Goal: Task Accomplishment & Management: Manage account settings

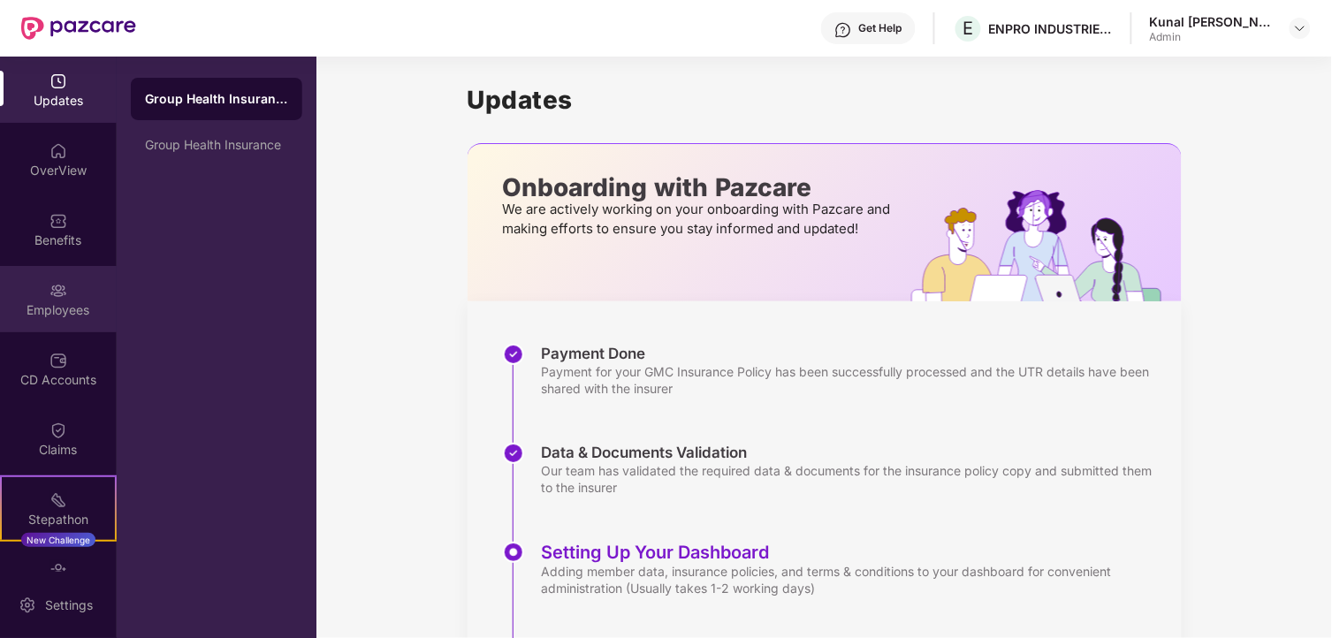
click at [24, 297] on div "Employees" at bounding box center [58, 299] width 117 height 66
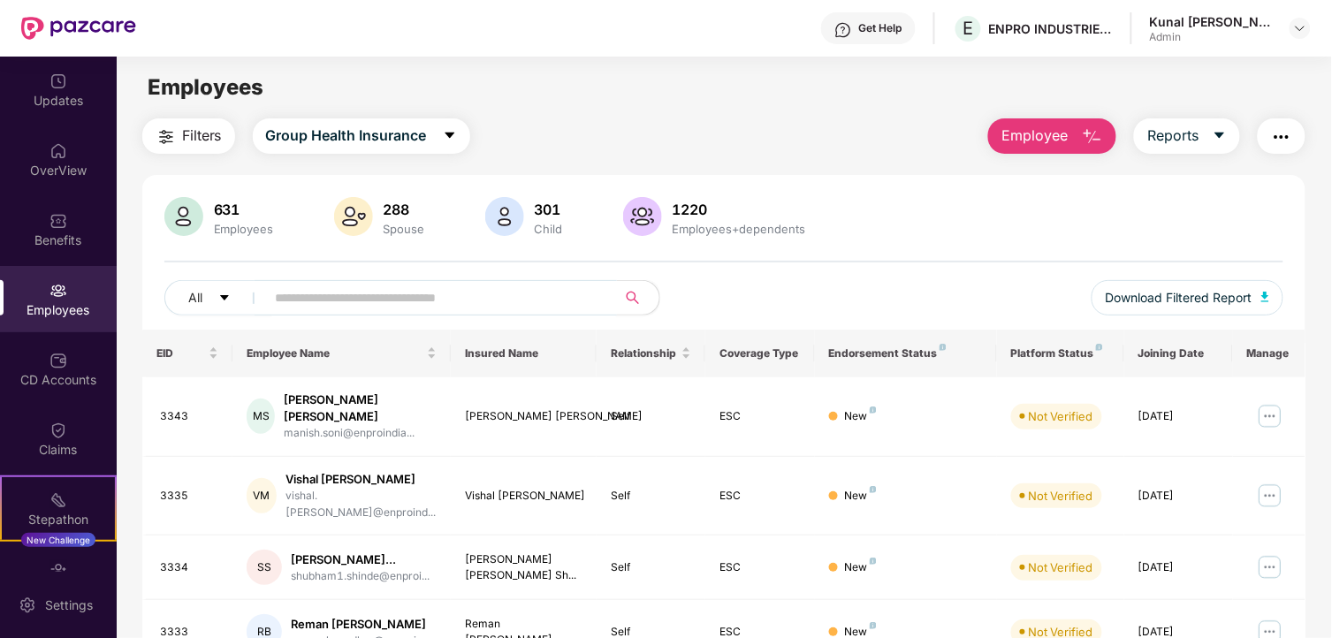
click at [385, 301] on input "text" at bounding box center [434, 298] width 317 height 27
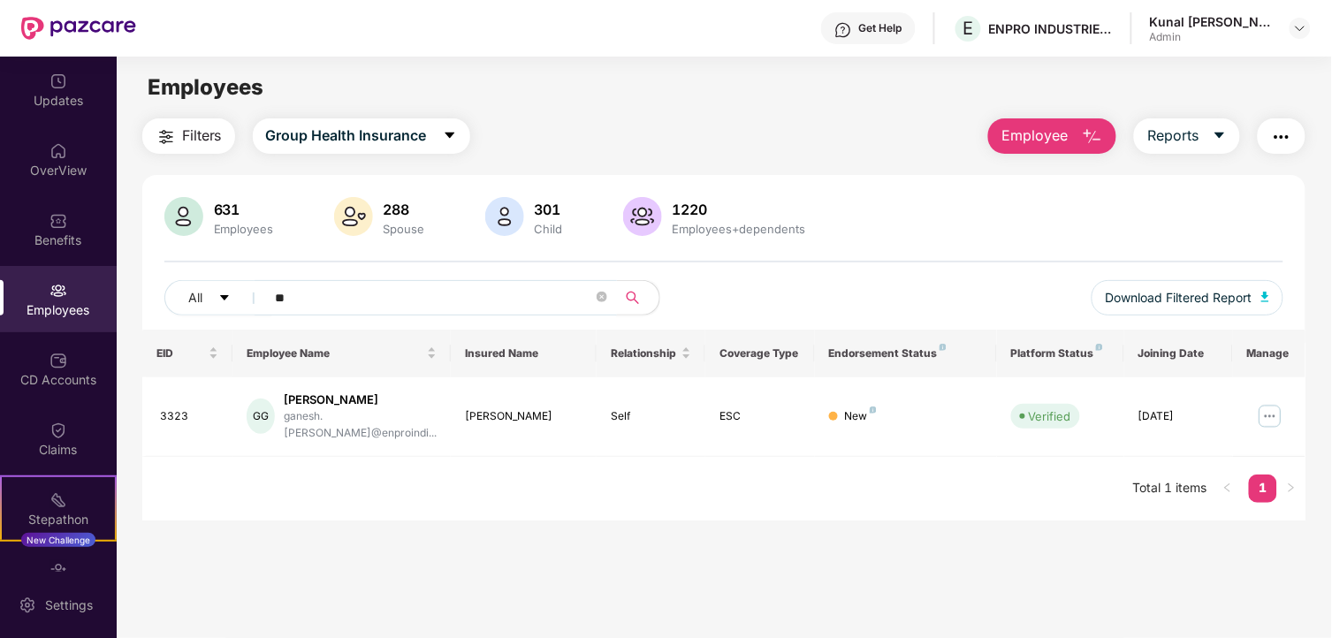
type input "*"
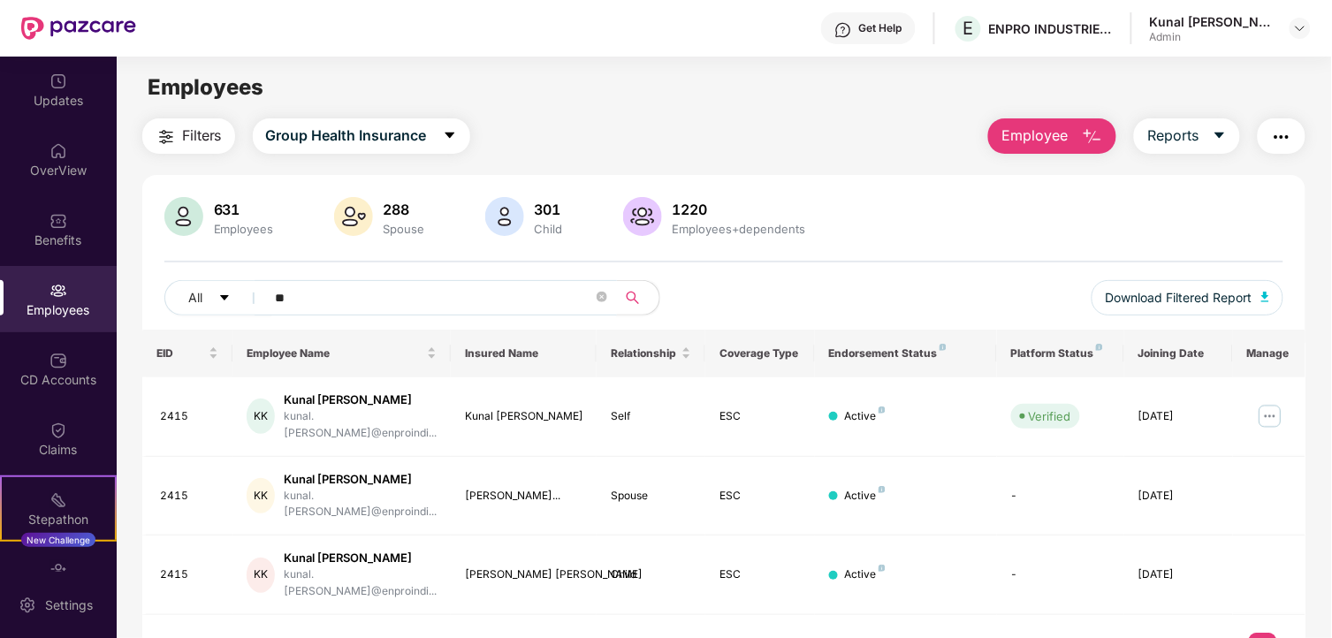
type input "*"
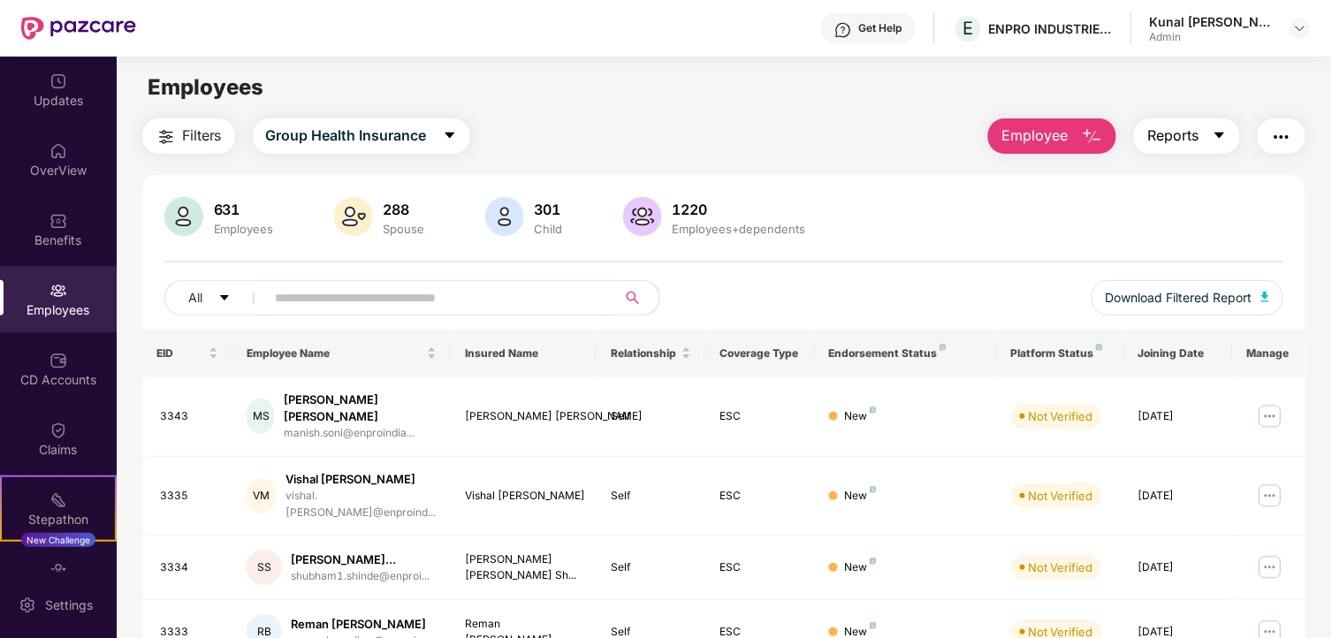
click at [1206, 146] on button "Reports" at bounding box center [1187, 135] width 106 height 35
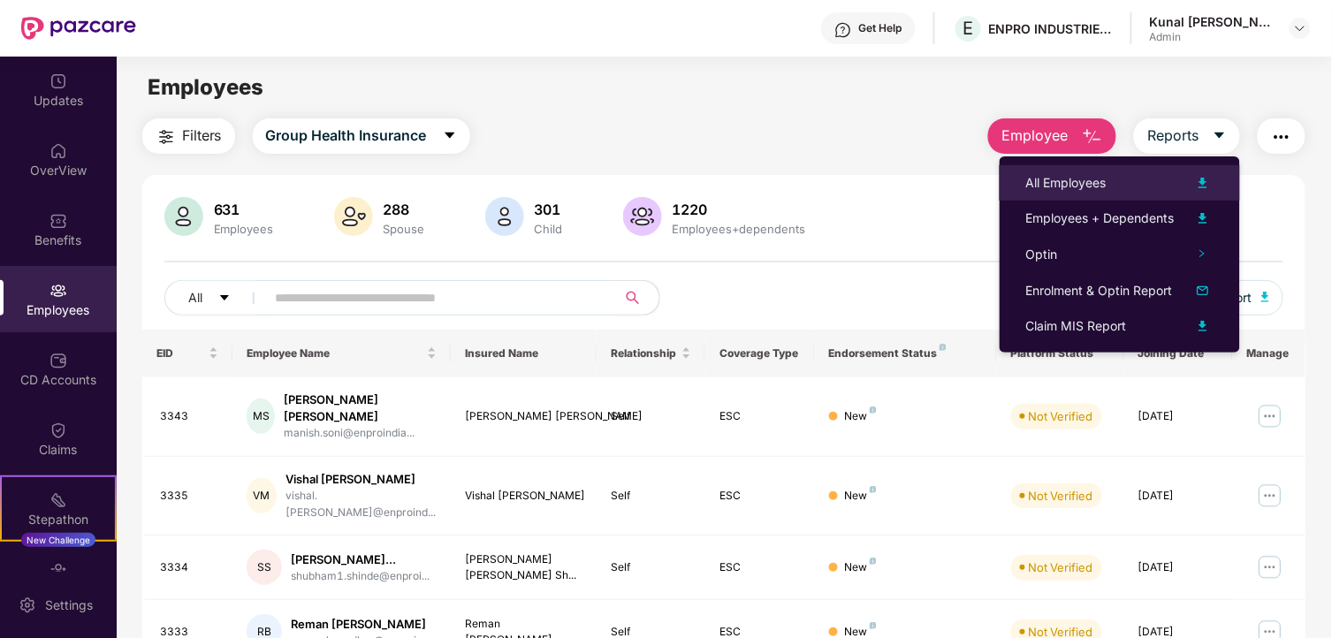
click at [1199, 187] on img at bounding box center [1203, 182] width 21 height 21
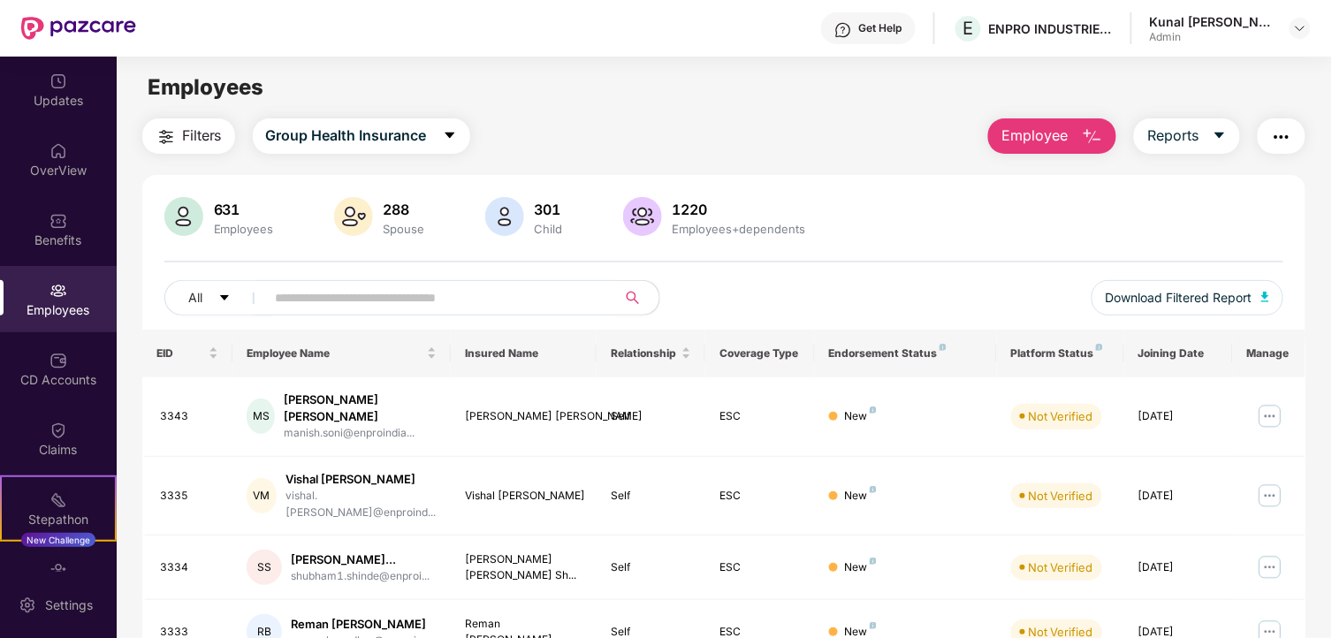
click at [375, 305] on input "text" at bounding box center [434, 298] width 317 height 27
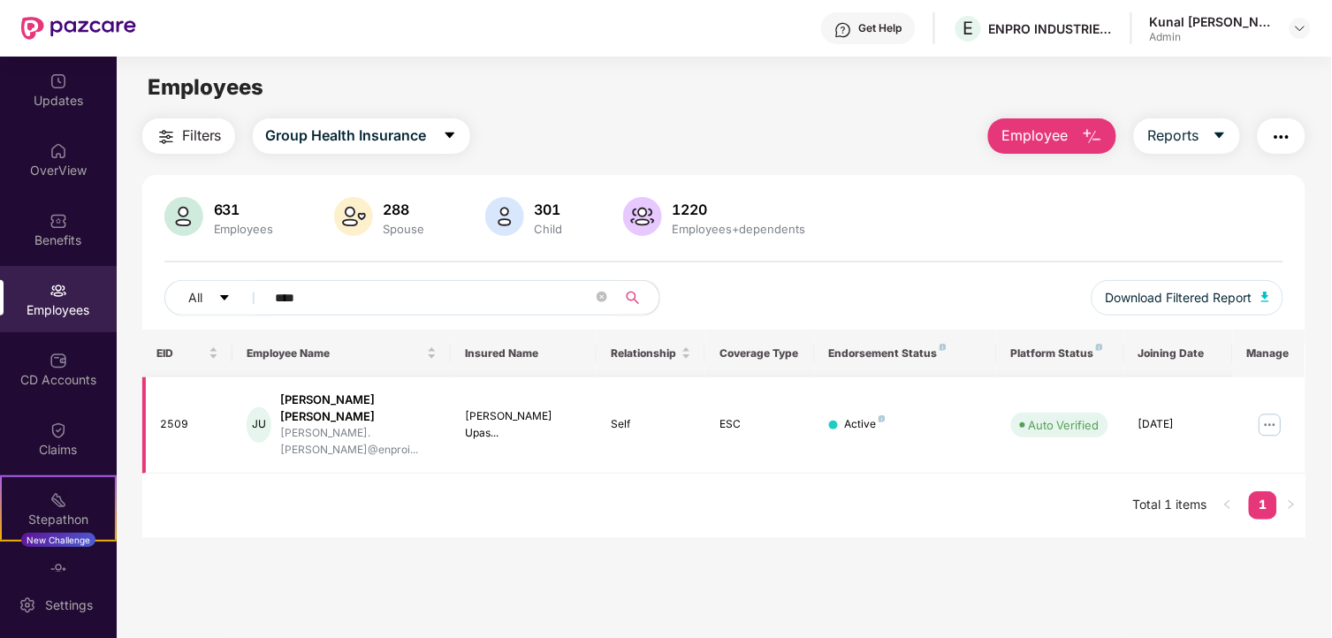
type input "****"
click at [1265, 411] on img at bounding box center [1270, 425] width 28 height 28
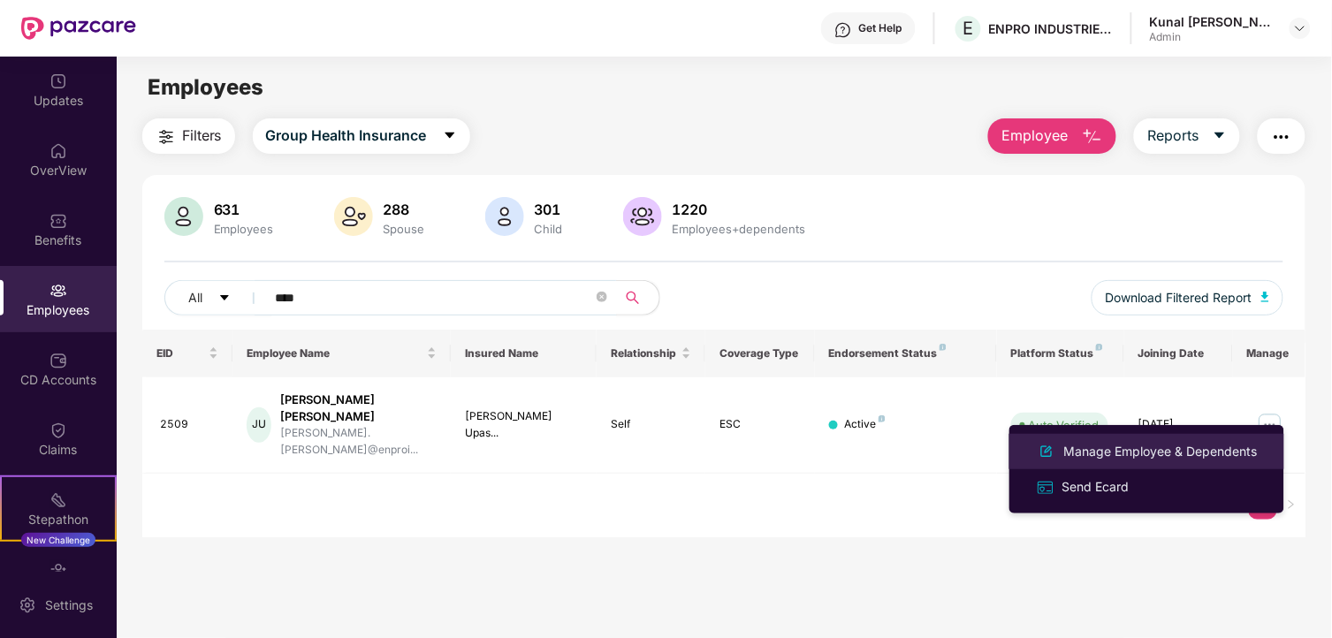
click at [1132, 458] on div "Manage Employee & Dependents" at bounding box center [1161, 451] width 201 height 19
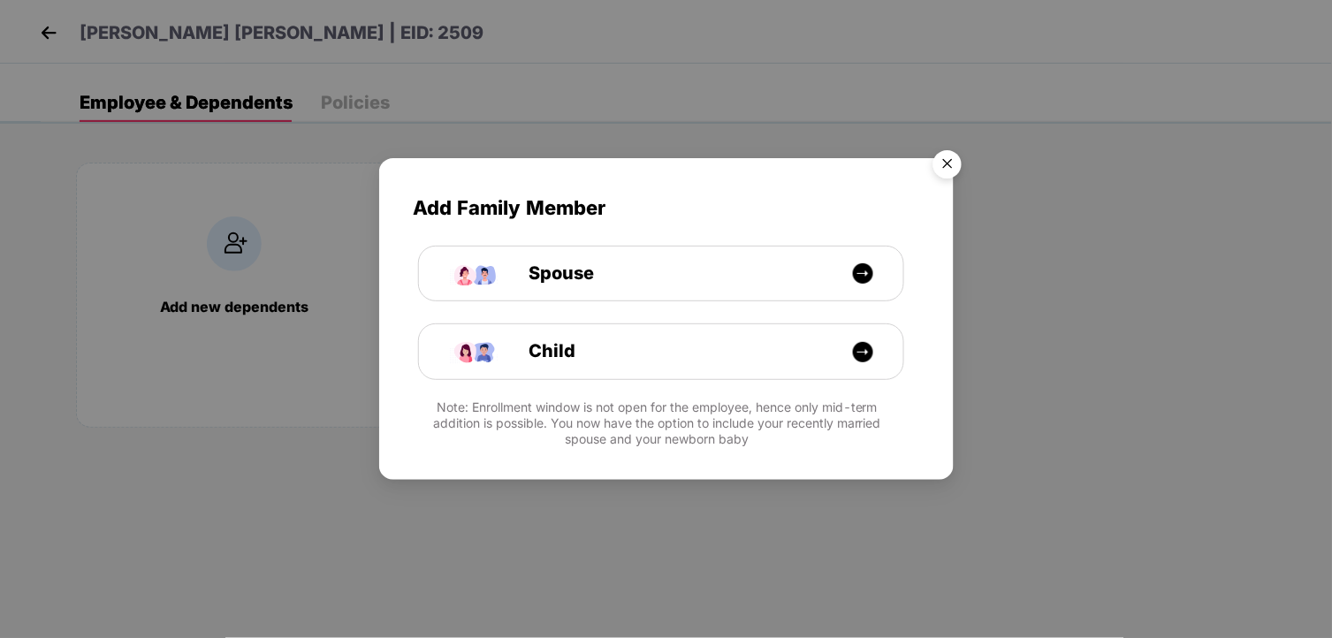
click at [956, 161] on img "Close" at bounding box center [948, 167] width 50 height 50
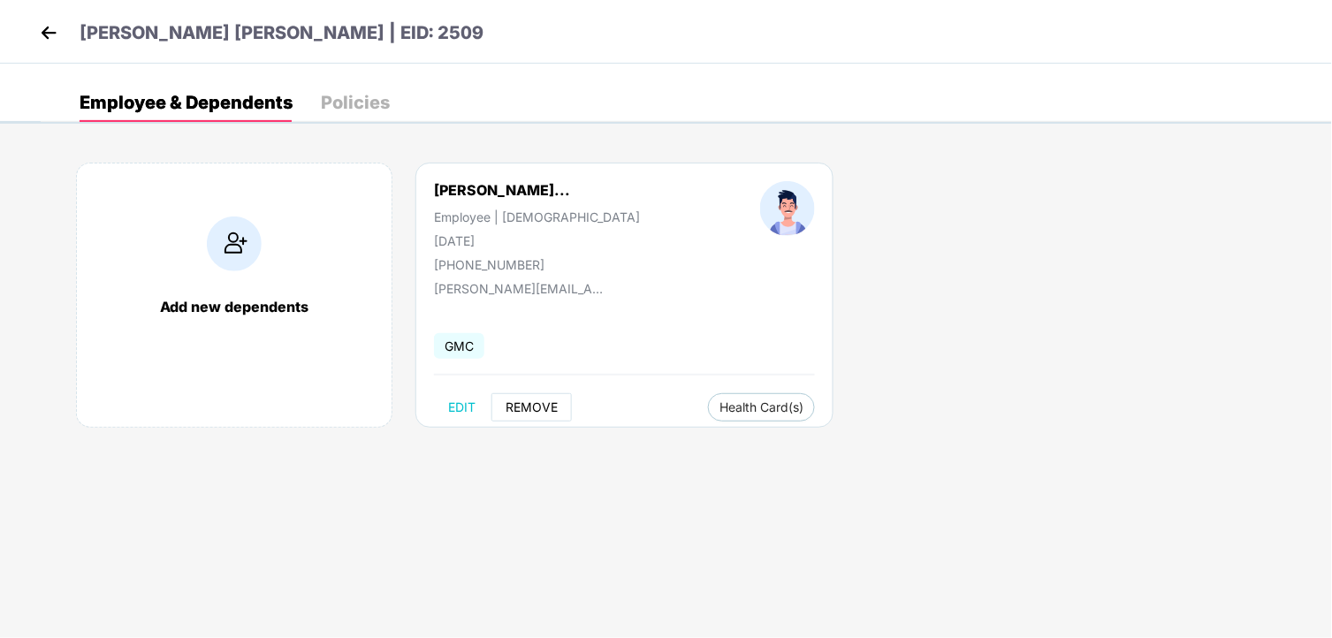
click at [518, 400] on span "REMOVE" at bounding box center [532, 407] width 52 height 14
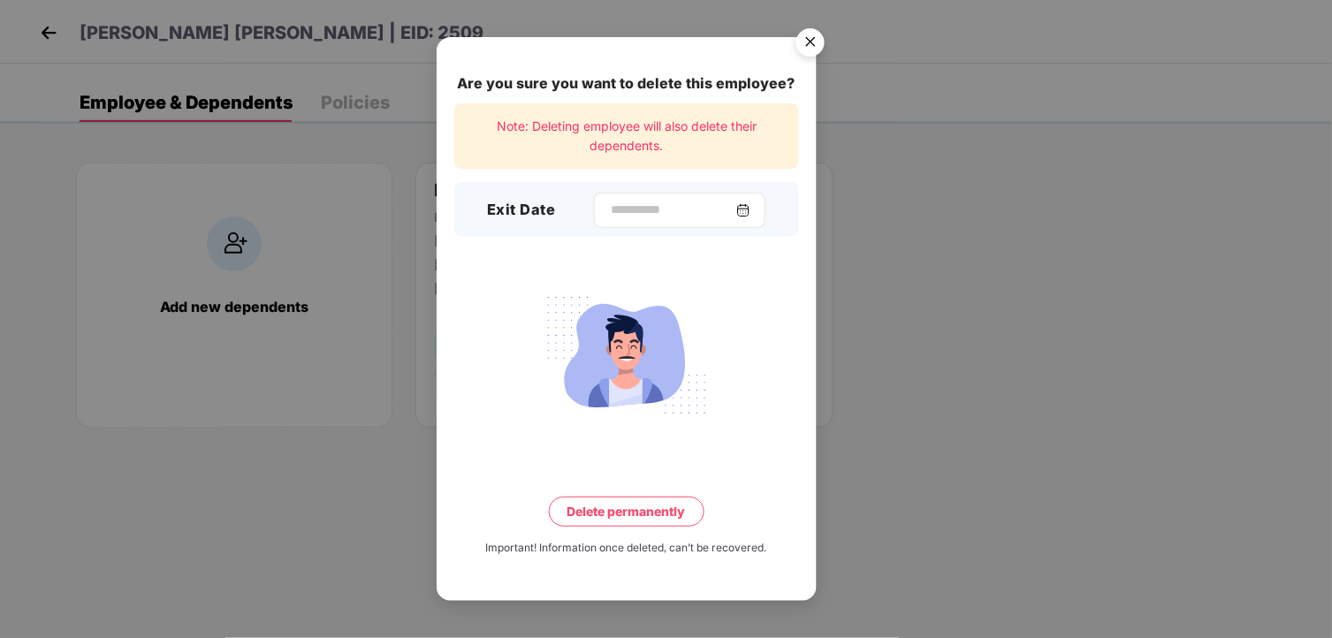
click at [749, 207] on img at bounding box center [743, 210] width 14 height 14
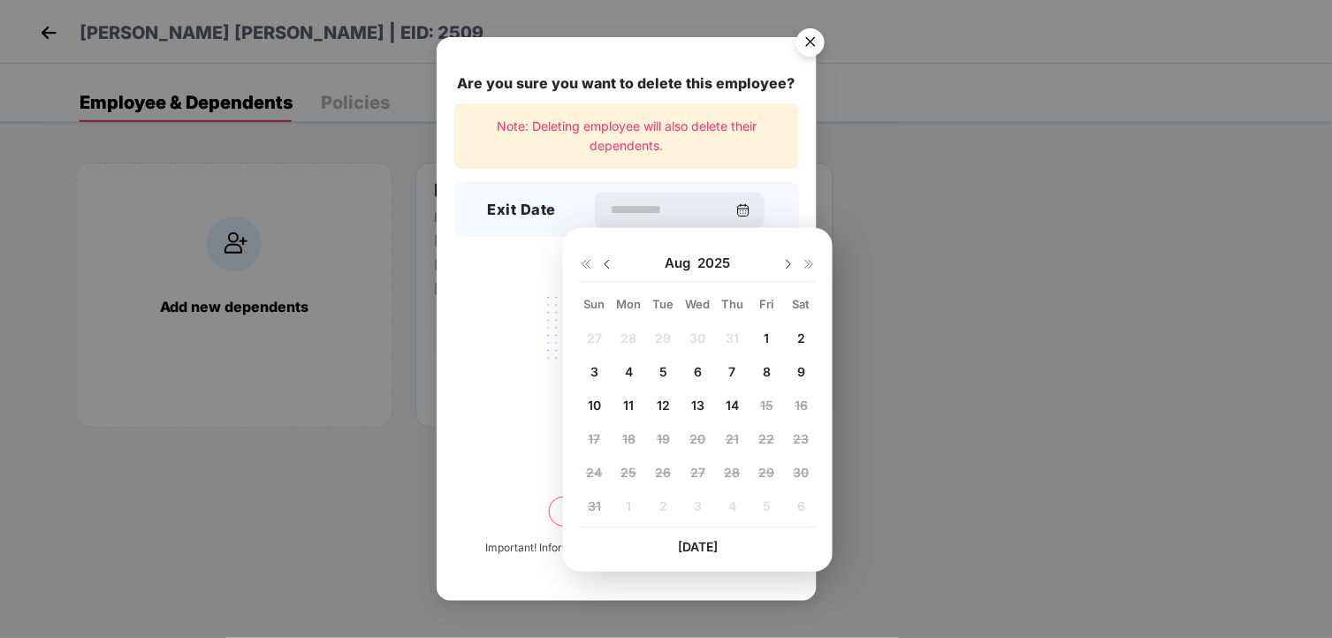
click at [608, 261] on img at bounding box center [607, 264] width 14 height 14
click at [761, 438] on span "25" at bounding box center [767, 438] width 16 height 15
type input "**********"
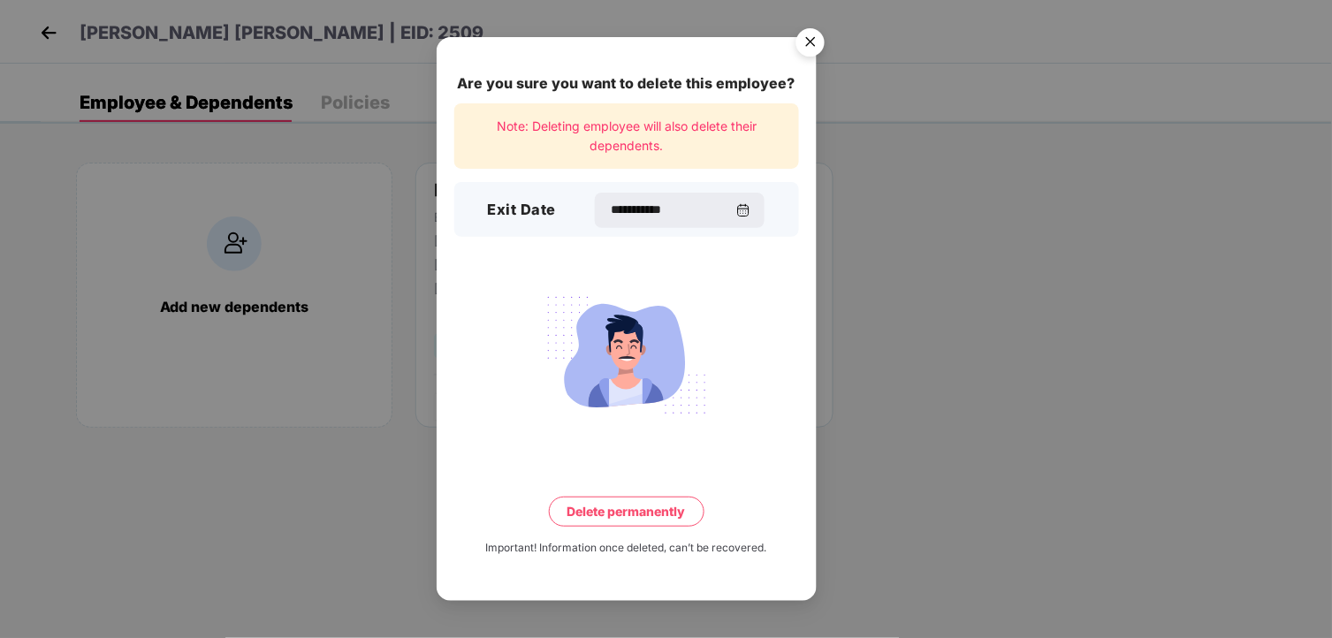
click at [638, 513] on button "Delete permanently" at bounding box center [627, 512] width 156 height 30
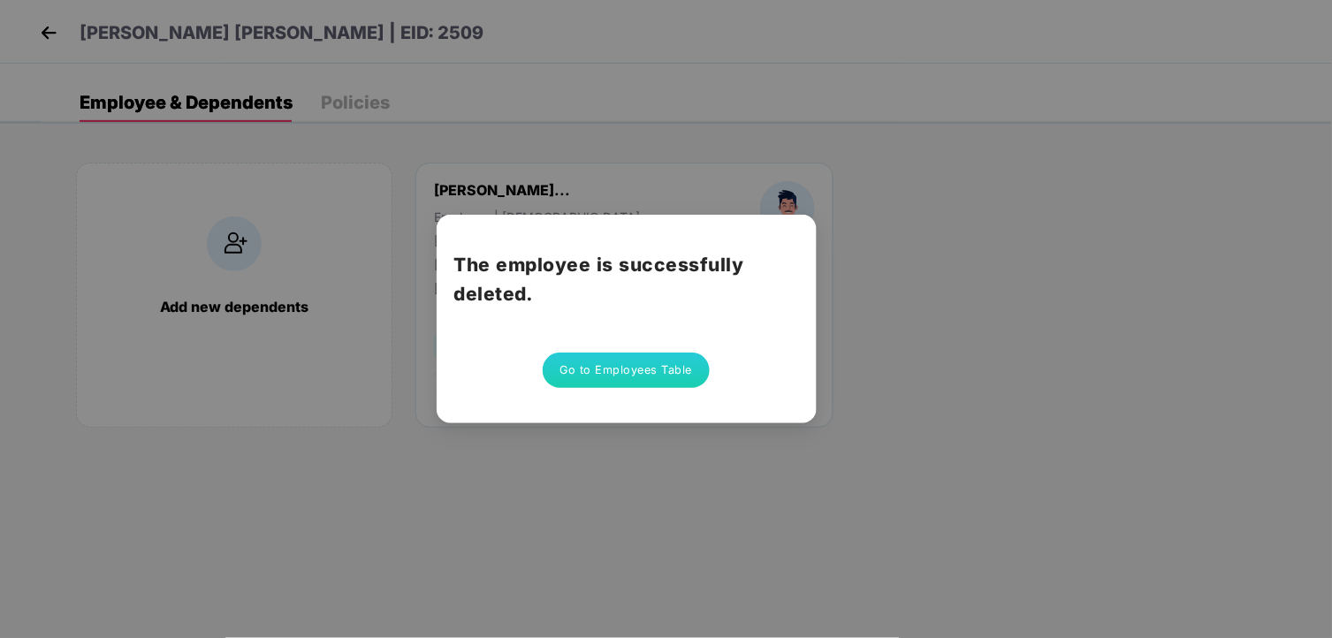
click at [628, 371] on button "Go to Employees Table" at bounding box center [627, 370] width 168 height 35
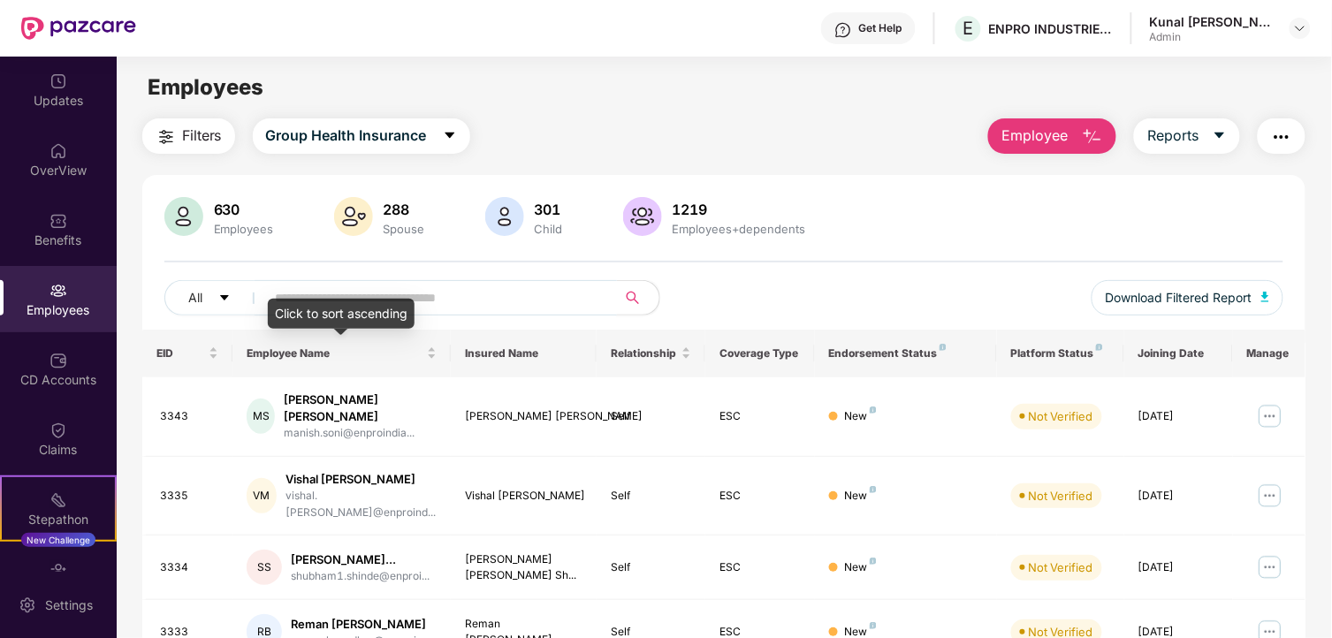
click at [407, 294] on input "text" at bounding box center [434, 298] width 317 height 27
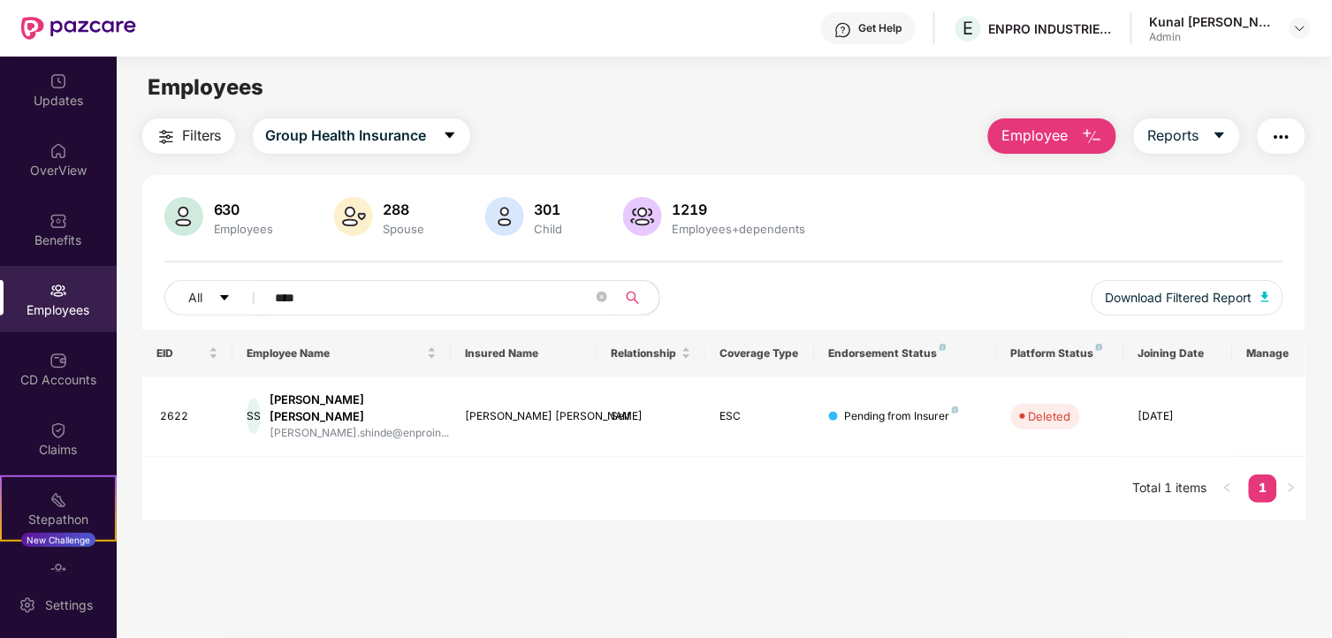
drag, startPoint x: 329, startPoint y: 295, endPoint x: 138, endPoint y: 280, distance: 191.5
click at [138, 280] on div "Filters Group Health Insurance Employee Reports 630 Employees 288 Spouse 301 Ch…" at bounding box center [724, 319] width 1215 height 402
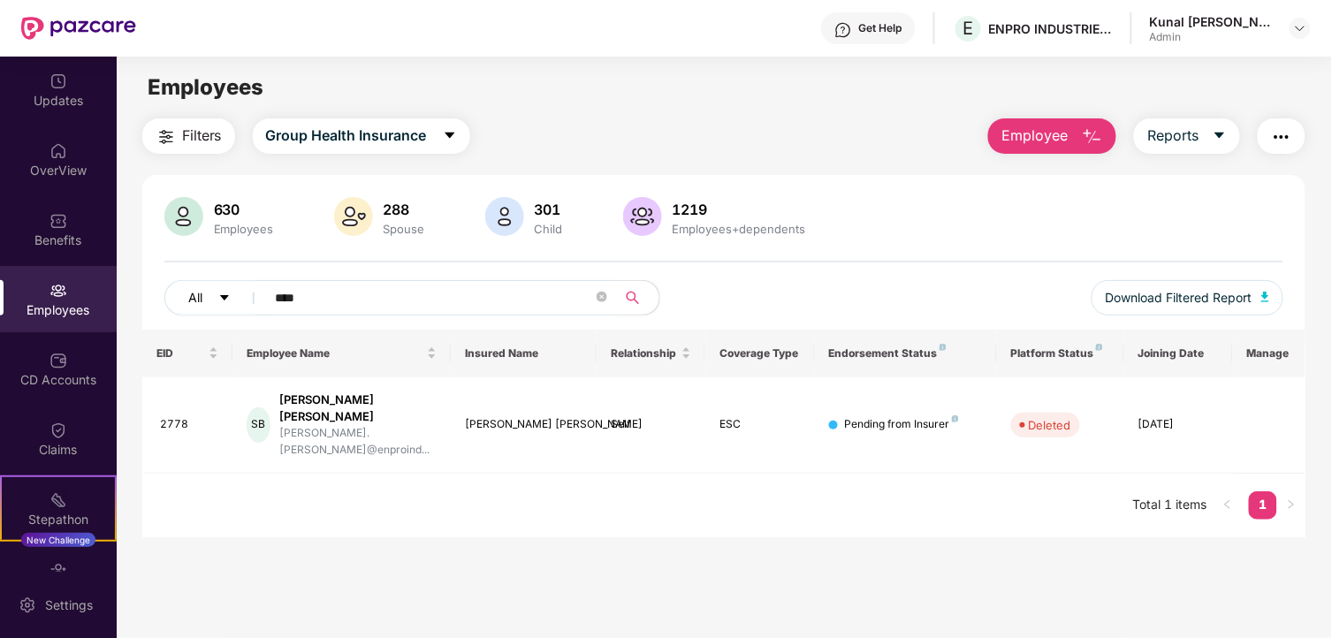
drag, startPoint x: 307, startPoint y: 301, endPoint x: 209, endPoint y: 293, distance: 98.5
click at [209, 293] on div "All ****" at bounding box center [444, 297] width 560 height 35
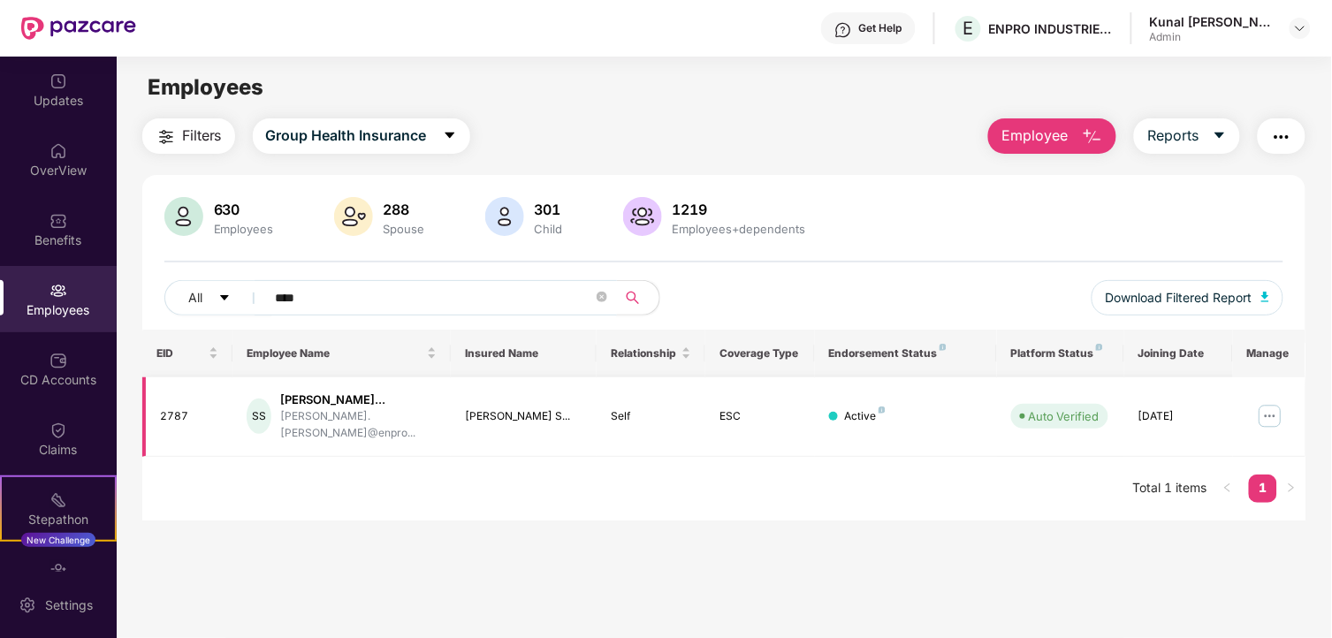
type input "****"
click at [1271, 418] on img at bounding box center [1270, 416] width 28 height 28
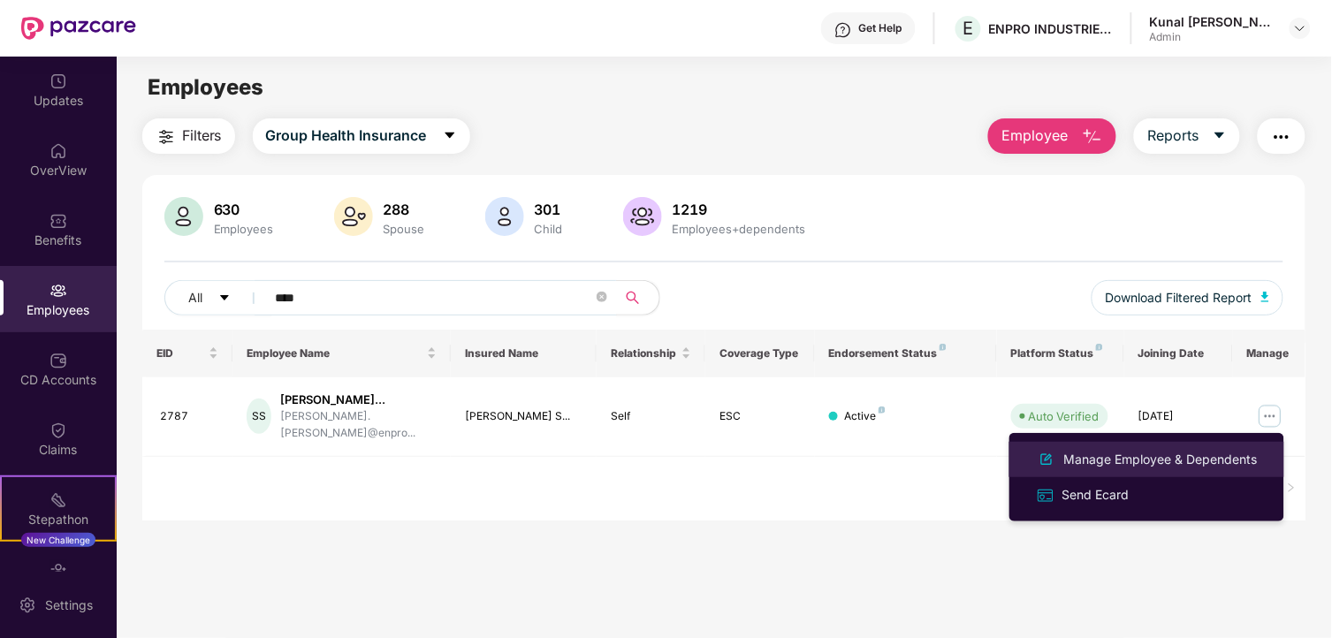
click at [1173, 446] on li "Manage Employee & Dependents" at bounding box center [1147, 459] width 275 height 35
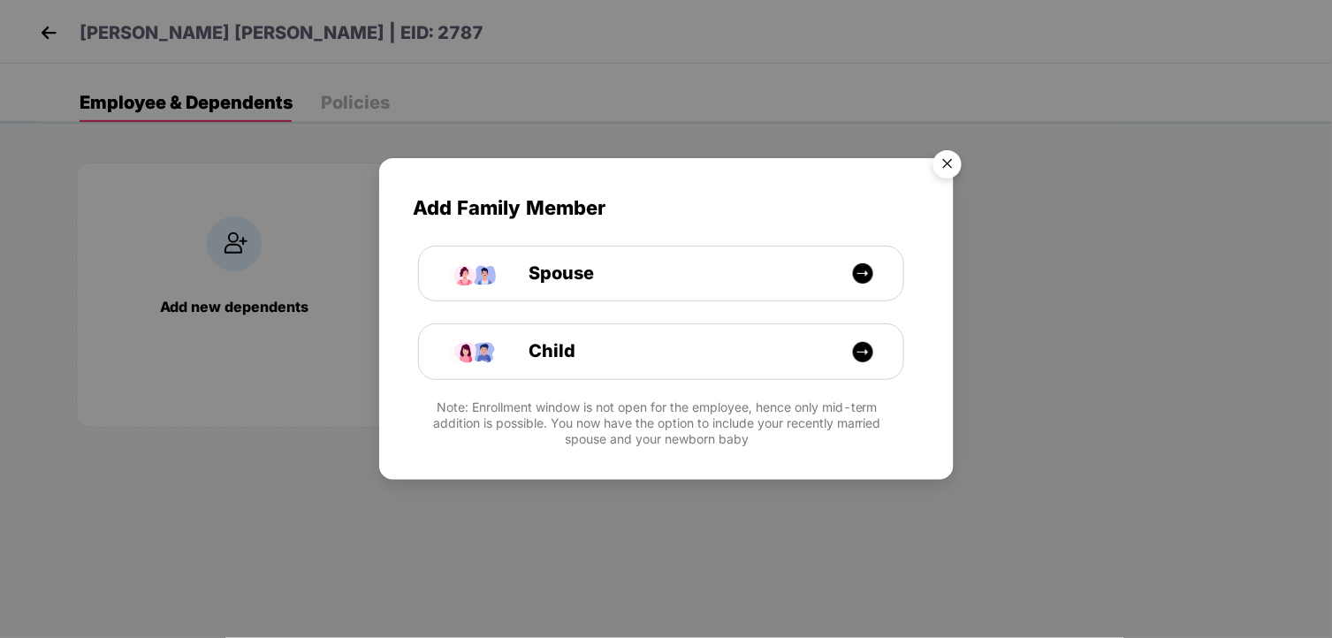
click at [947, 164] on img "Close" at bounding box center [948, 167] width 50 height 50
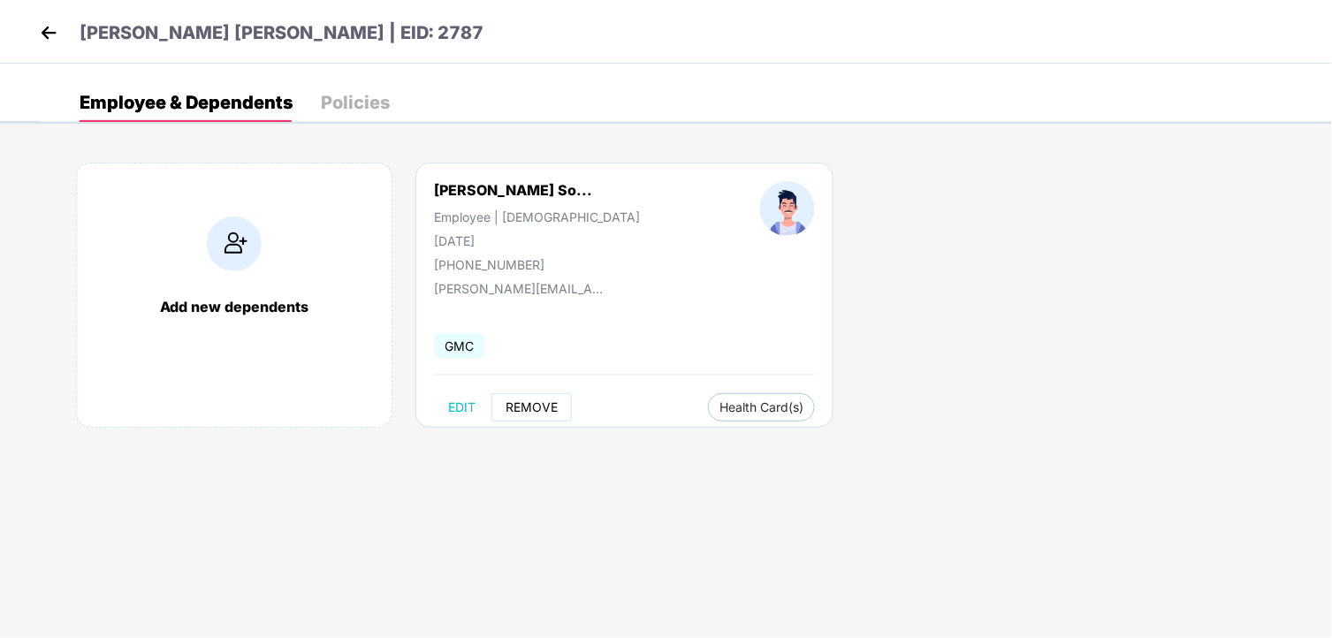
click at [549, 408] on span "REMOVE" at bounding box center [532, 407] width 52 height 14
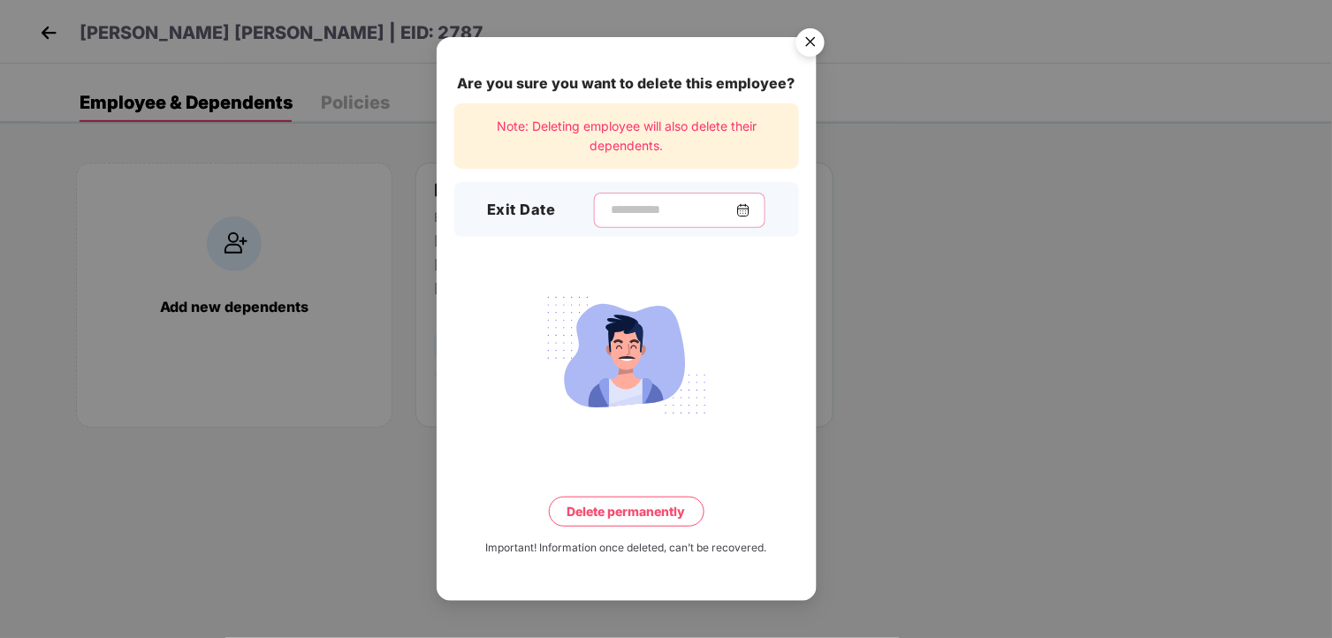
click at [684, 204] on input at bounding box center [672, 210] width 127 height 19
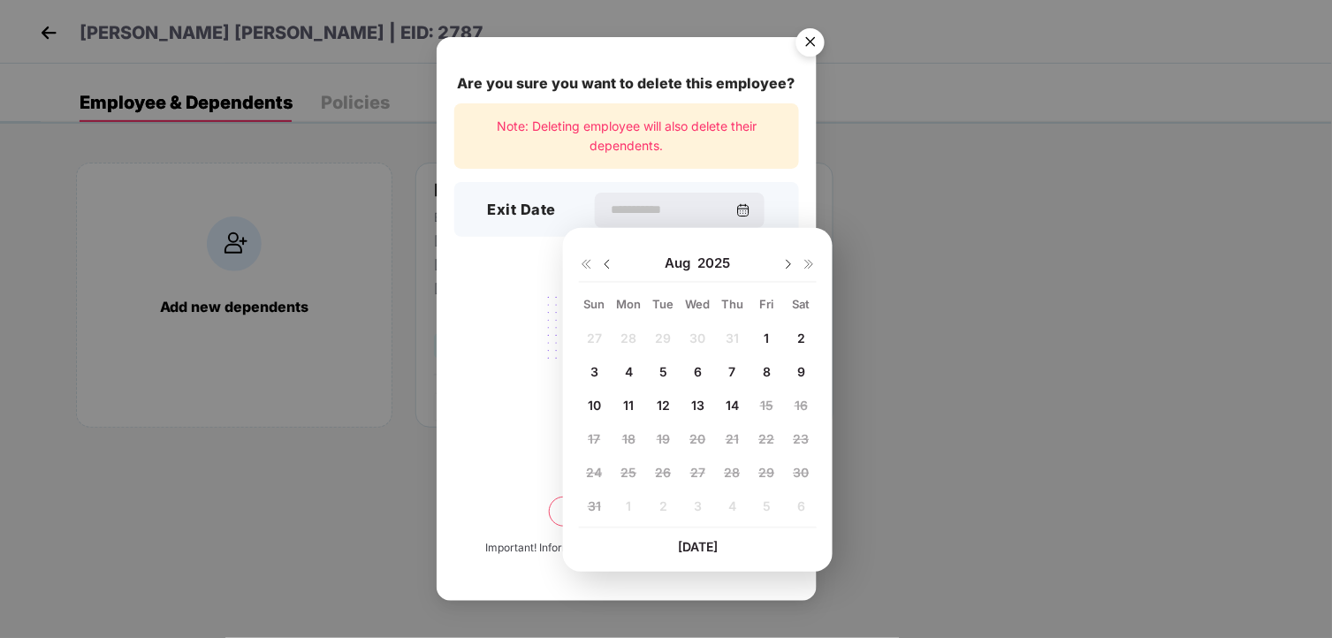
click at [610, 262] on img at bounding box center [607, 264] width 14 height 14
click at [764, 431] on span "25" at bounding box center [767, 438] width 16 height 15
type input "**********"
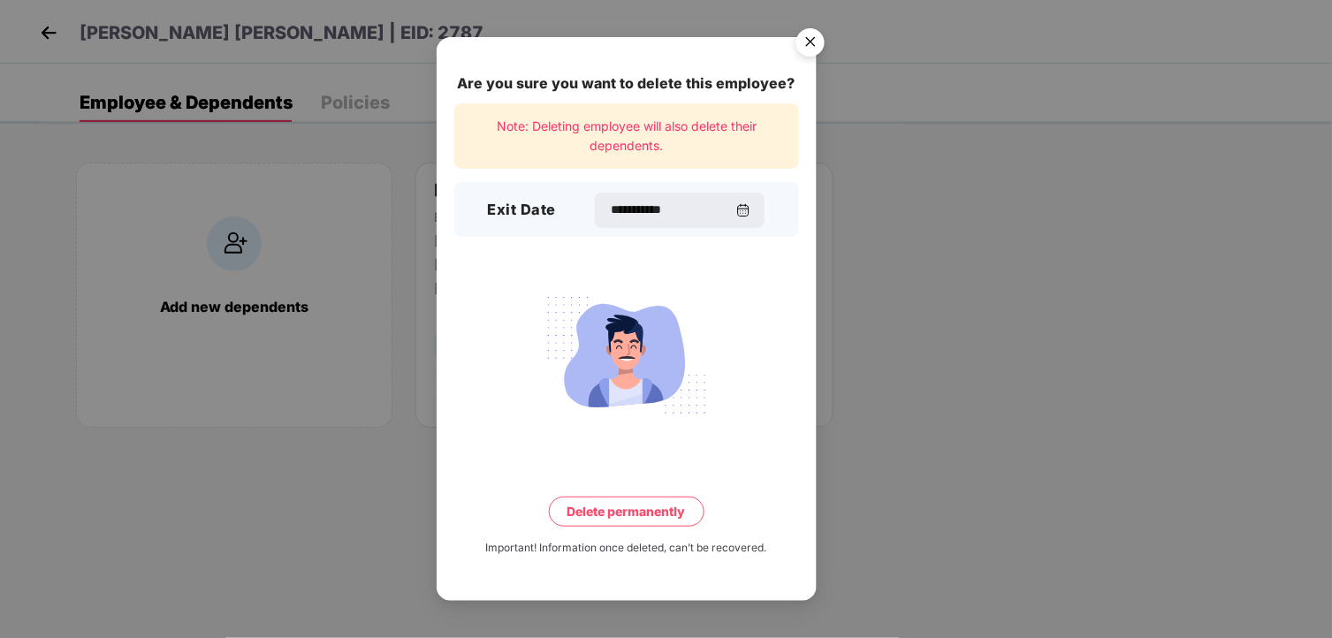
click at [625, 506] on button "Delete permanently" at bounding box center [627, 512] width 156 height 30
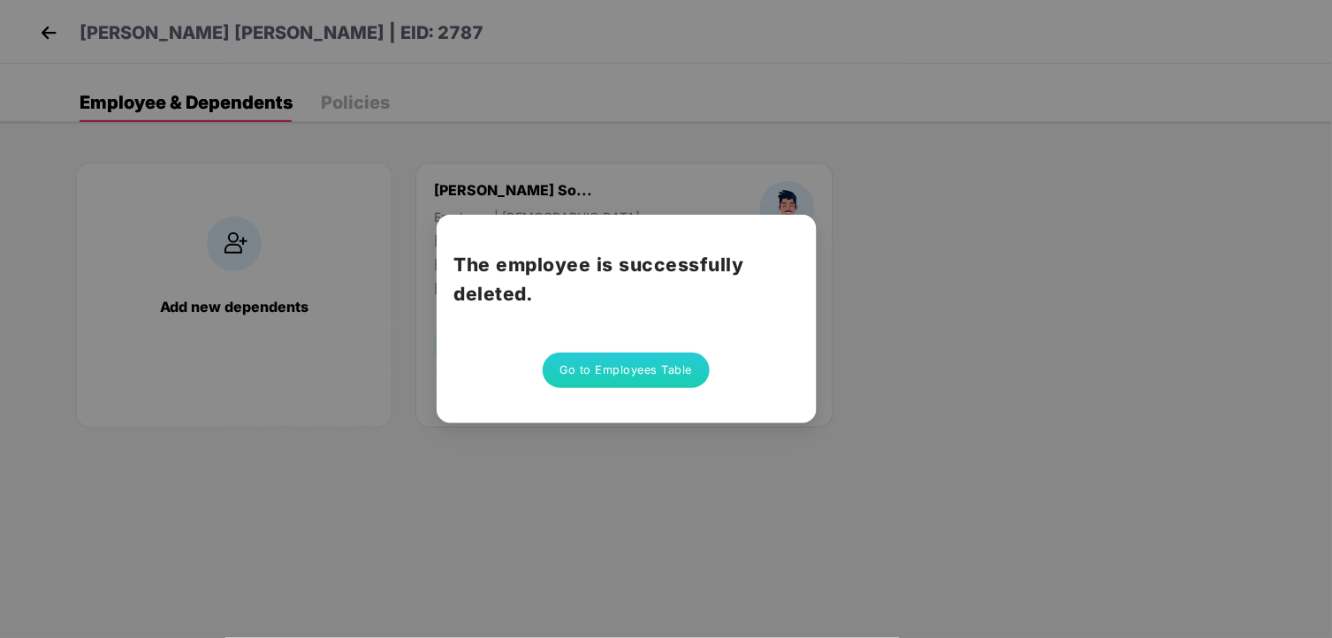
click at [634, 366] on button "Go to Employees Table" at bounding box center [627, 370] width 168 height 35
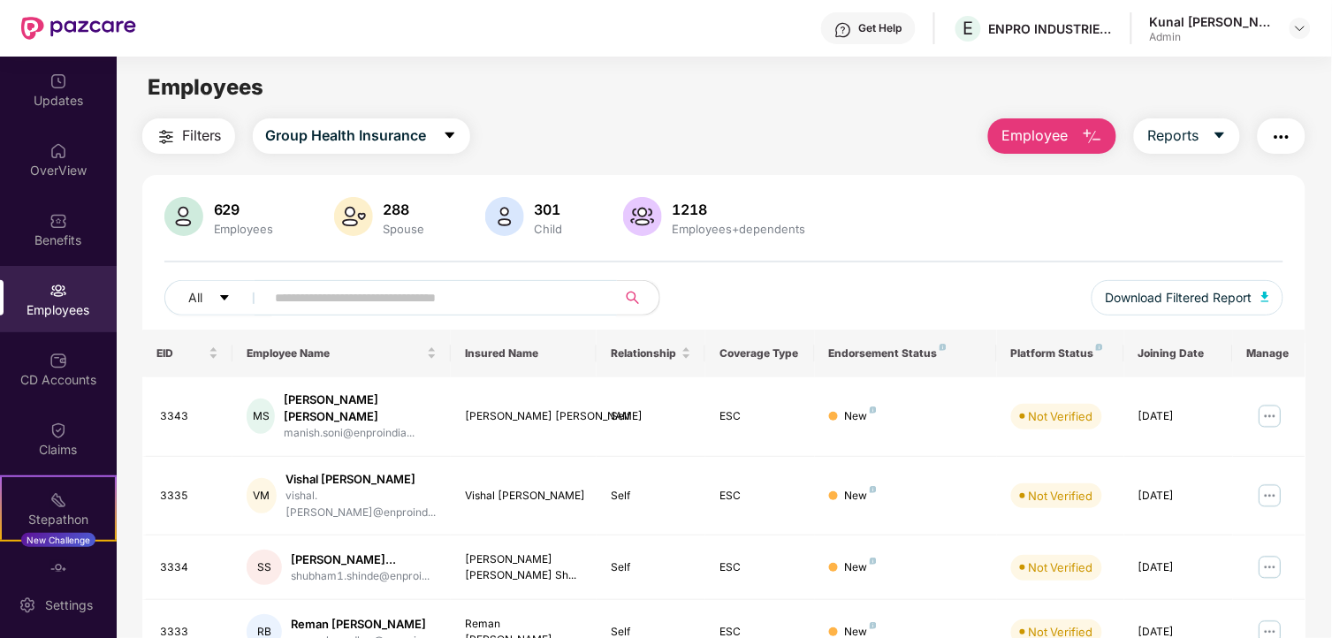
click at [448, 304] on input "text" at bounding box center [434, 298] width 317 height 27
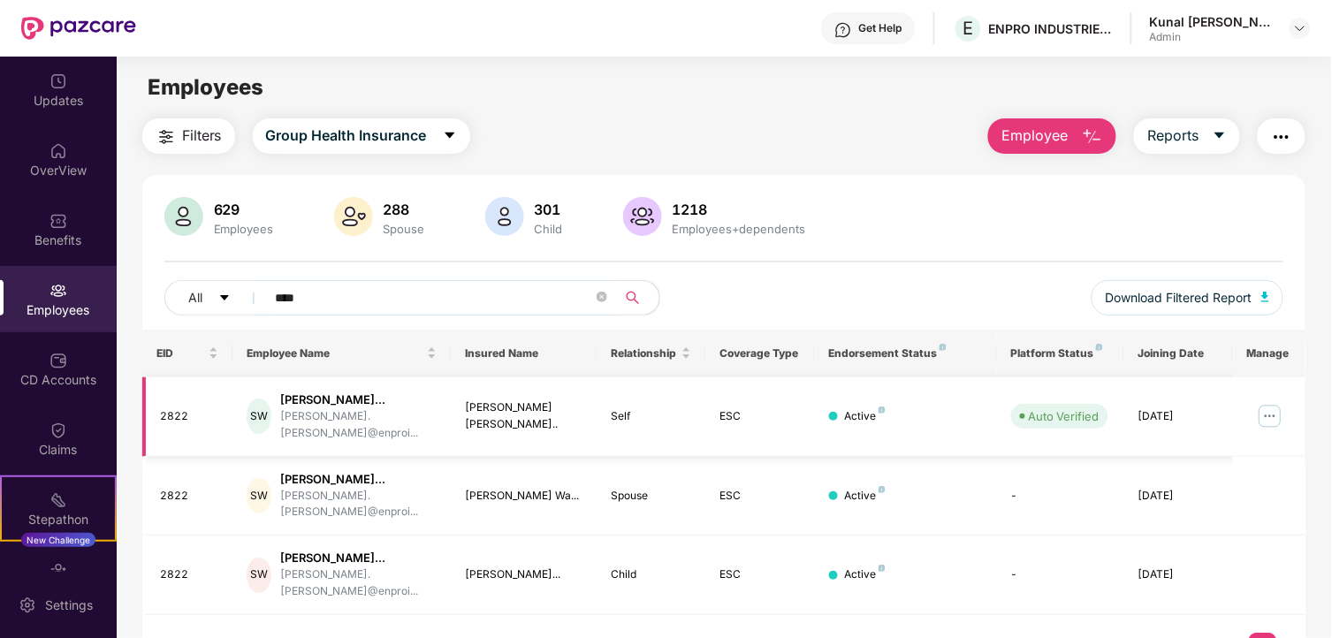
type input "****"
click at [1269, 410] on img at bounding box center [1270, 416] width 28 height 28
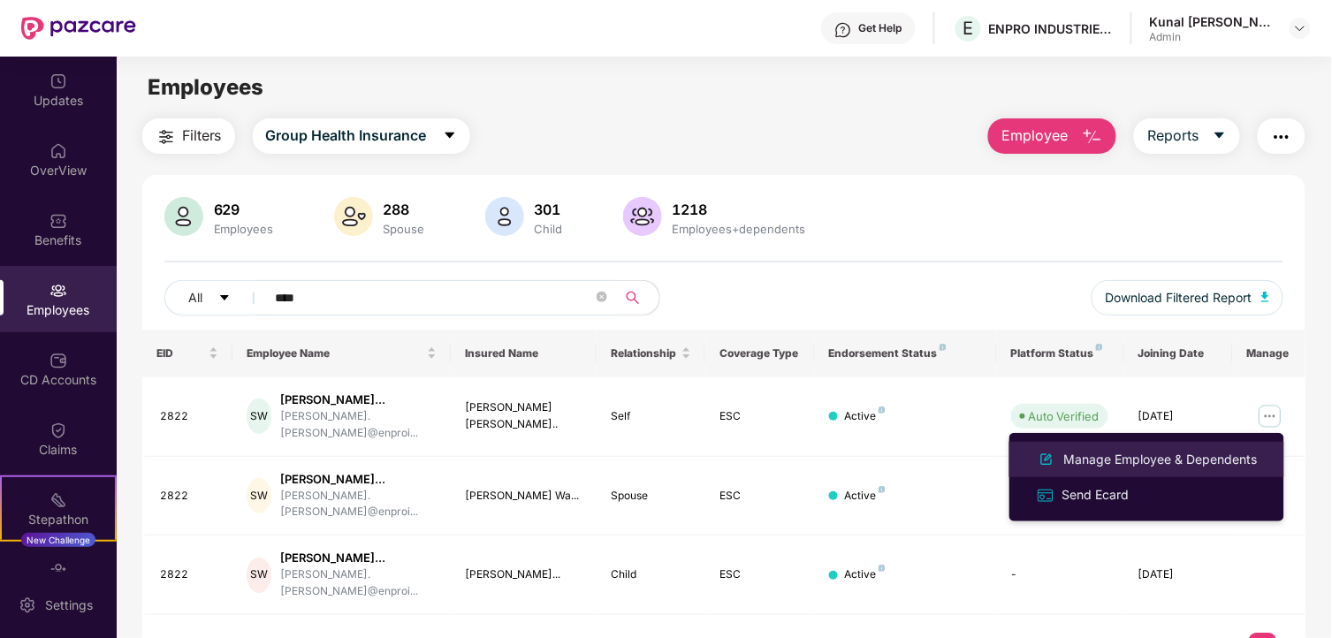
click at [1116, 460] on div "Manage Employee & Dependents" at bounding box center [1161, 459] width 201 height 19
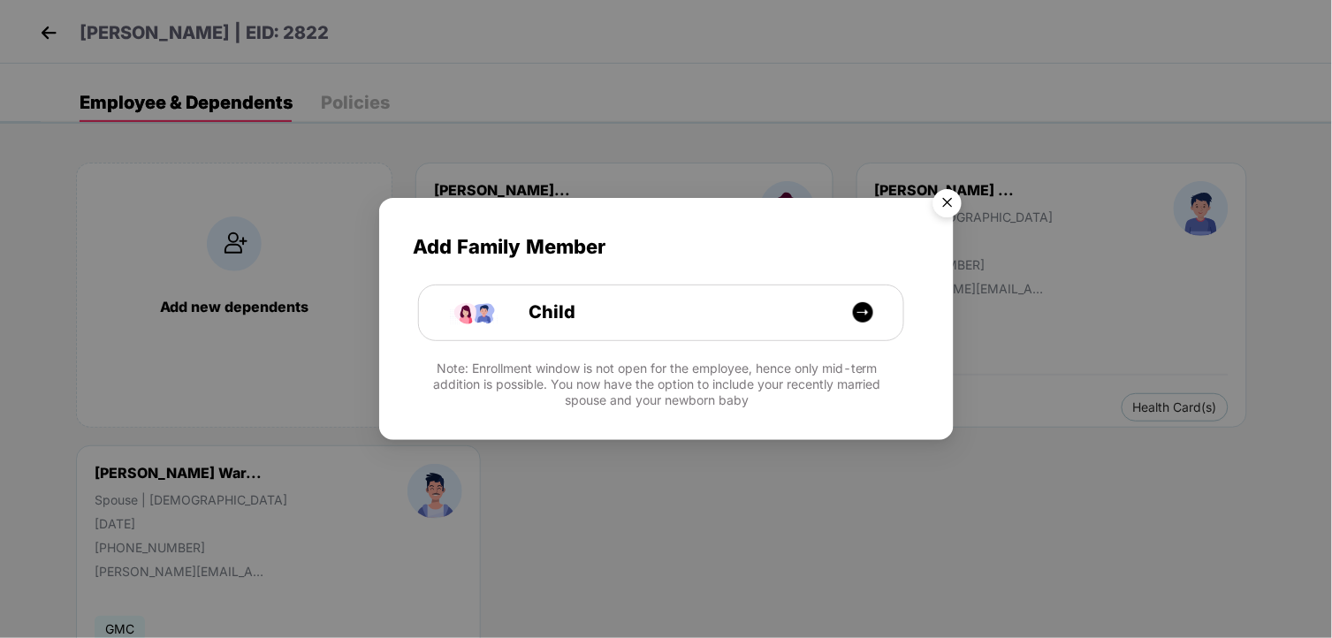
click at [956, 199] on img "Close" at bounding box center [948, 206] width 50 height 50
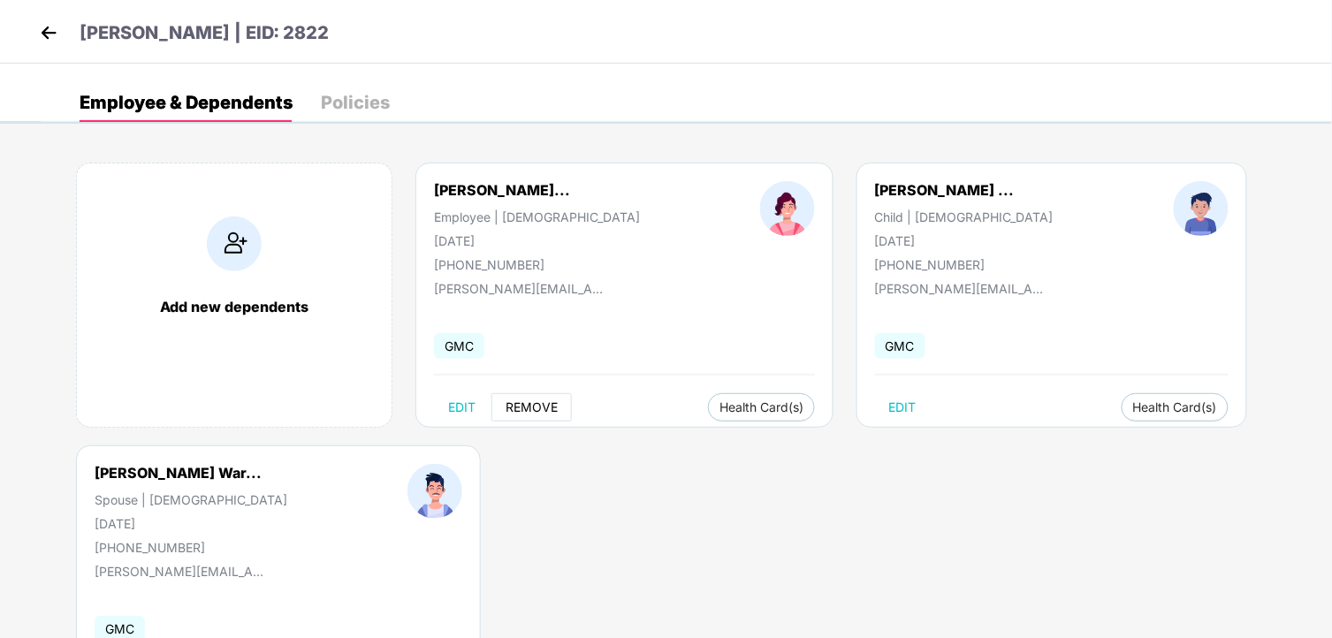
click at [543, 413] on span "REMOVE" at bounding box center [532, 407] width 52 height 14
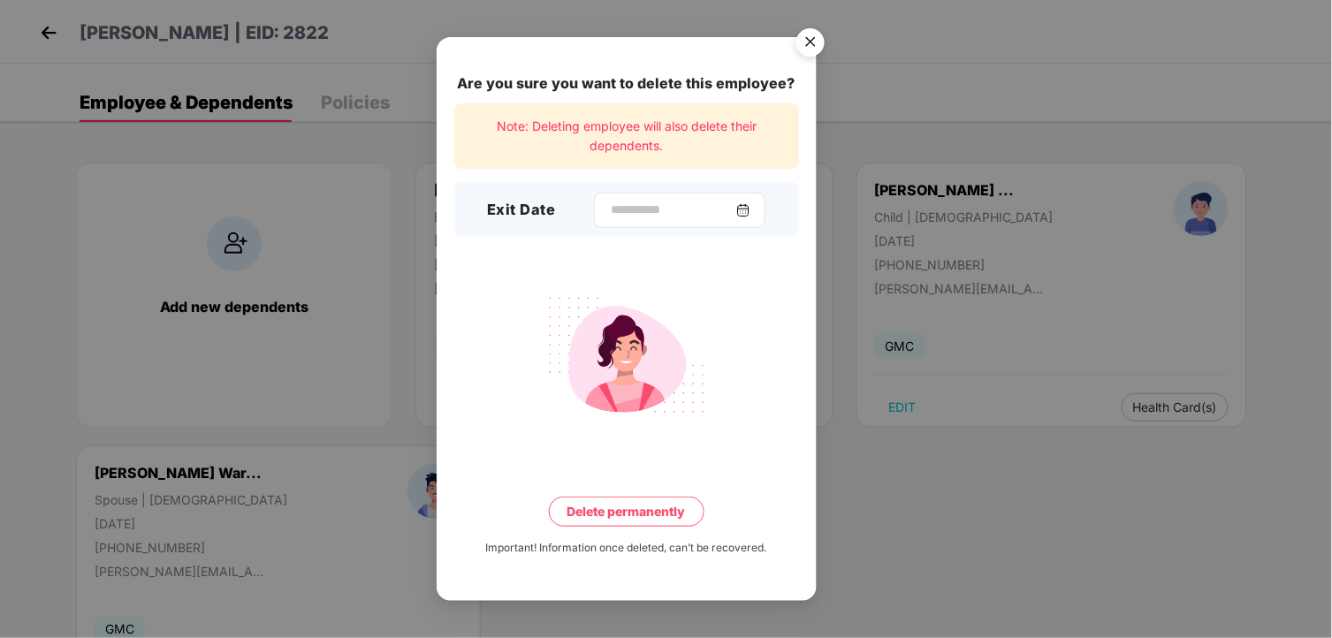
click at [749, 219] on div at bounding box center [680, 210] width 172 height 35
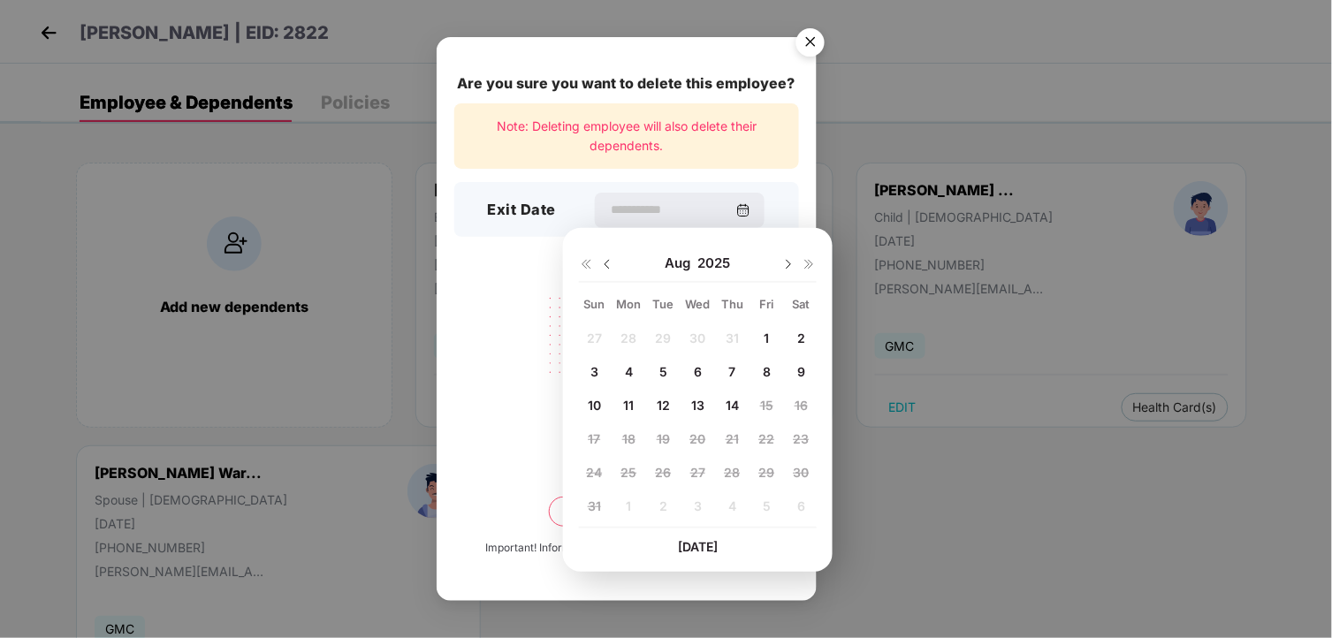
click at [606, 267] on img at bounding box center [607, 264] width 14 height 14
click at [772, 443] on span "25" at bounding box center [767, 438] width 16 height 15
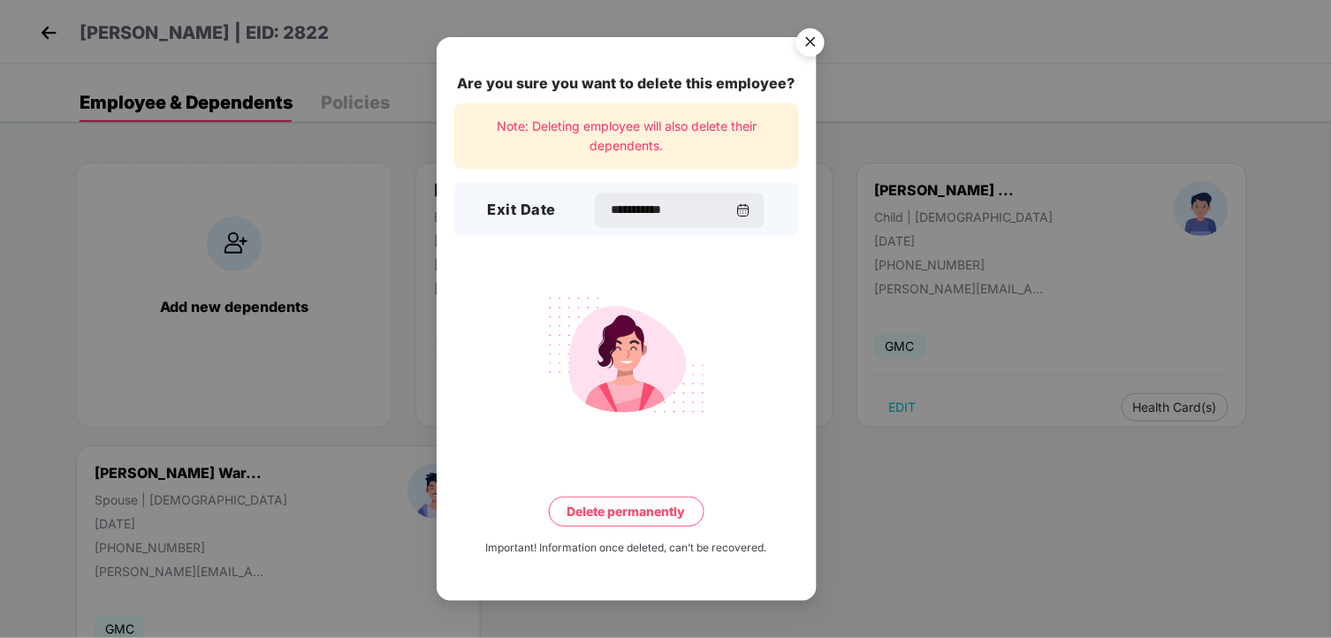
type input "**********"
click at [637, 515] on button "Delete permanently" at bounding box center [627, 512] width 156 height 30
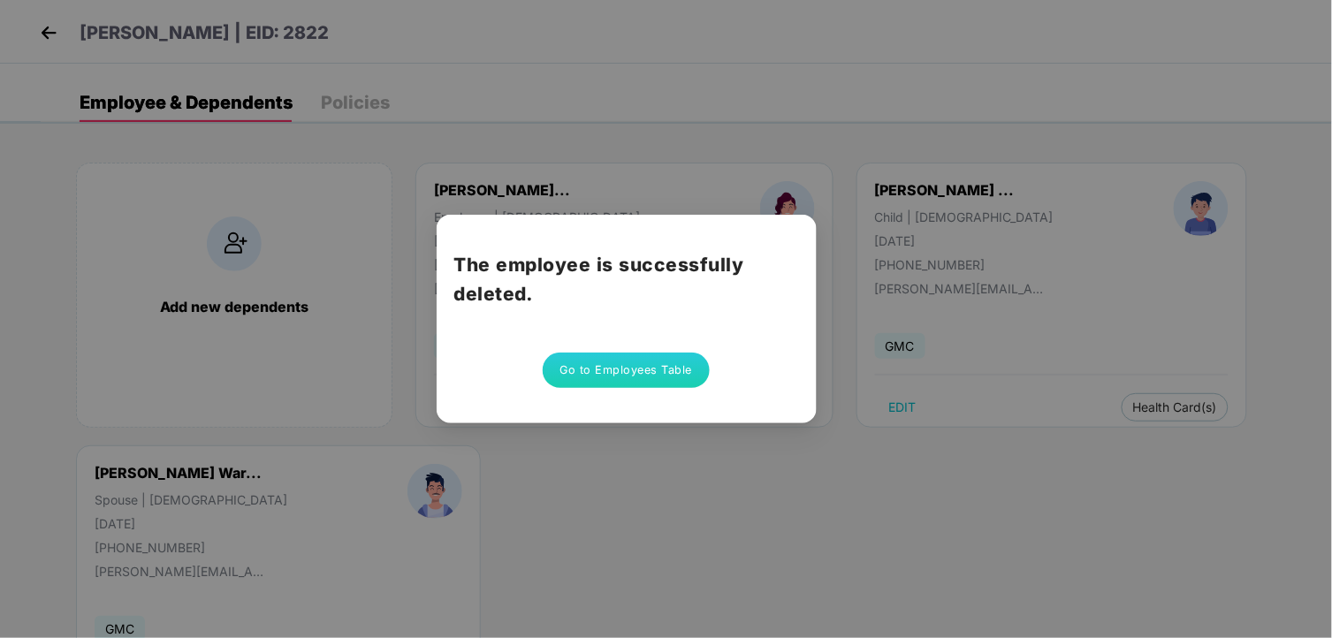
click at [652, 373] on button "Go to Employees Table" at bounding box center [627, 370] width 168 height 35
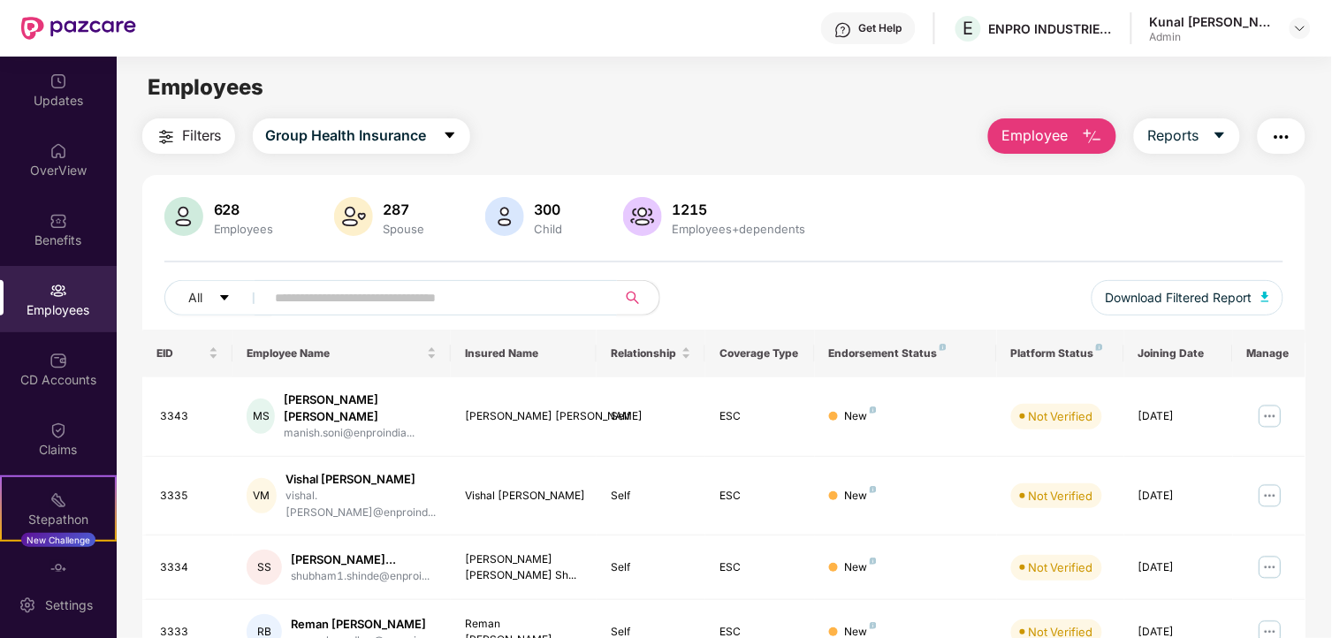
click at [396, 296] on input "text" at bounding box center [434, 298] width 317 height 27
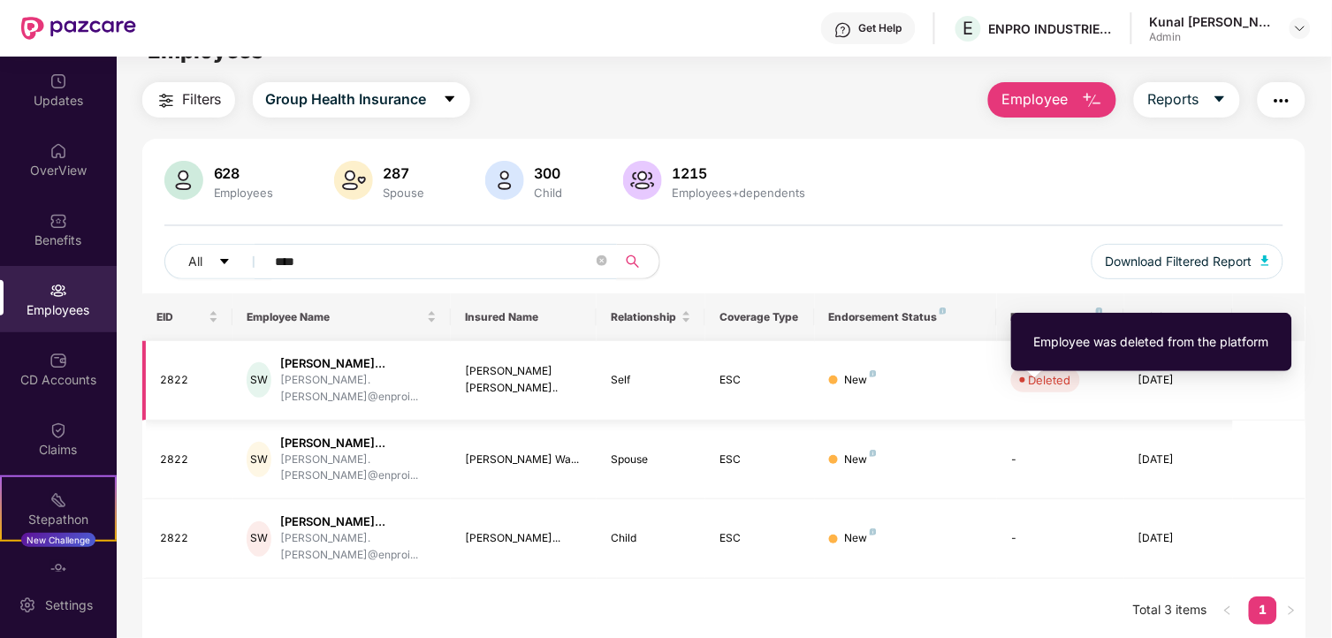
scroll to position [57, 0]
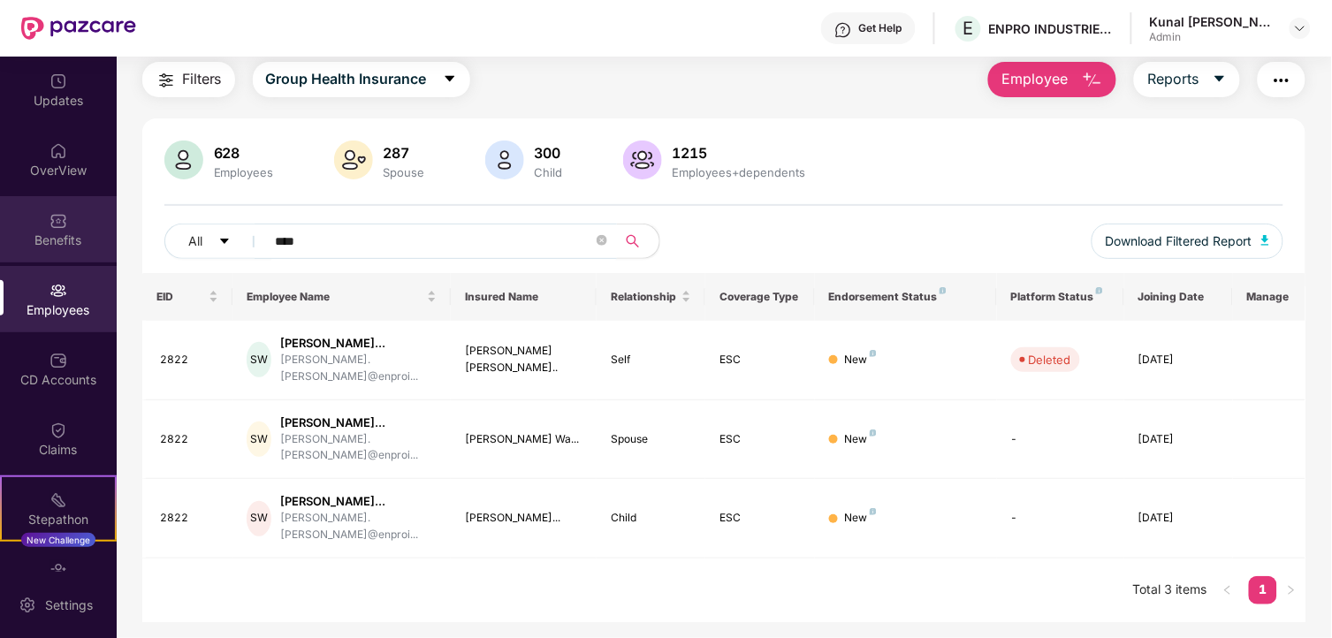
drag, startPoint x: 354, startPoint y: 248, endPoint x: 67, endPoint y: 235, distance: 287.6
click at [67, 235] on div "Updates OverView Benefits Employees CD Accounts Claims Stepathon New Challenge …" at bounding box center [666, 348] width 1332 height 582
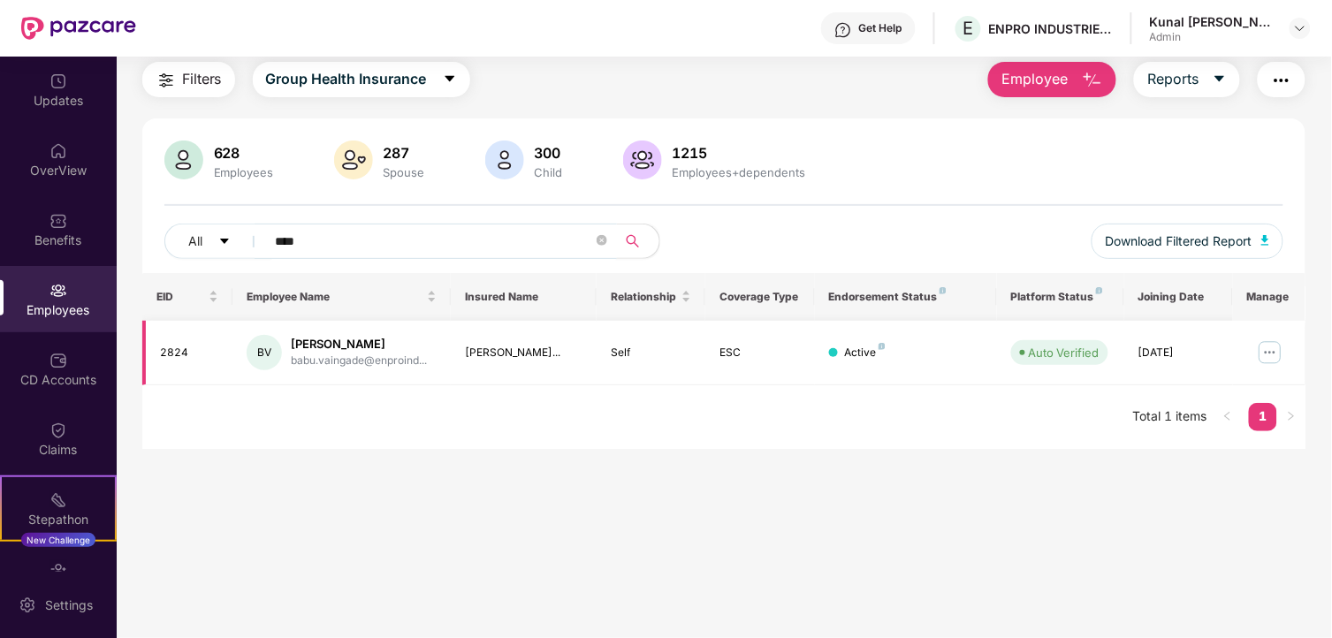
type input "****"
click at [1276, 348] on img at bounding box center [1270, 353] width 28 height 28
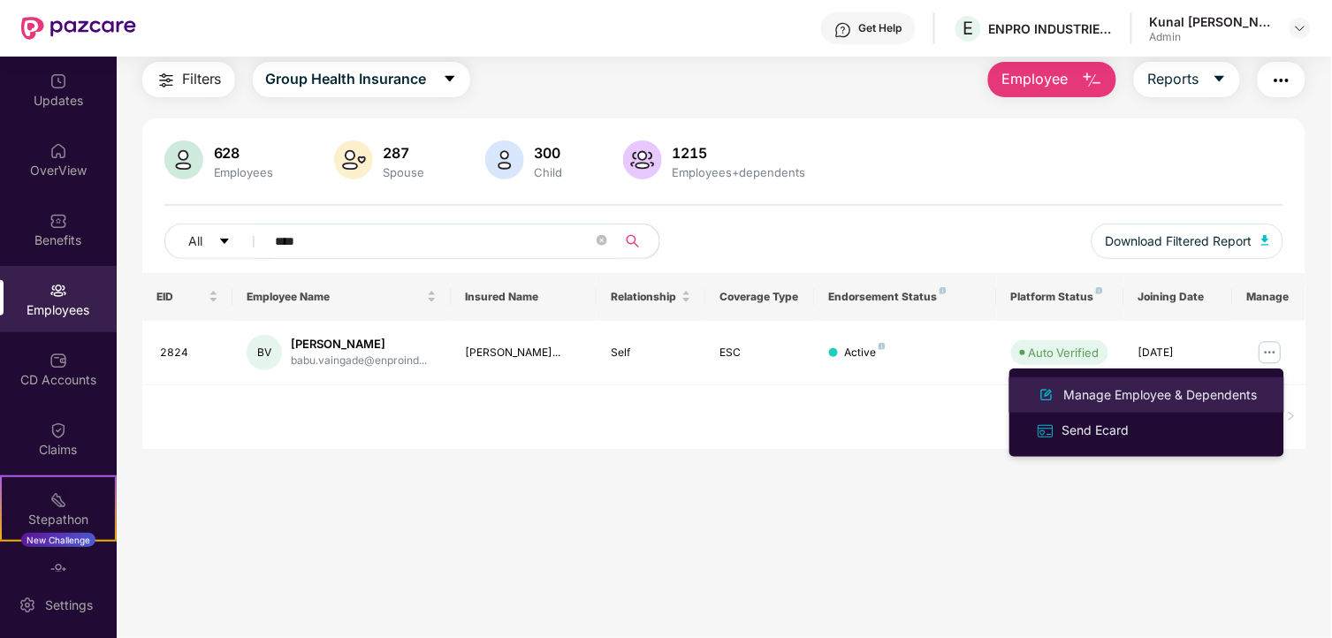
click at [1178, 385] on div "Manage Employee & Dependents" at bounding box center [1161, 394] width 201 height 19
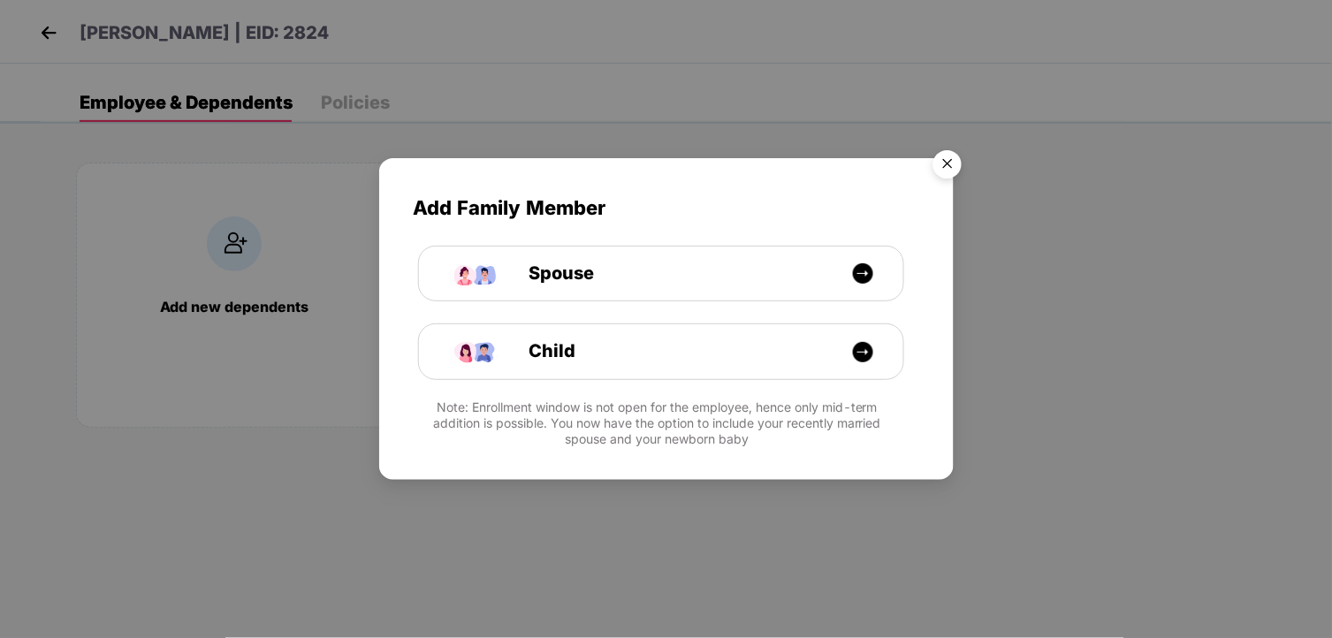
drag, startPoint x: 940, startPoint y: 164, endPoint x: 932, endPoint y: 175, distance: 13.3
click at [941, 164] on img "Close" at bounding box center [948, 167] width 50 height 50
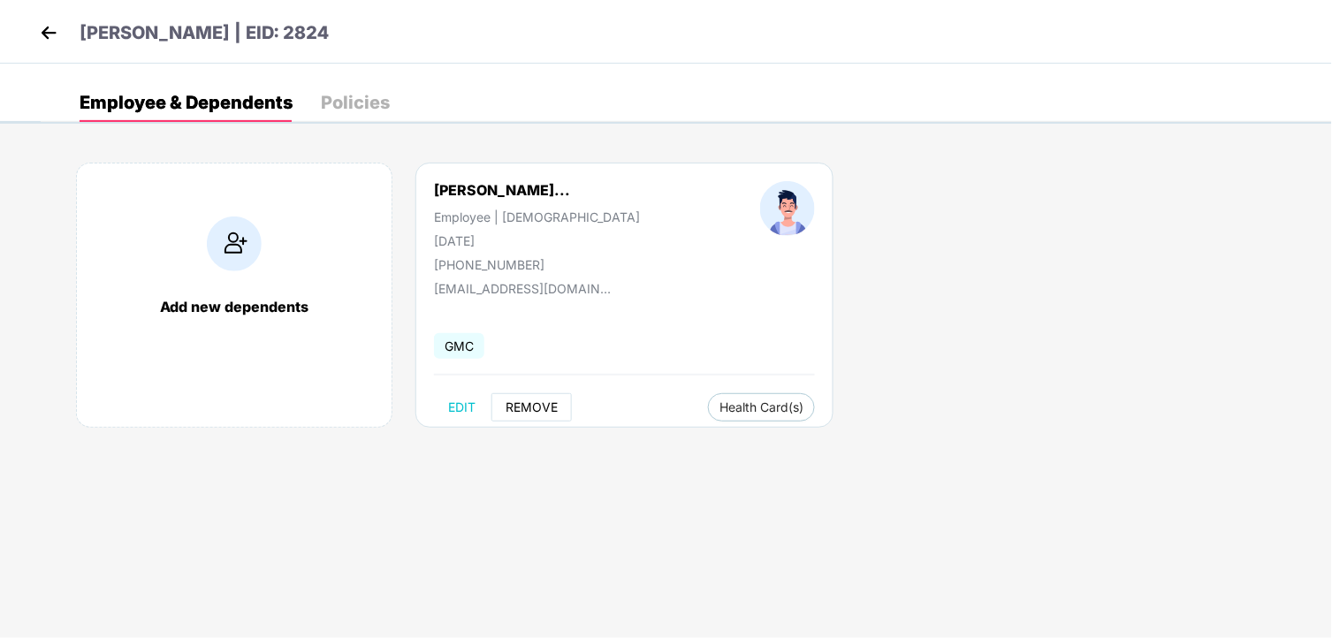
click at [536, 396] on button "REMOVE" at bounding box center [532, 407] width 80 height 28
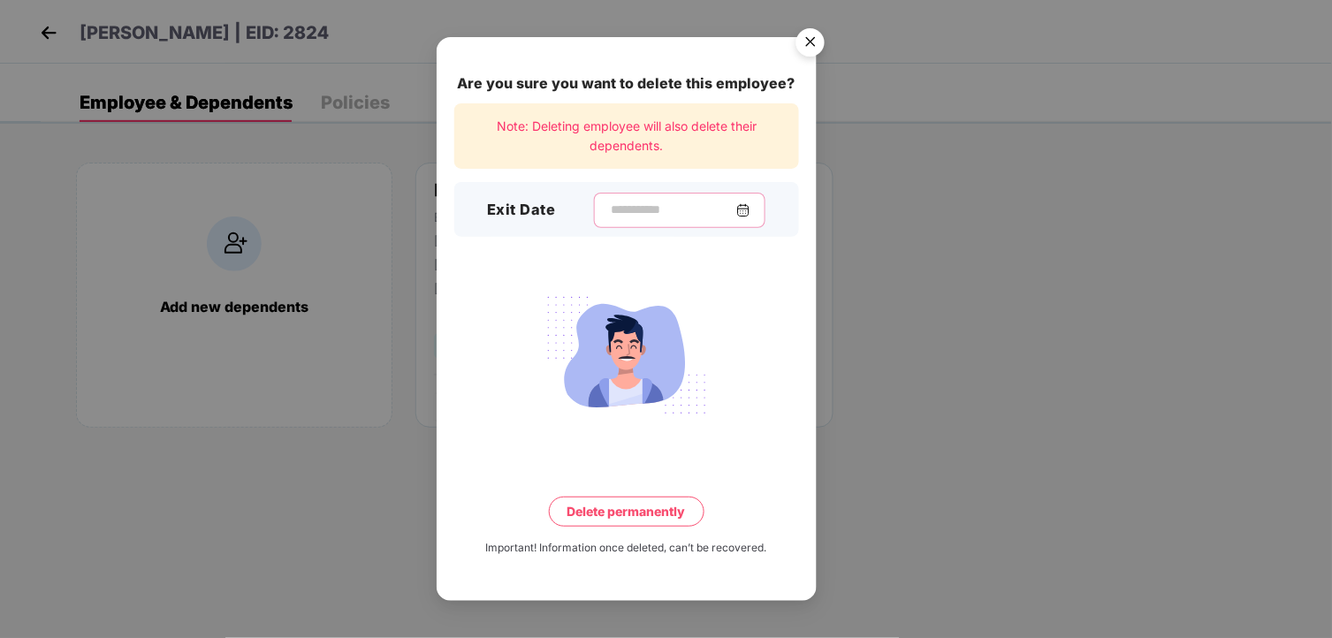
click at [700, 210] on input at bounding box center [672, 210] width 127 height 19
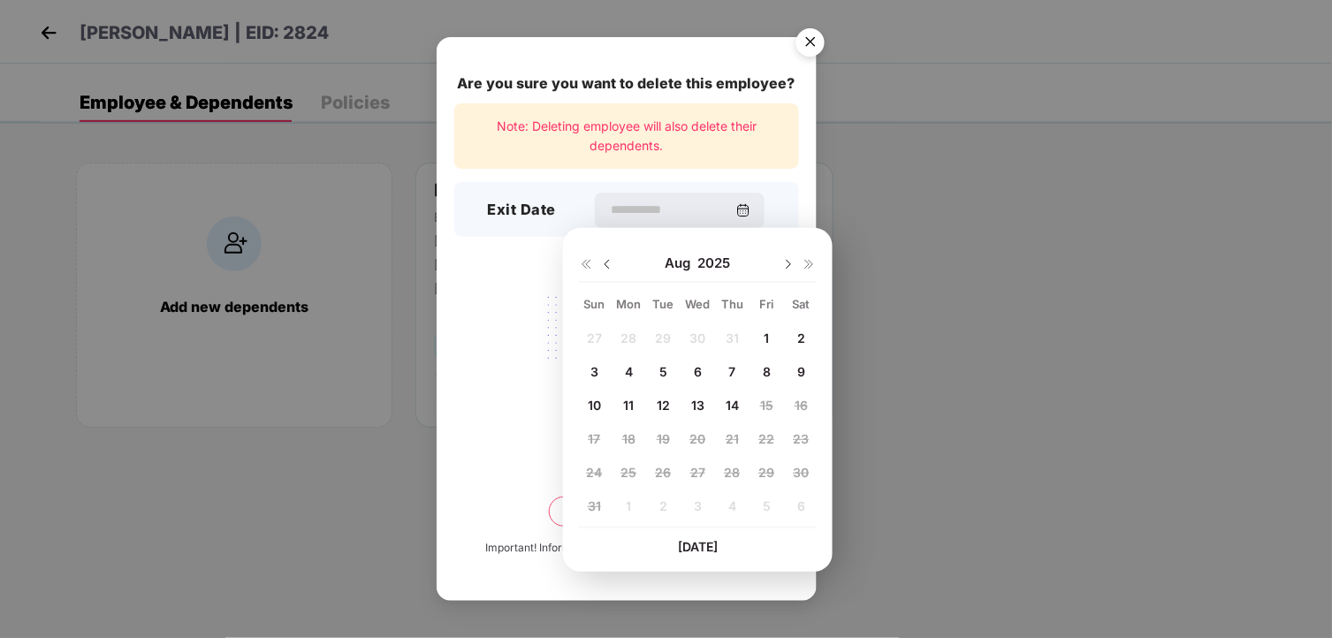
click at [612, 261] on img at bounding box center [607, 264] width 14 height 14
click at [759, 436] on span "25" at bounding box center [767, 438] width 16 height 15
type input "**********"
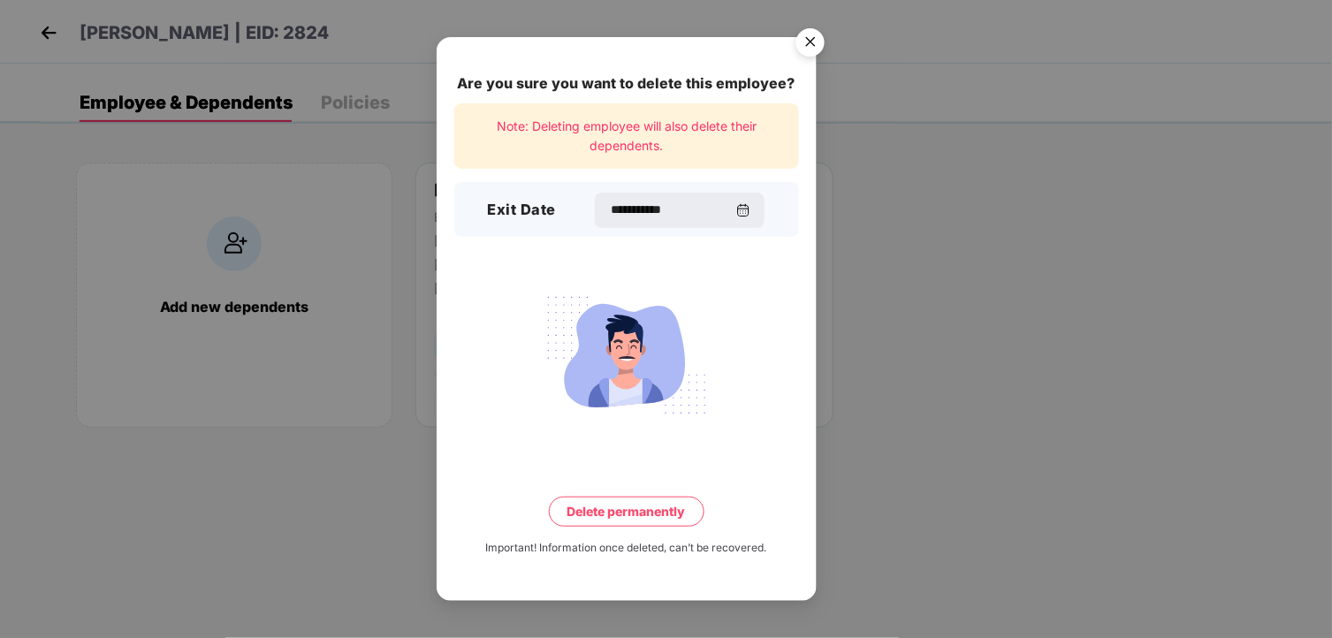
click at [621, 507] on button "Delete permanently" at bounding box center [627, 512] width 156 height 30
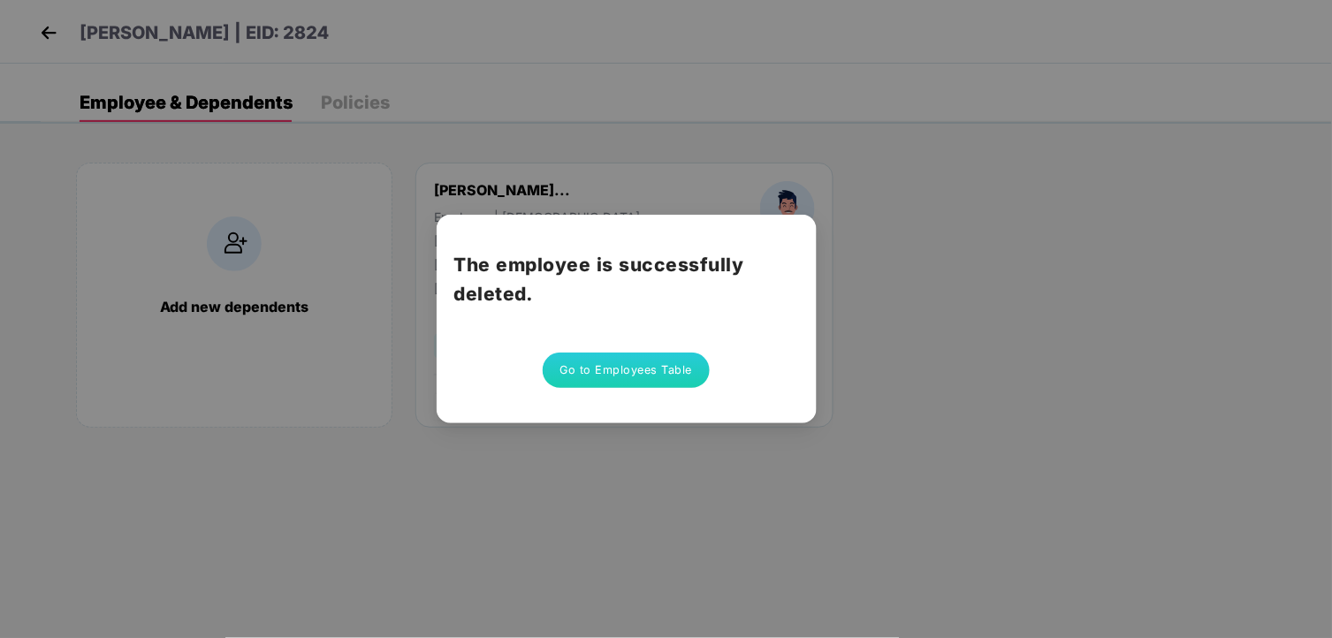
click at [652, 360] on button "Go to Employees Table" at bounding box center [627, 370] width 168 height 35
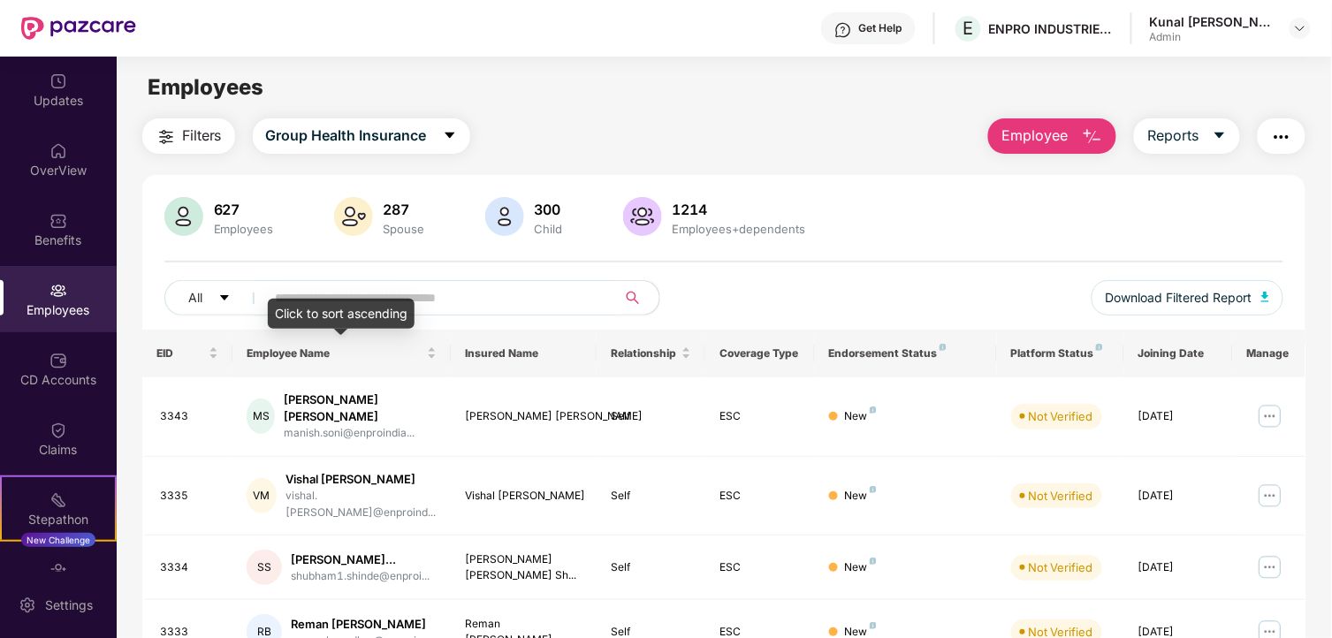
click at [418, 294] on input "text" at bounding box center [434, 298] width 317 height 27
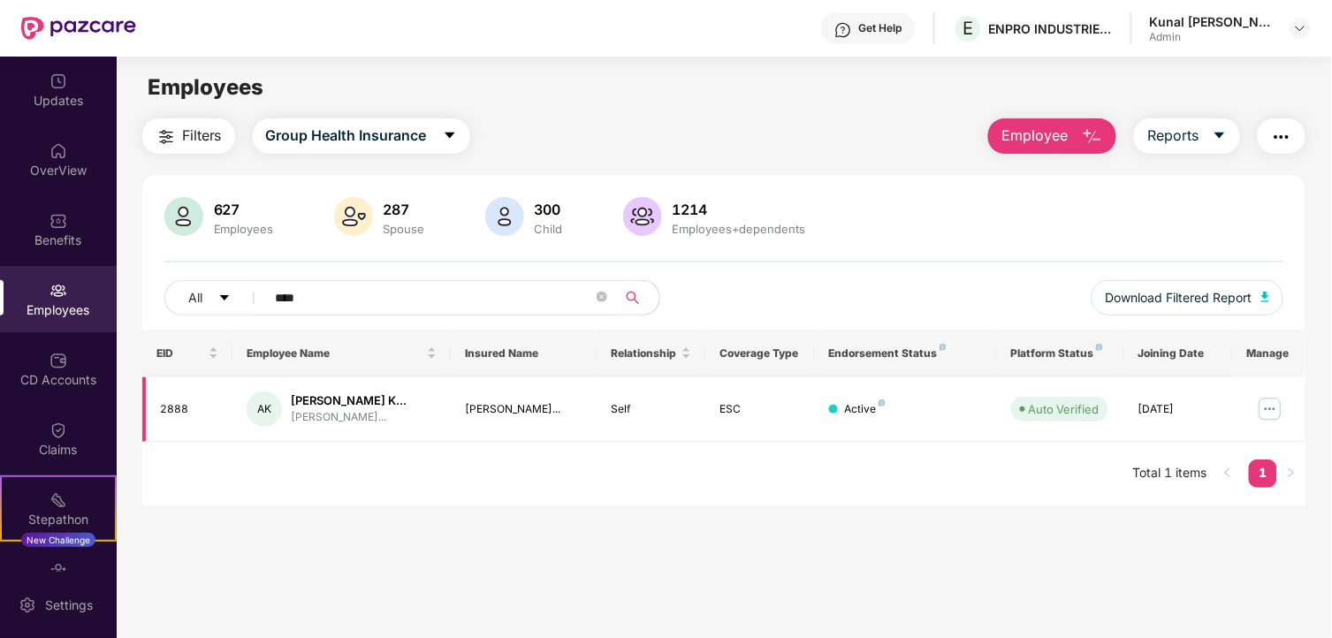
type input "****"
click at [1267, 412] on img at bounding box center [1270, 409] width 28 height 28
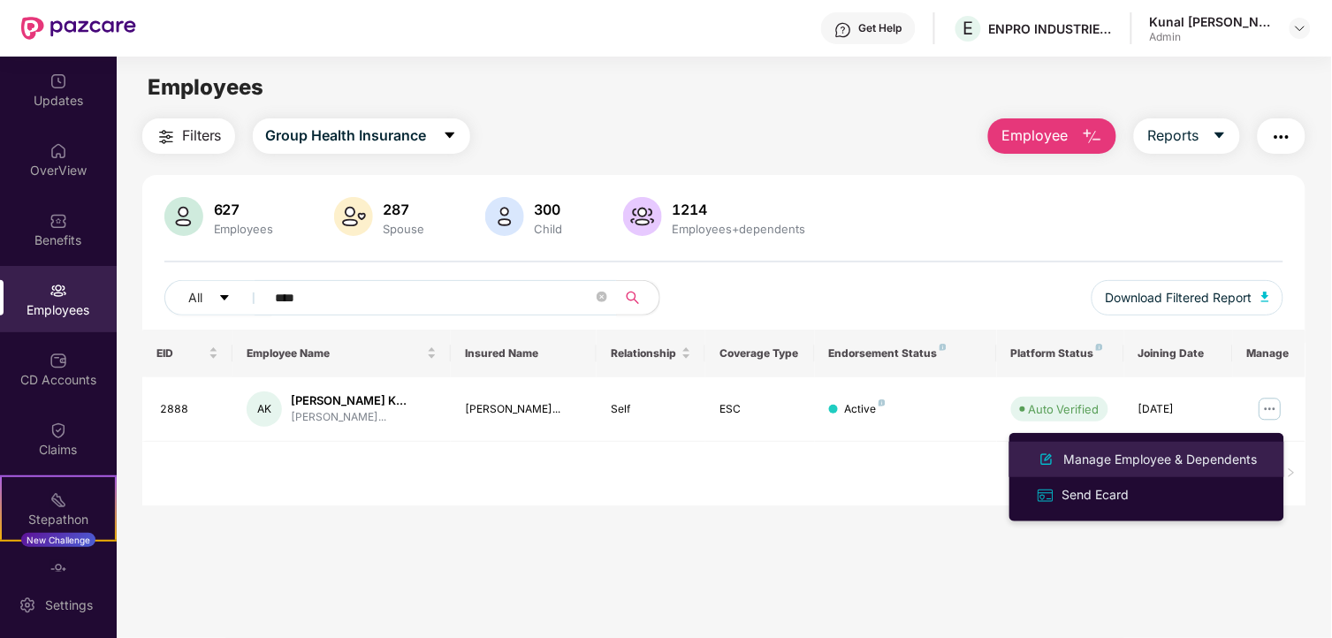
click at [1097, 452] on div "Manage Employee & Dependents" at bounding box center [1161, 459] width 201 height 19
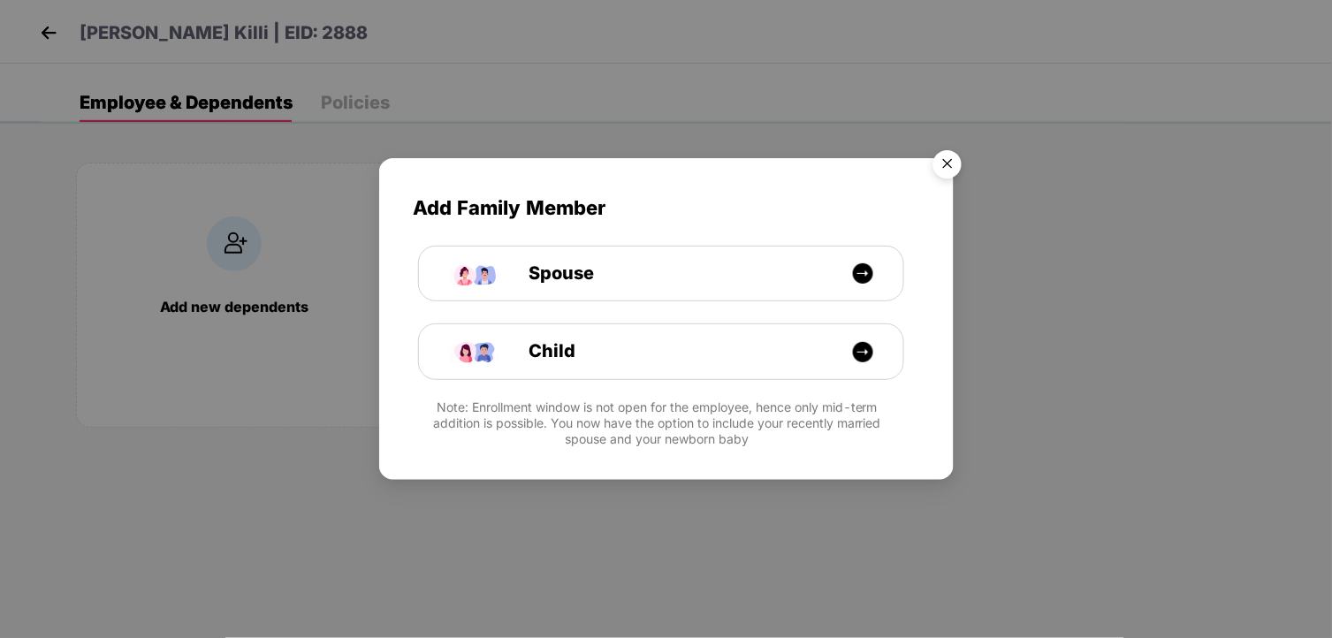
click at [951, 166] on img "Close" at bounding box center [948, 167] width 50 height 50
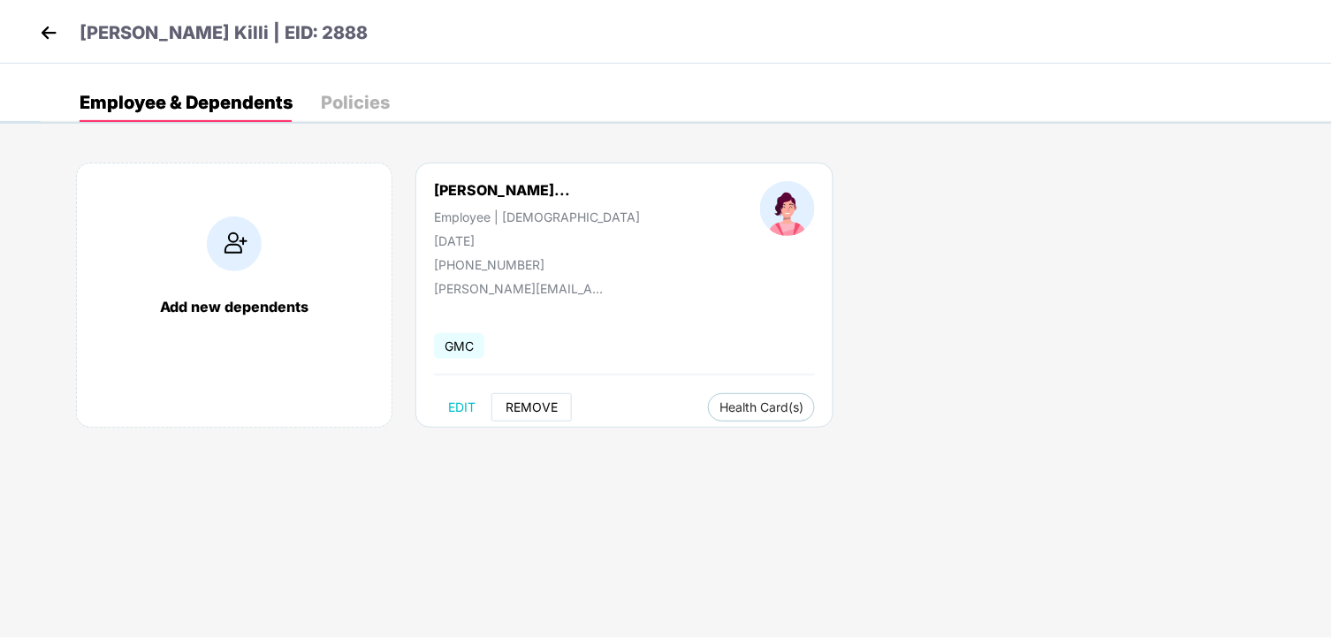
click at [555, 412] on span "REMOVE" at bounding box center [532, 407] width 52 height 14
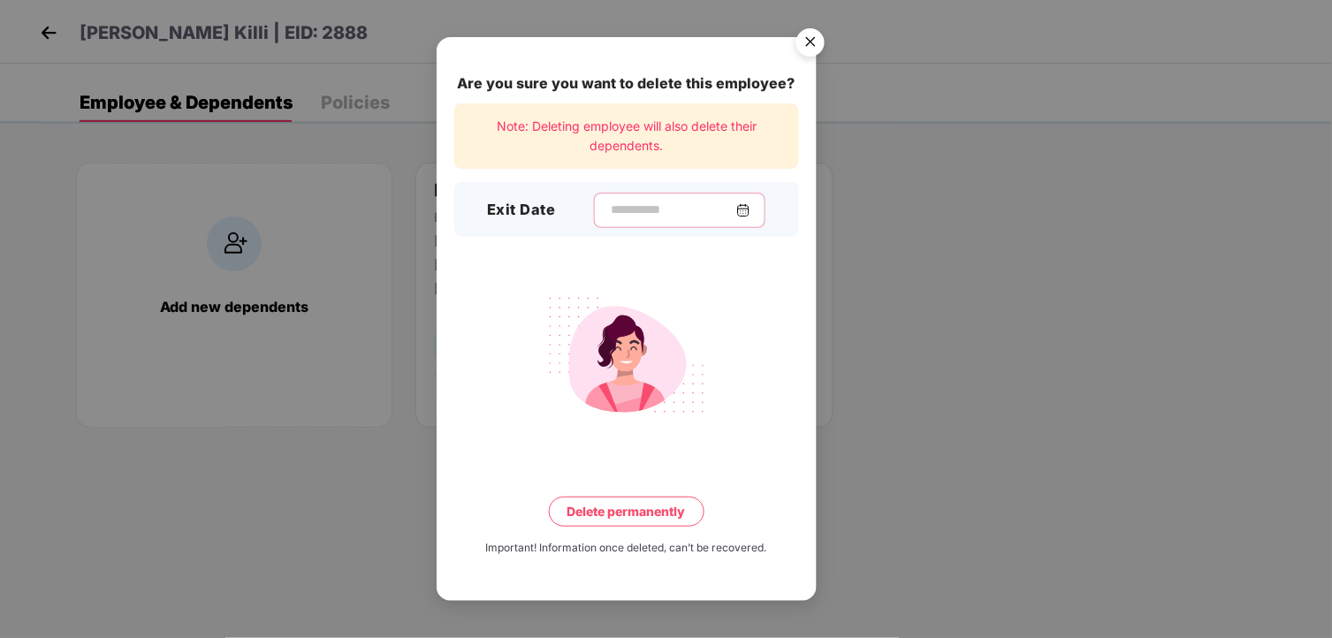
click at [675, 209] on input at bounding box center [672, 210] width 127 height 19
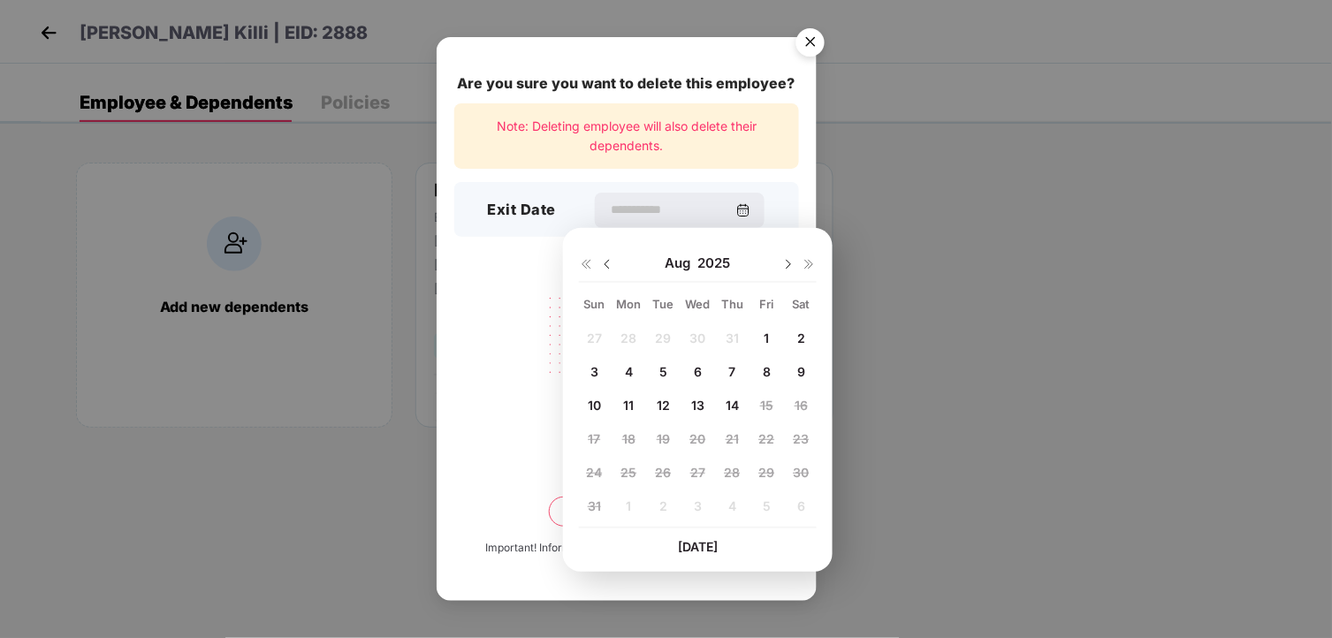
click at [606, 265] on img at bounding box center [607, 264] width 14 height 14
click at [764, 440] on span "25" at bounding box center [767, 438] width 16 height 15
type input "**********"
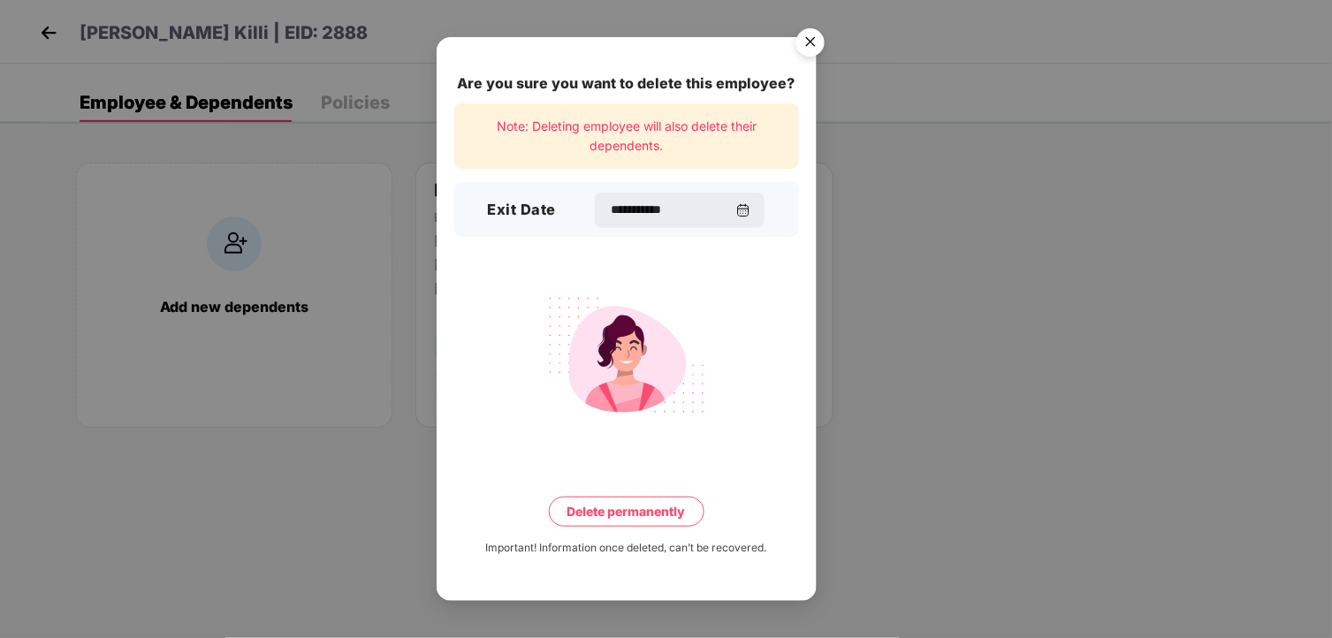
click at [641, 505] on button "Delete permanently" at bounding box center [627, 512] width 156 height 30
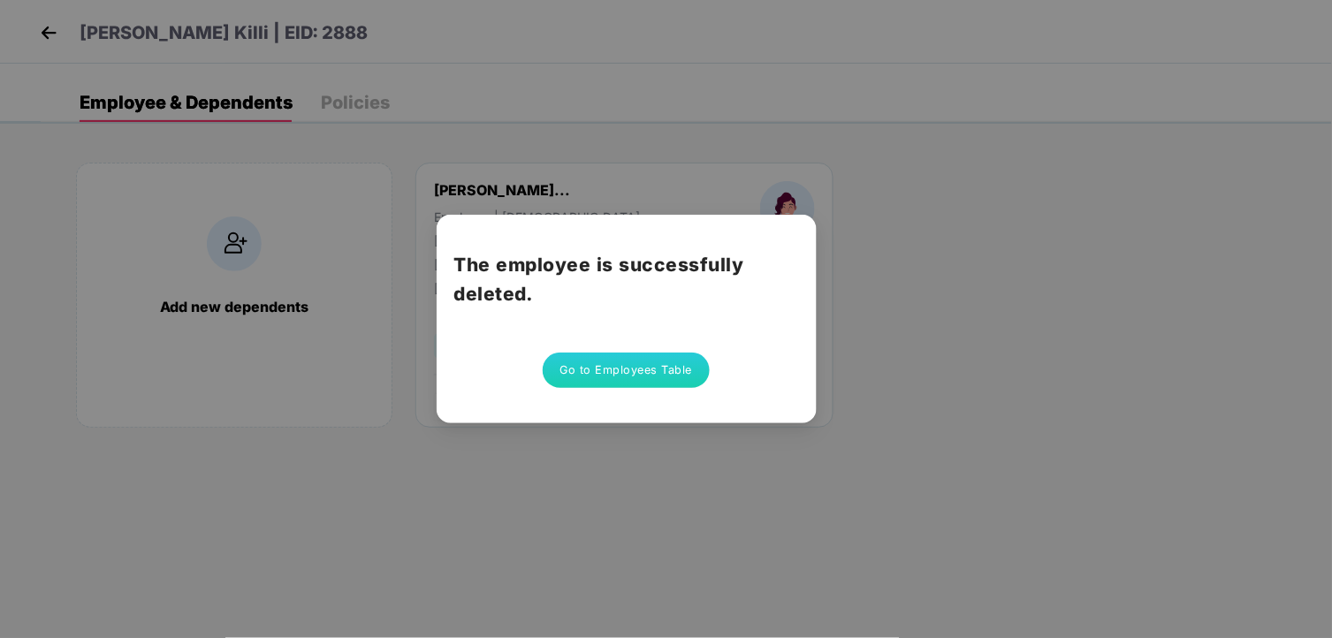
click at [629, 371] on button "Go to Employees Table" at bounding box center [627, 370] width 168 height 35
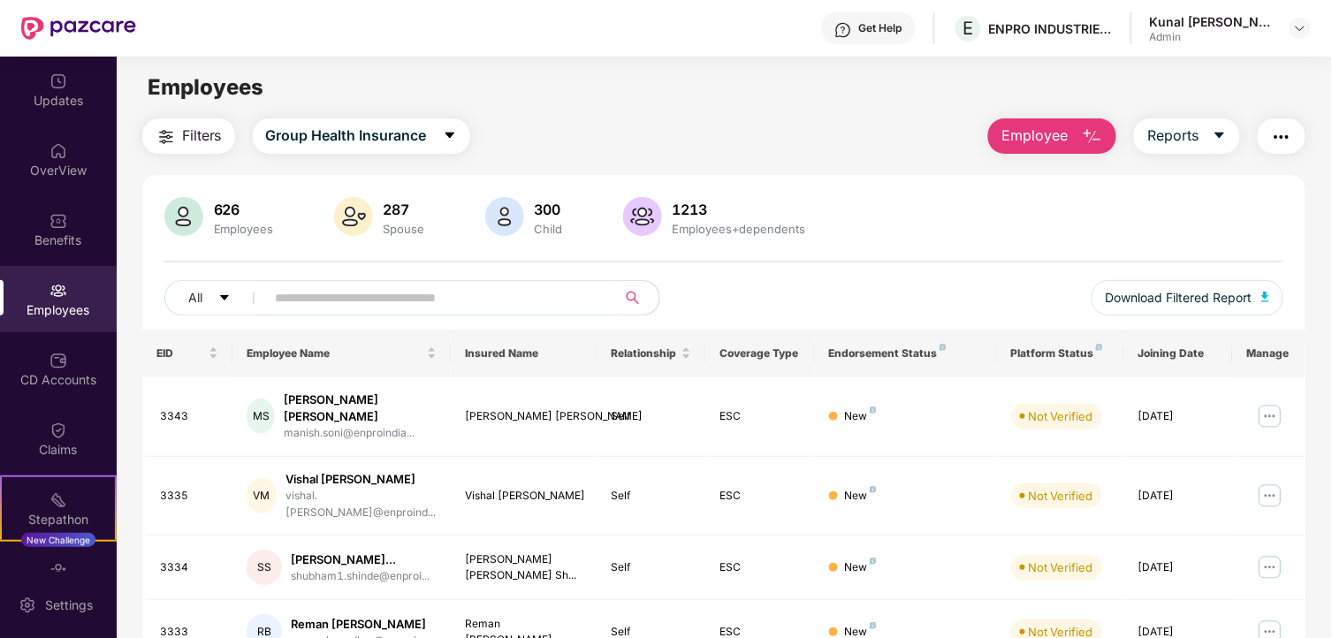
click at [347, 301] on input "text" at bounding box center [434, 298] width 317 height 27
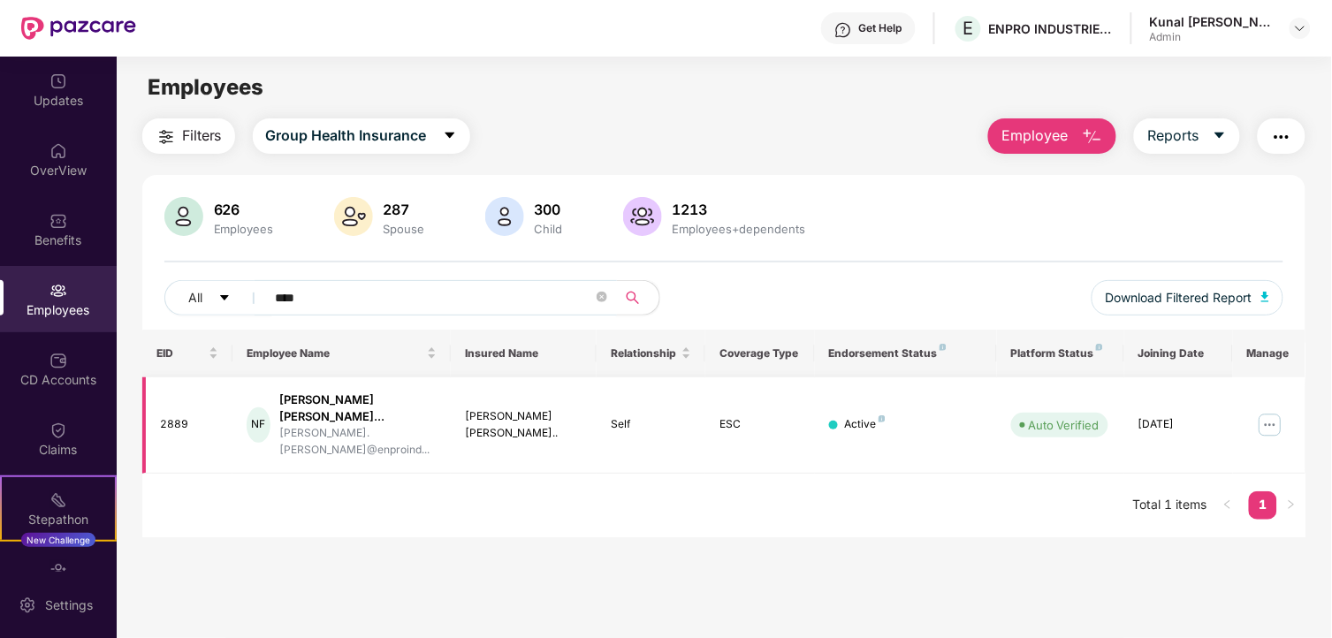
type input "****"
click at [1268, 411] on img at bounding box center [1270, 425] width 28 height 28
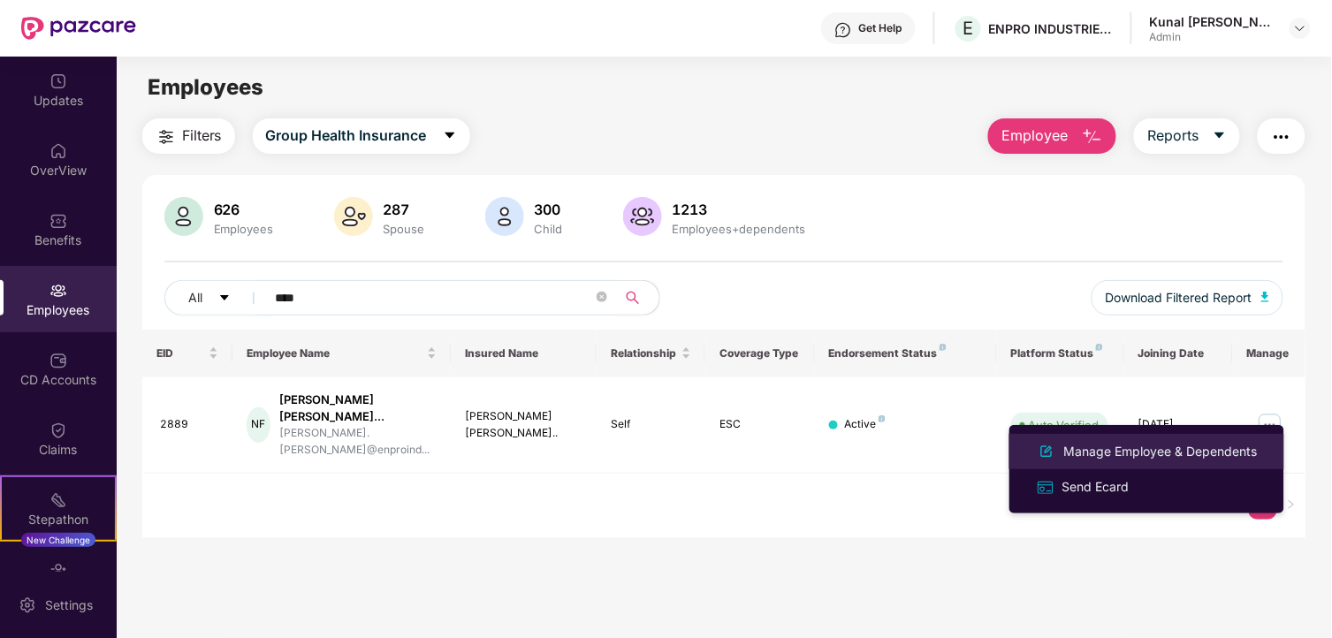
click at [1097, 448] on div "Manage Employee & Dependents" at bounding box center [1161, 451] width 201 height 19
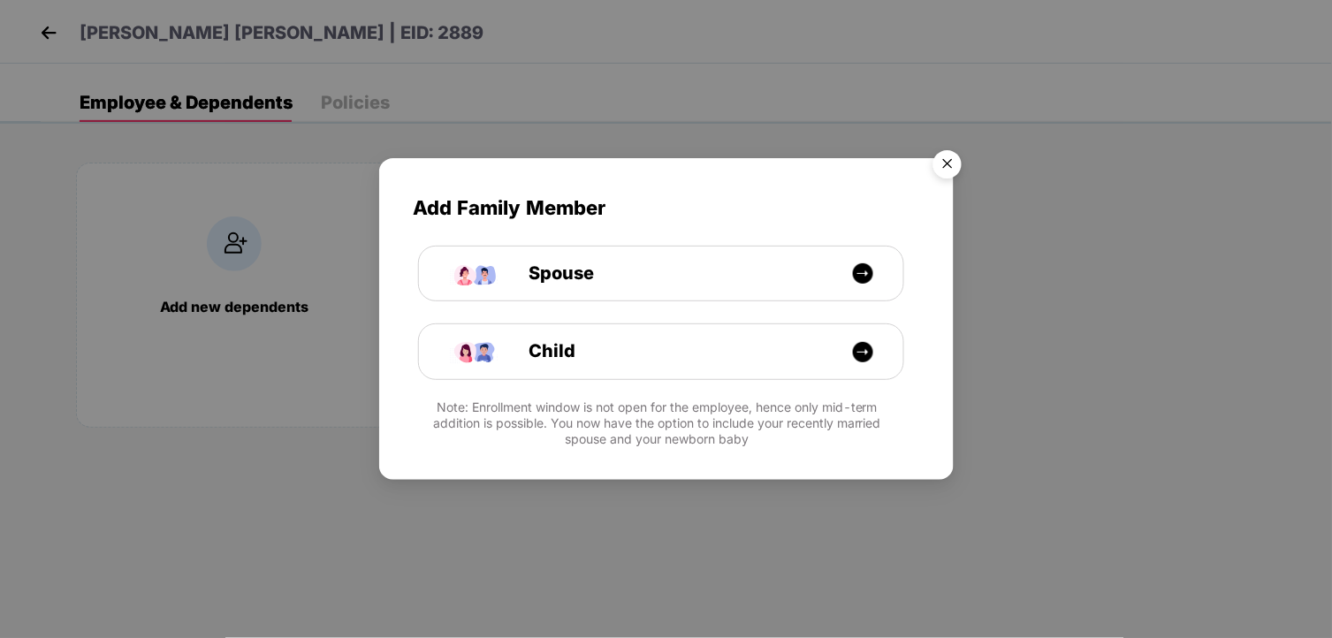
click at [960, 161] on img "Close" at bounding box center [948, 167] width 50 height 50
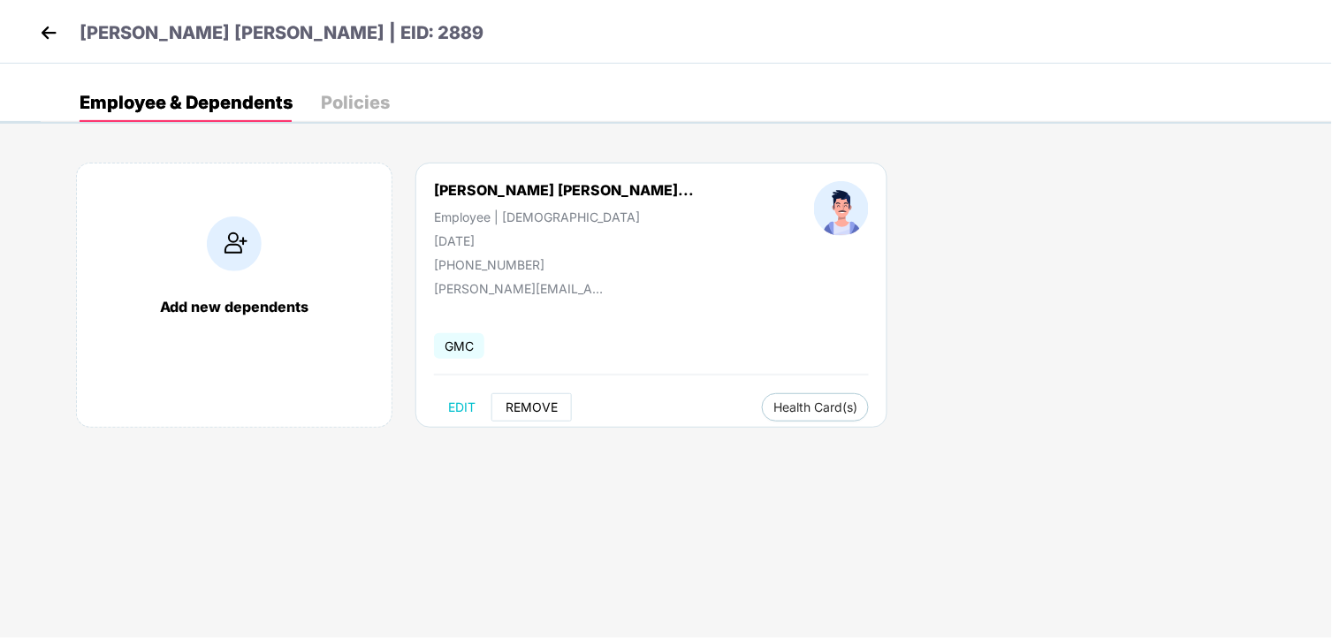
click at [551, 410] on span "REMOVE" at bounding box center [532, 407] width 52 height 14
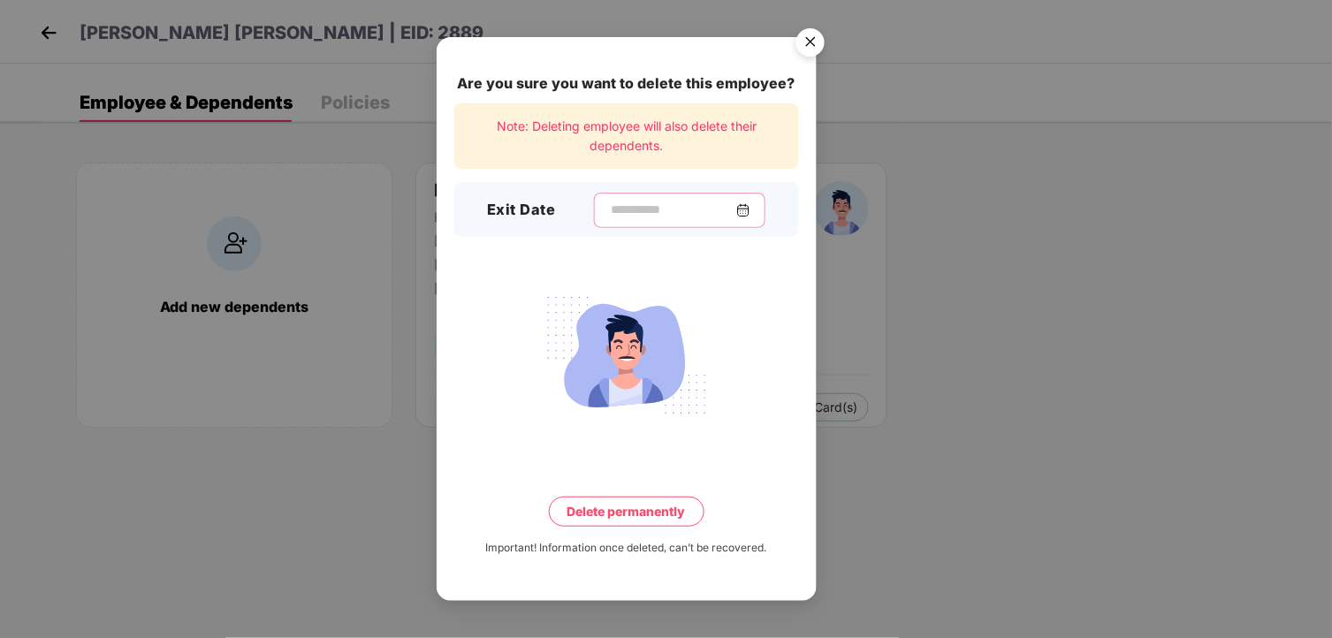
click at [696, 202] on input at bounding box center [672, 210] width 127 height 19
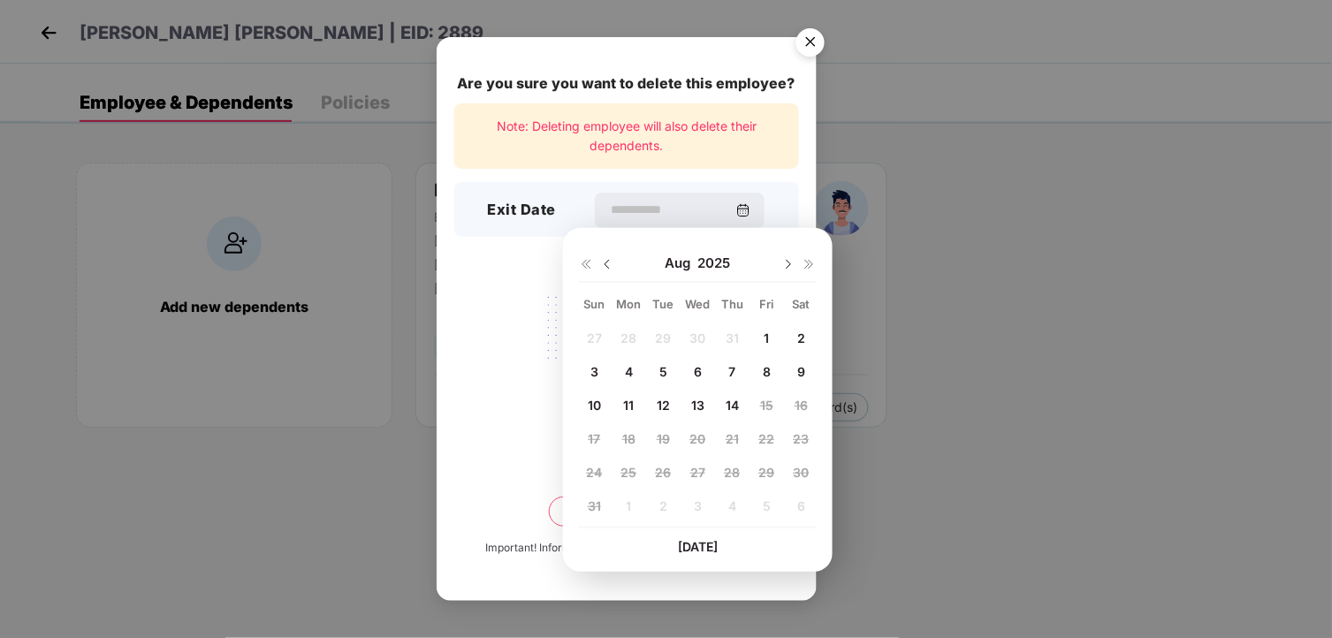
click at [614, 262] on div "[DATE]" at bounding box center [698, 263] width 238 height 35
click at [602, 261] on img at bounding box center [607, 264] width 14 height 14
click at [757, 437] on div "25" at bounding box center [766, 439] width 27 height 27
type input "**********"
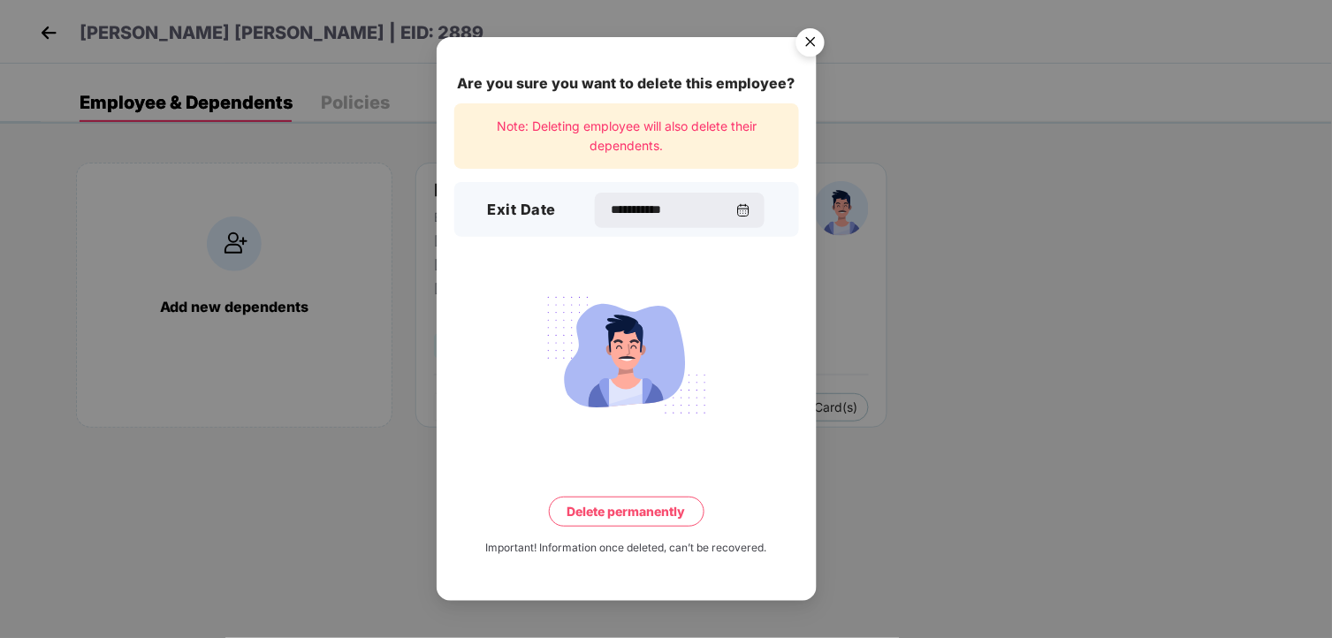
click at [611, 498] on button "Delete permanently" at bounding box center [627, 512] width 156 height 30
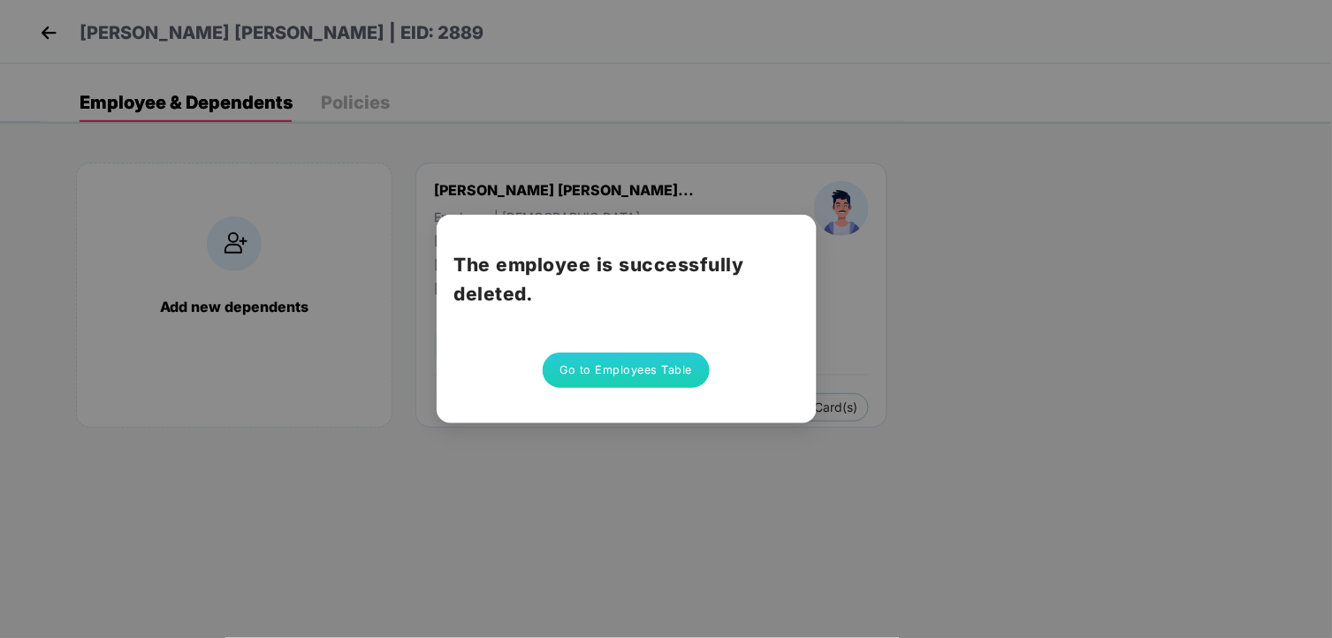
click at [642, 370] on button "Go to Employees Table" at bounding box center [627, 370] width 168 height 35
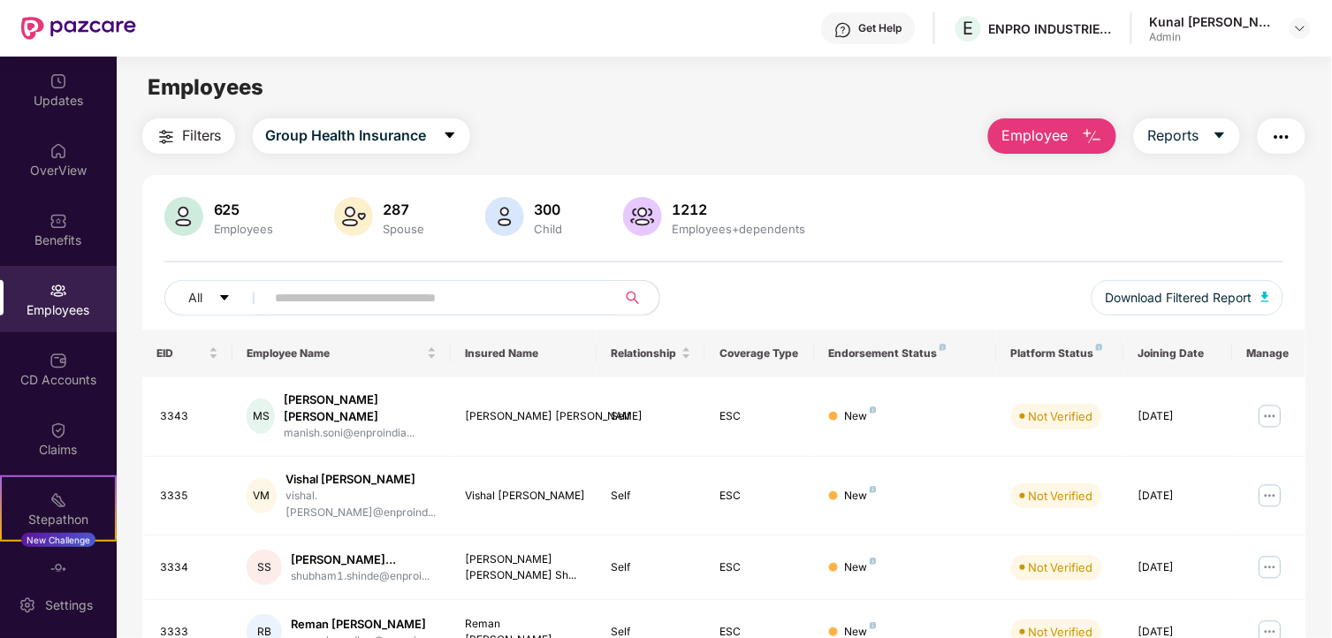
click at [391, 287] on input "text" at bounding box center [434, 298] width 317 height 27
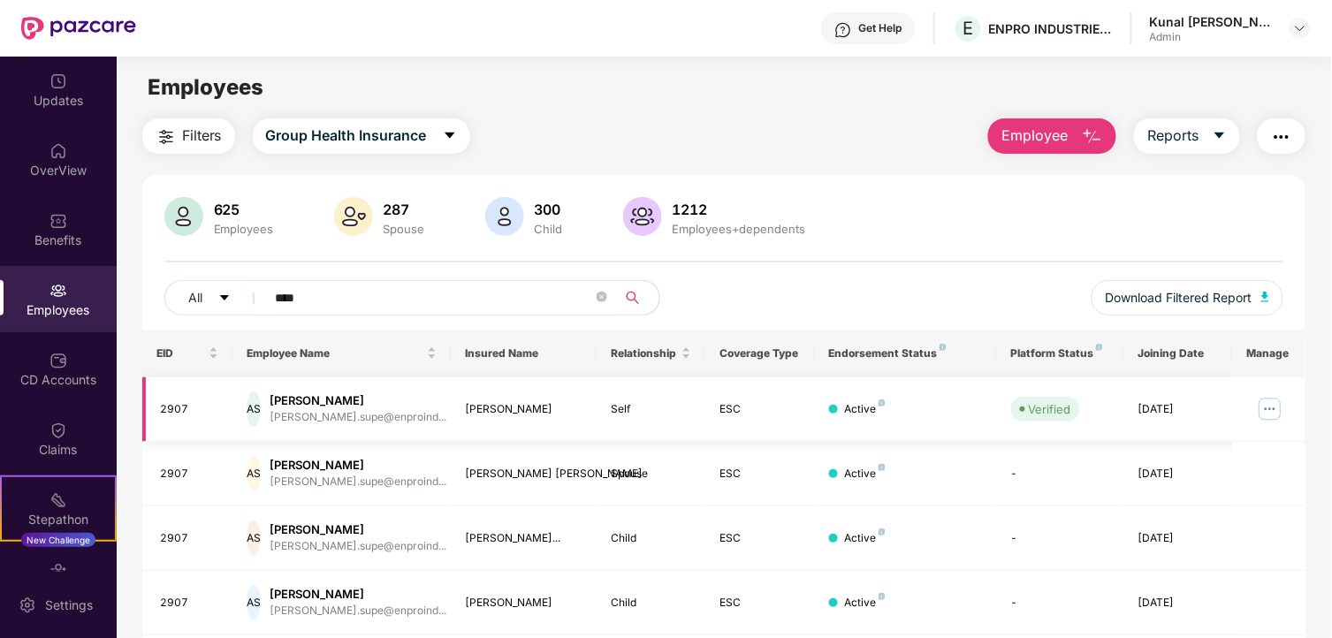
type input "****"
click at [1269, 409] on img at bounding box center [1270, 409] width 28 height 28
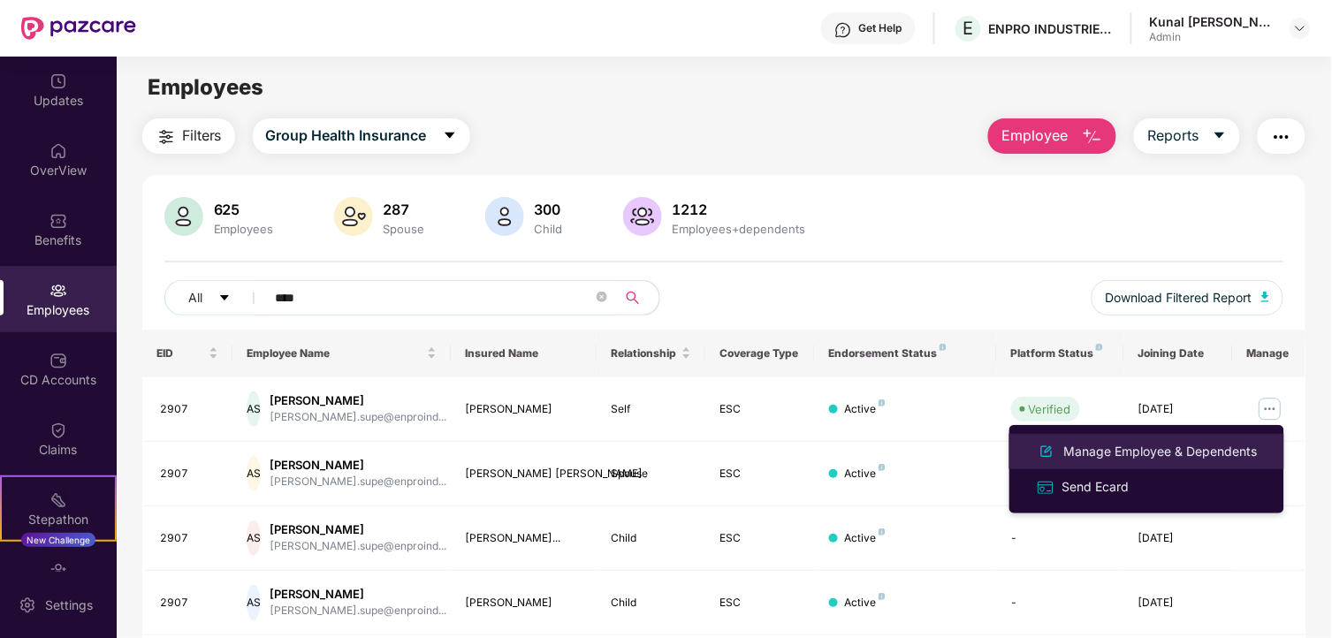
click at [1103, 444] on div "Manage Employee & Dependents" at bounding box center [1161, 451] width 201 height 19
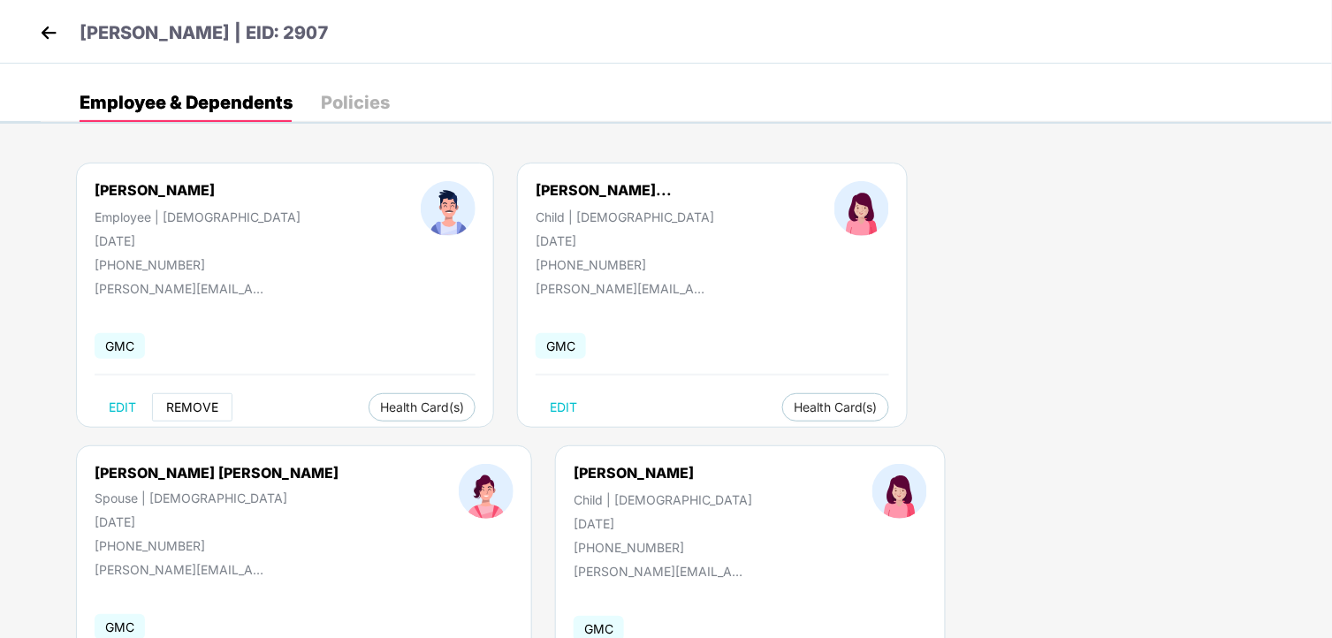
click at [198, 410] on span "REMOVE" at bounding box center [192, 407] width 52 height 14
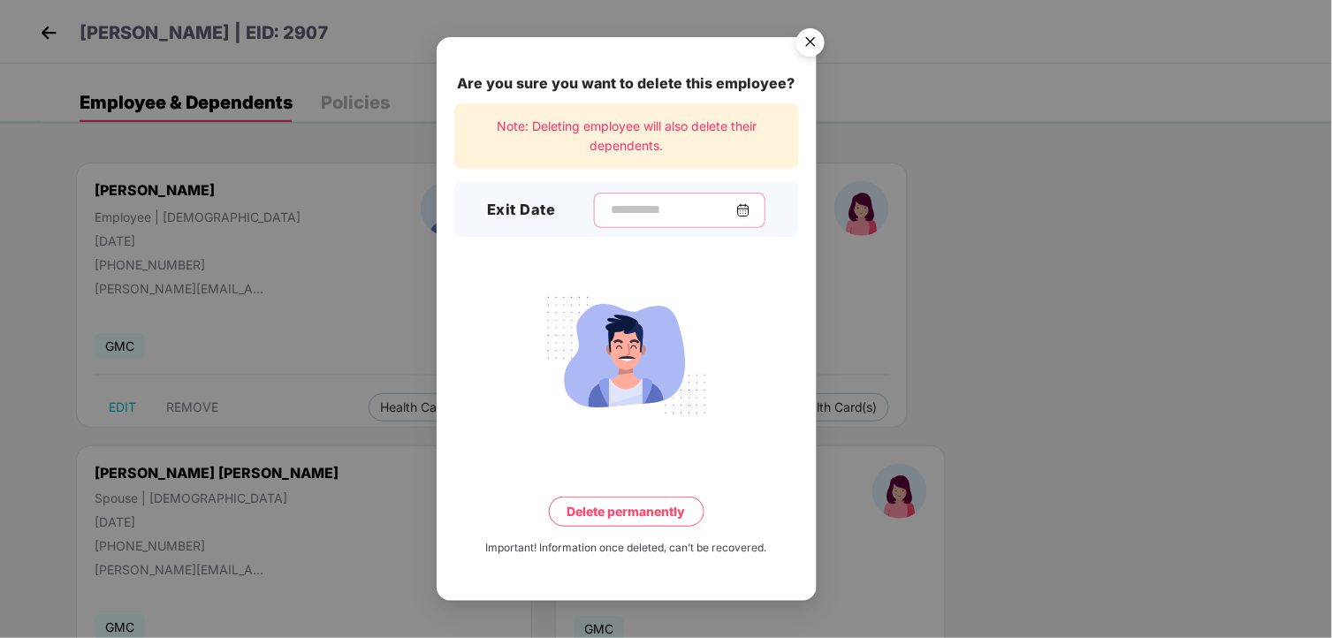
click at [630, 216] on input at bounding box center [672, 210] width 127 height 19
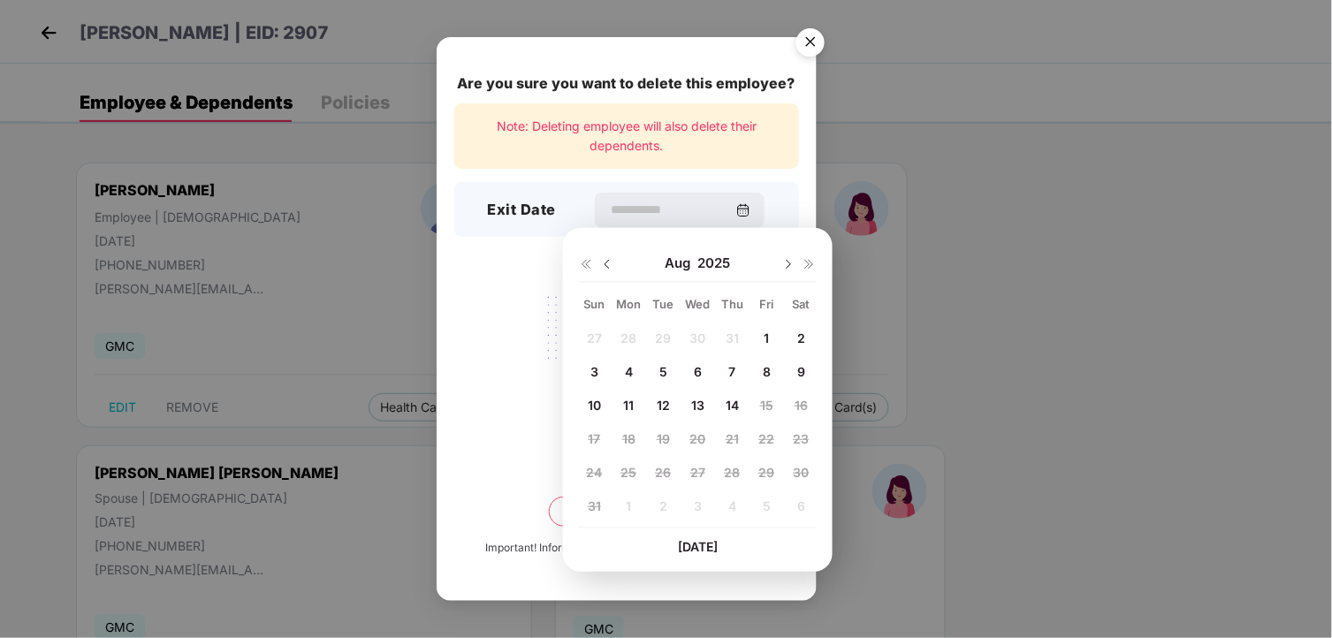
click at [613, 269] on img at bounding box center [607, 264] width 14 height 14
click at [759, 439] on span "25" at bounding box center [767, 438] width 16 height 15
type input "**********"
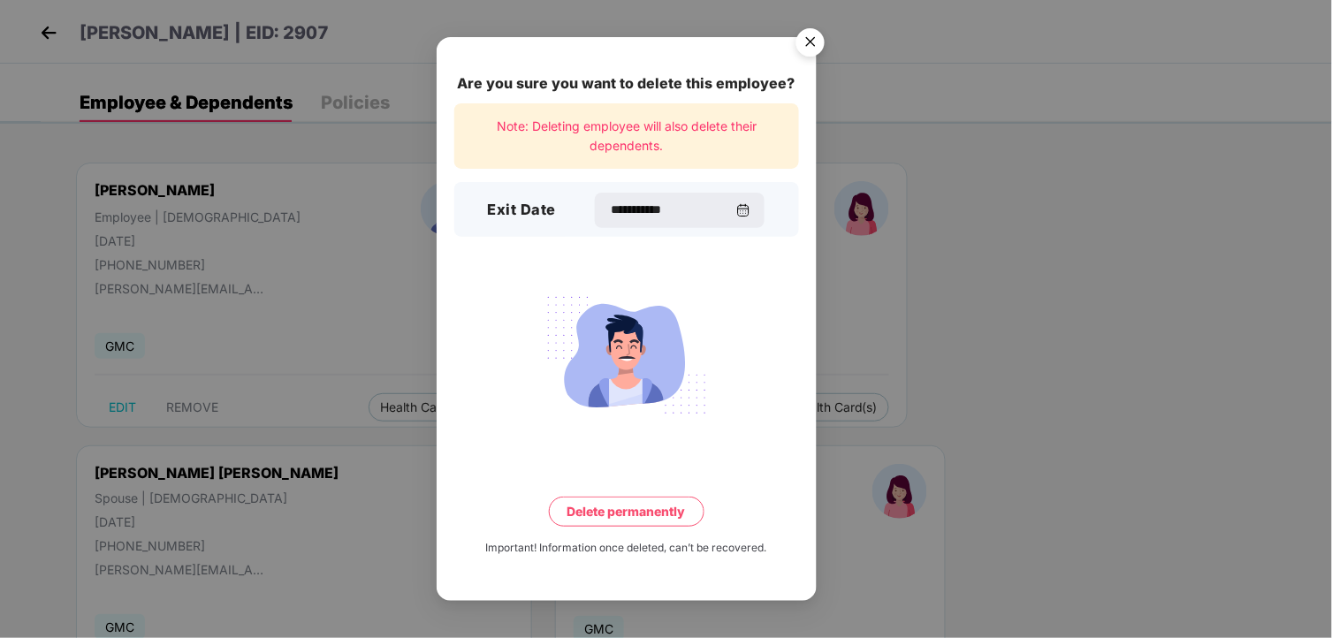
click at [634, 510] on button "Delete permanently" at bounding box center [627, 512] width 156 height 30
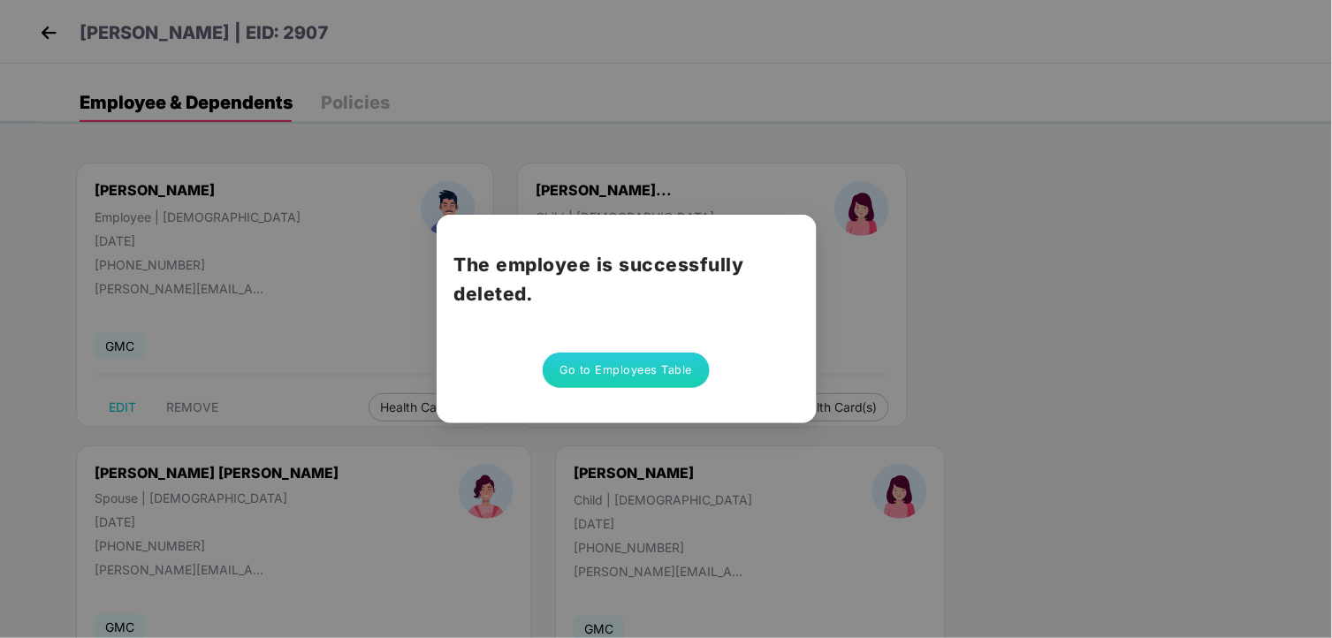
click at [659, 369] on button "Go to Employees Table" at bounding box center [627, 370] width 168 height 35
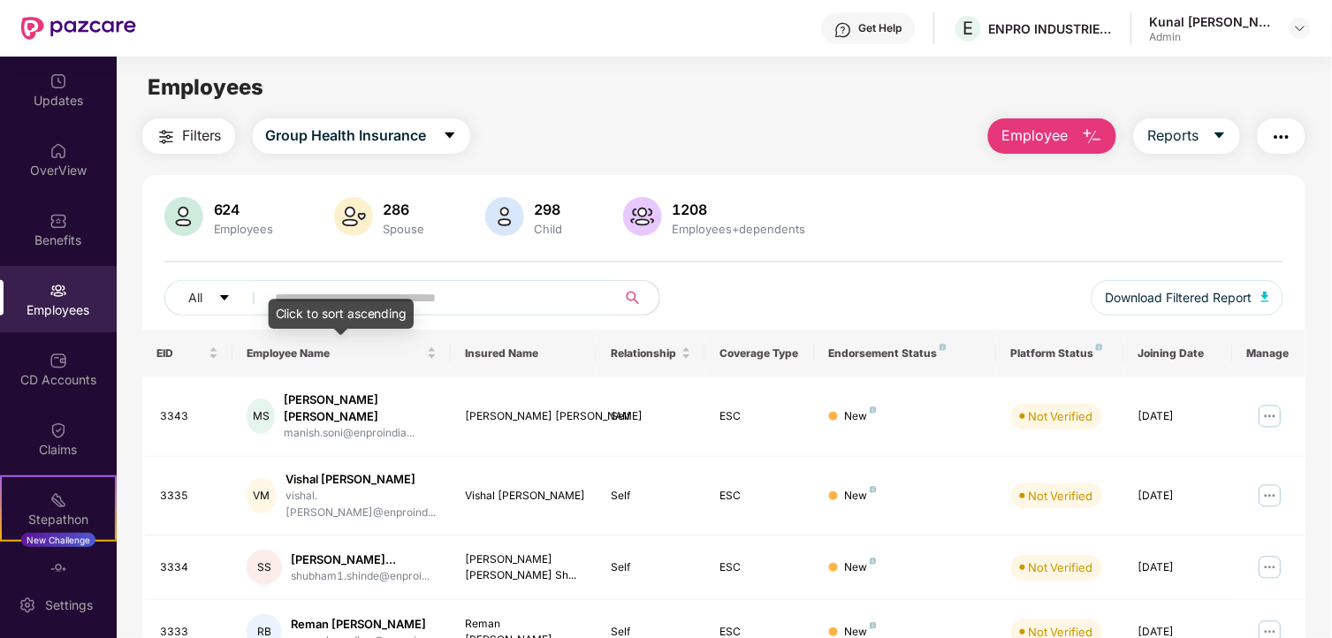
click at [423, 297] on input "text" at bounding box center [434, 298] width 317 height 27
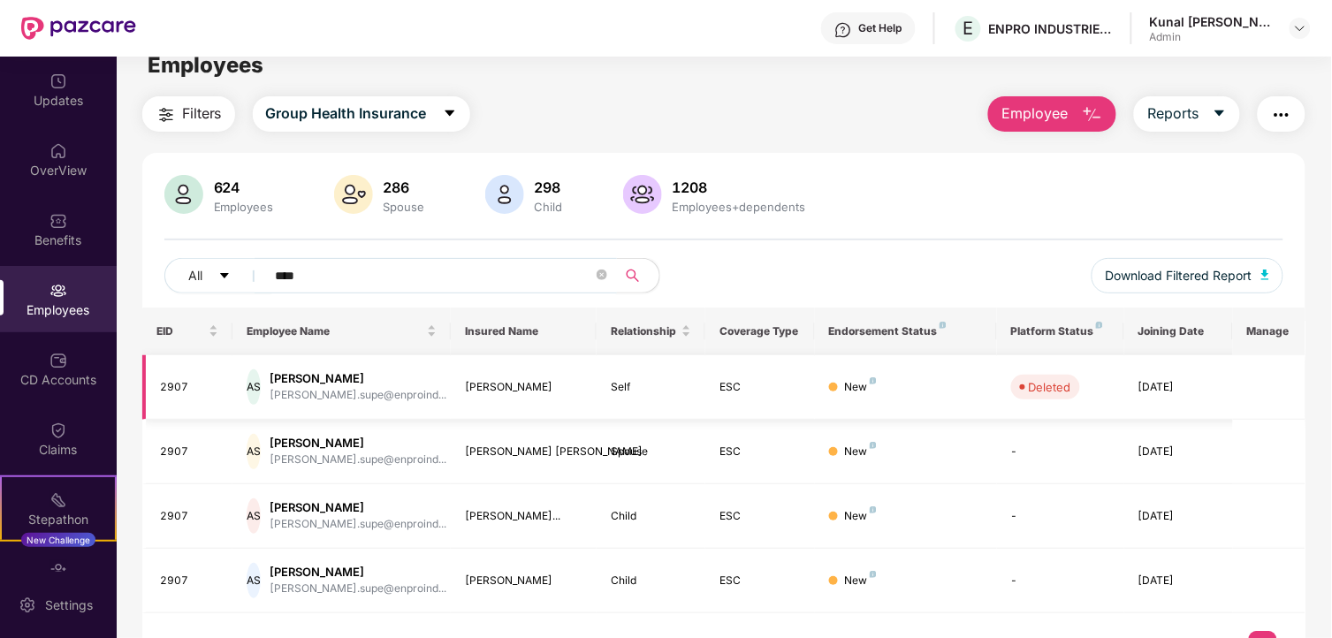
scroll to position [60, 0]
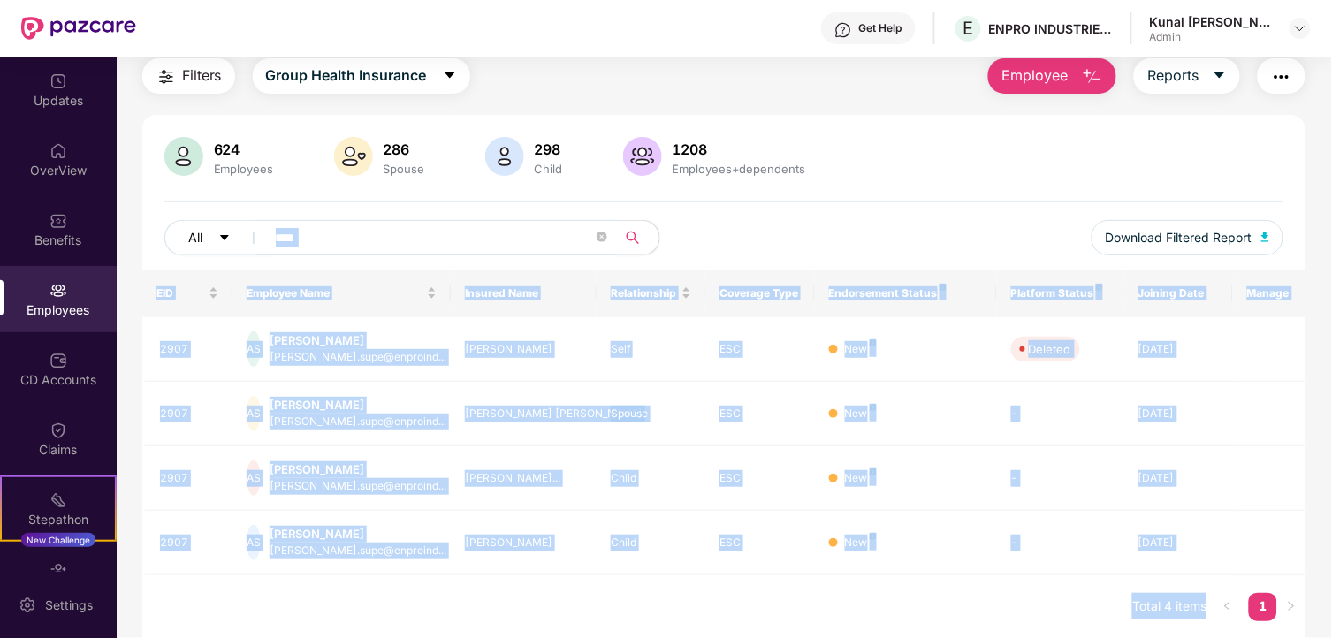
drag, startPoint x: 324, startPoint y: 237, endPoint x: 244, endPoint y: 233, distance: 80.5
click at [244, 233] on body "Get Help E ENPRO INDUSTRIES PVT LTD Kunal [PERSON_NAME] Admin Updates OverView …" at bounding box center [666, 319] width 1332 height 638
drag, startPoint x: 244, startPoint y: 233, endPoint x: 360, endPoint y: 233, distance: 115.8
click at [360, 233] on input "****" at bounding box center [434, 238] width 317 height 27
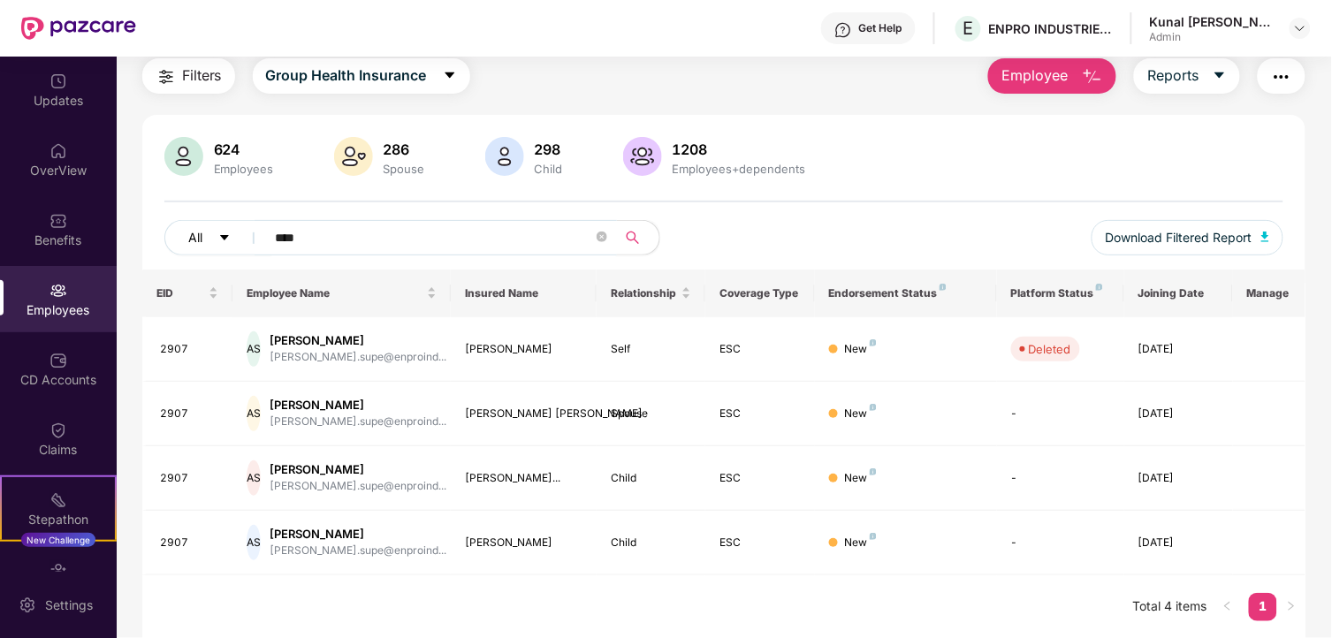
drag, startPoint x: 348, startPoint y: 233, endPoint x: 203, endPoint y: 232, distance: 145.0
click at [196, 233] on div "All ****" at bounding box center [444, 237] width 560 height 35
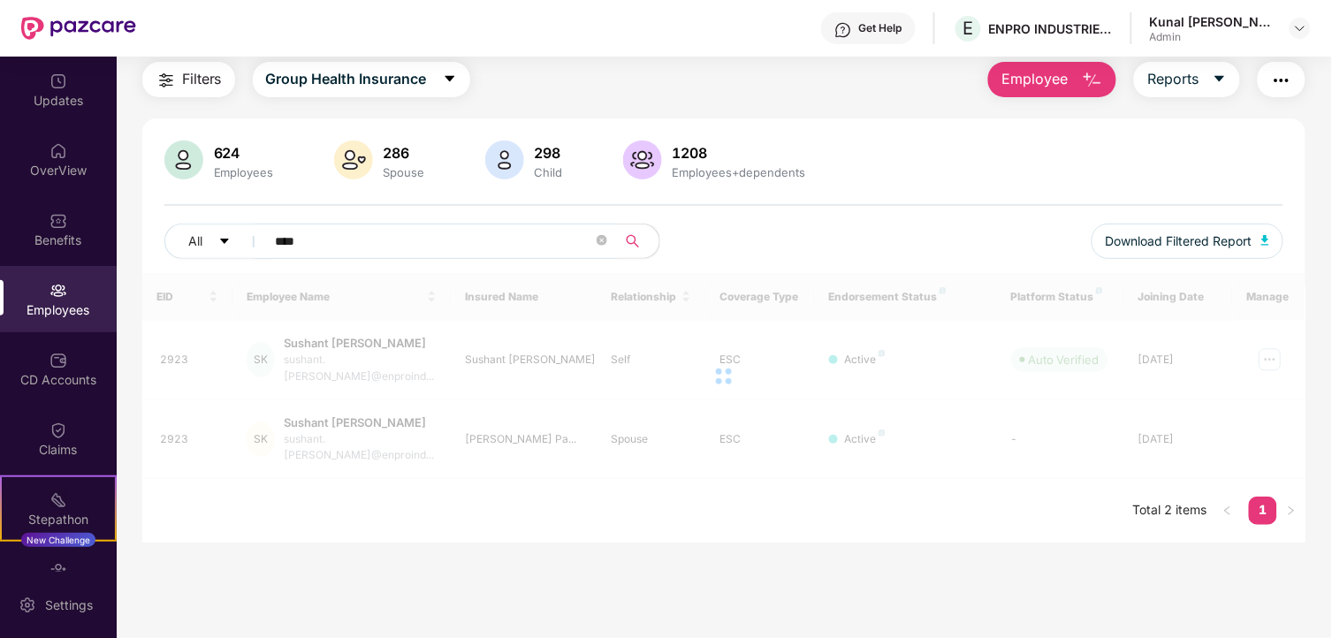
scroll to position [57, 0]
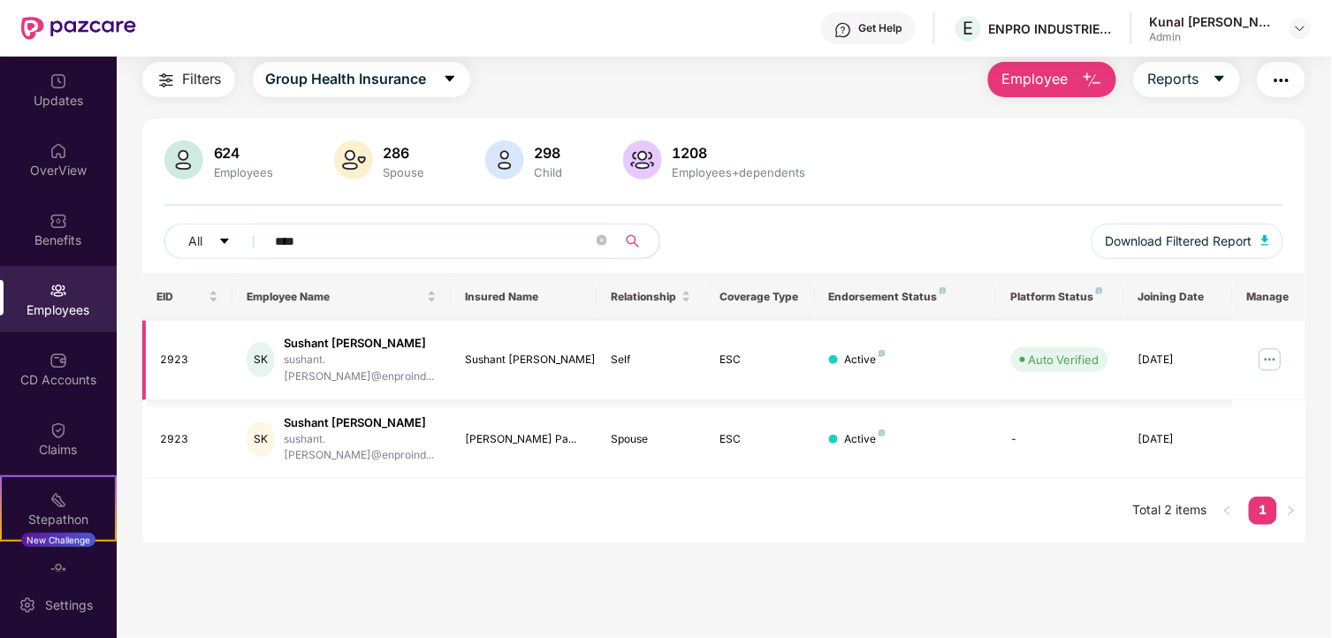
type input "****"
click at [1270, 350] on img at bounding box center [1270, 360] width 28 height 28
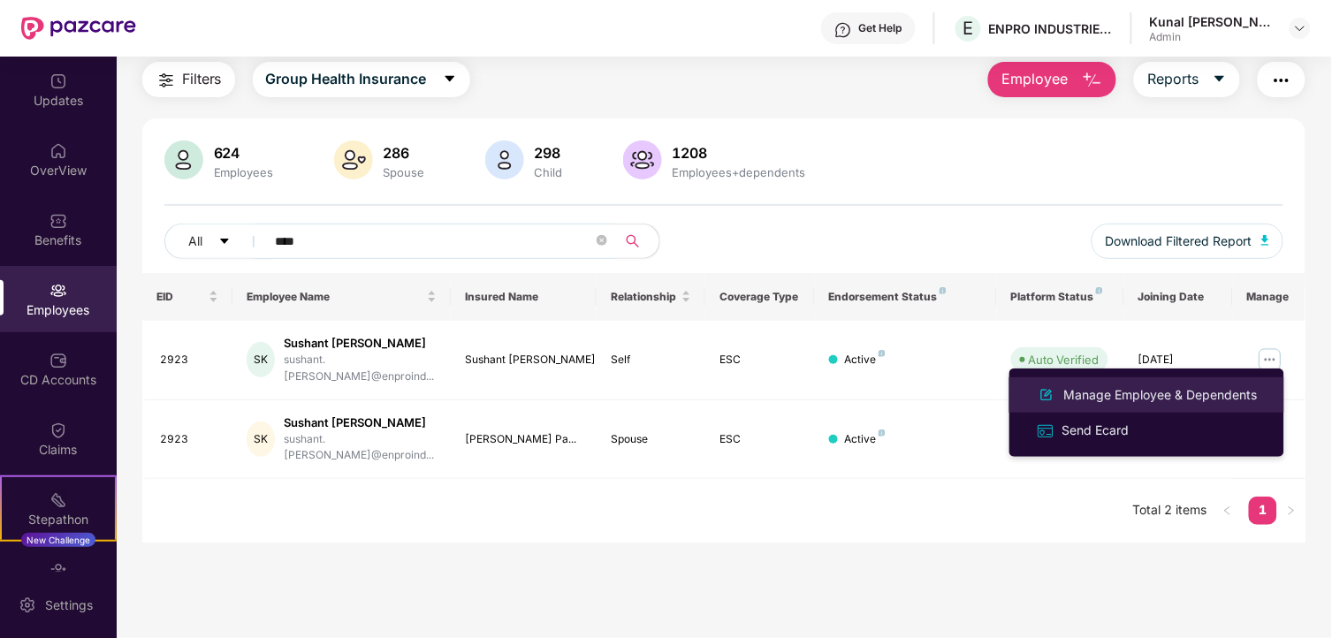
click at [1176, 385] on div "Manage Employee & Dependents" at bounding box center [1161, 394] width 201 height 19
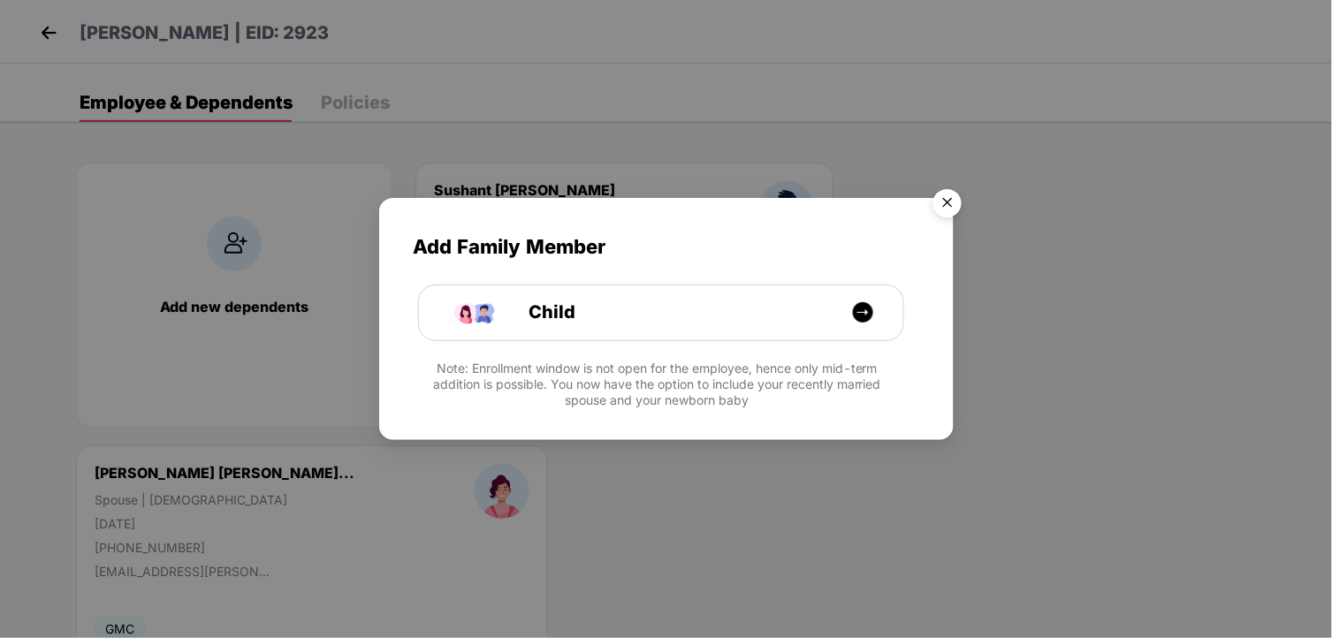
click at [949, 196] on img "Close" at bounding box center [948, 206] width 50 height 50
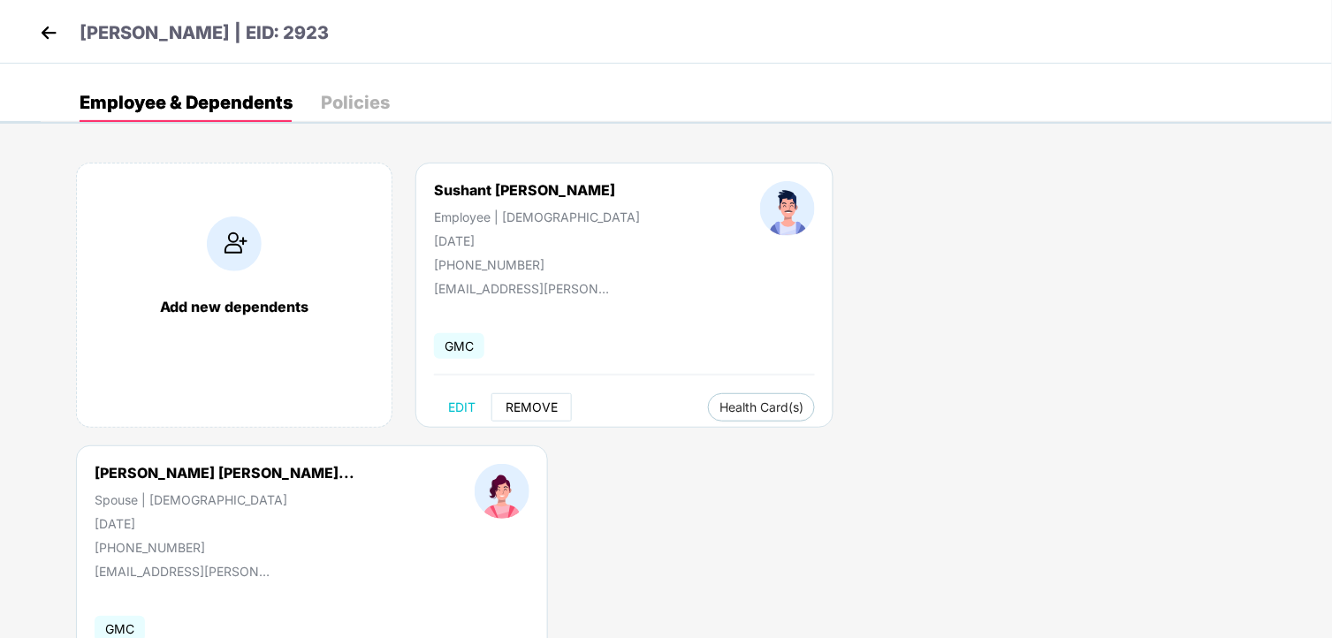
click at [550, 409] on span "REMOVE" at bounding box center [532, 407] width 52 height 14
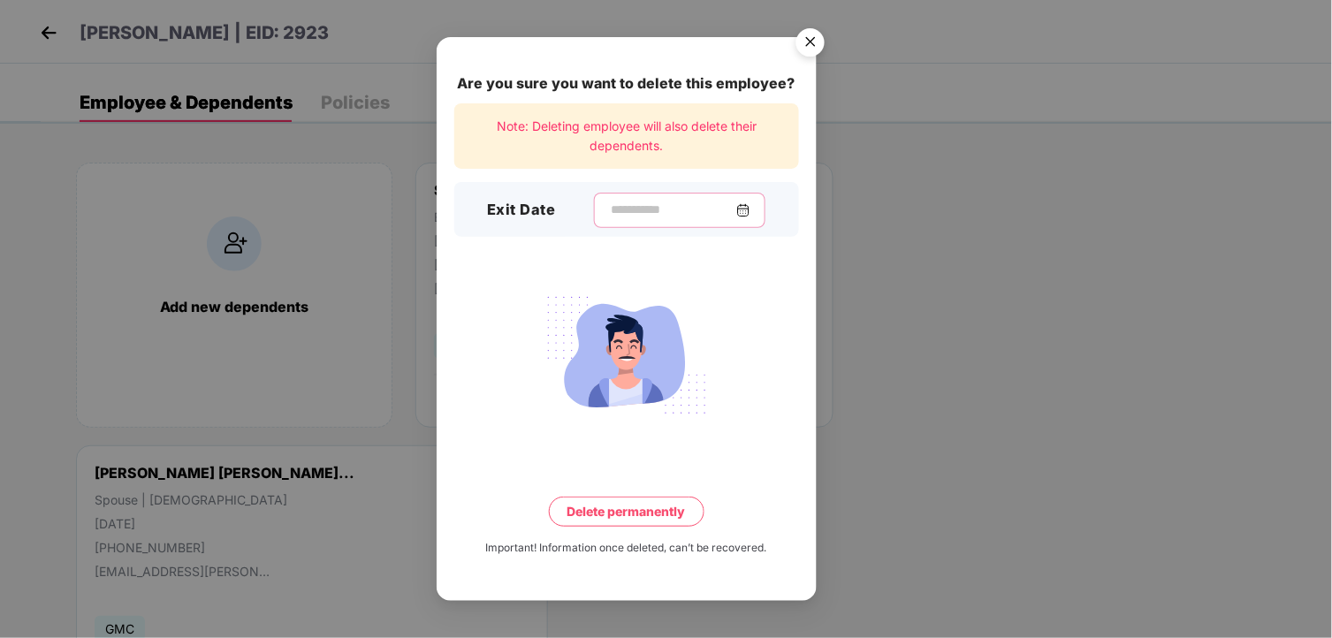
click at [720, 216] on input at bounding box center [672, 210] width 127 height 19
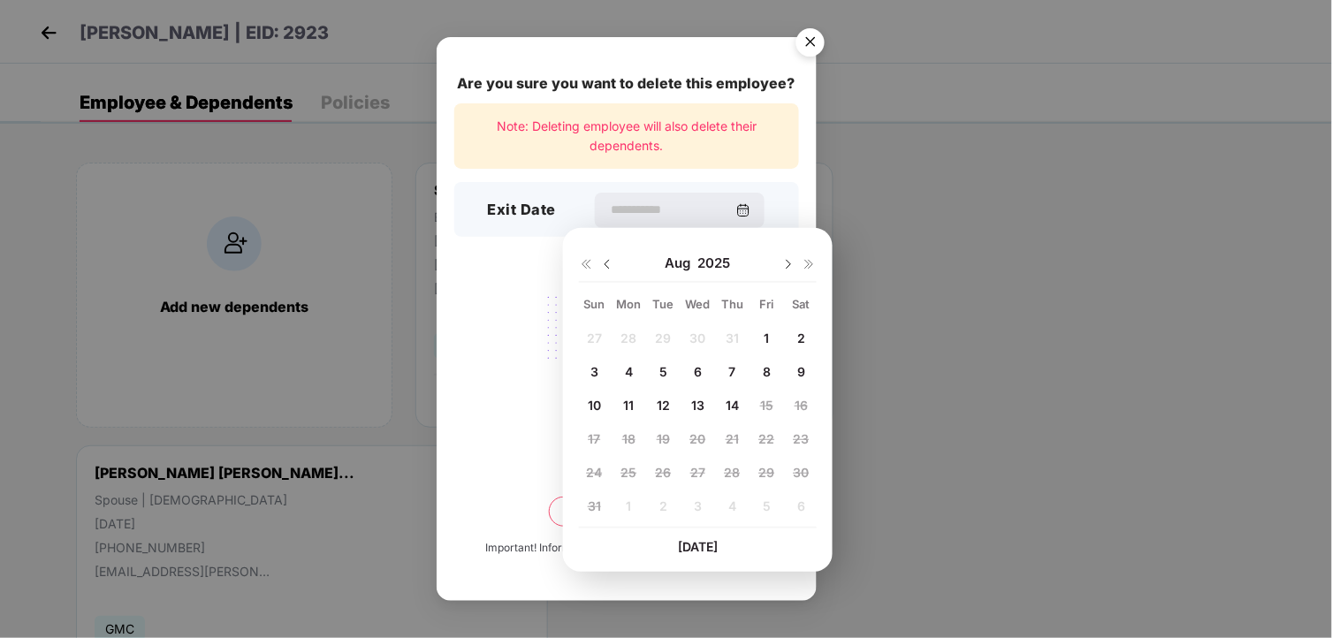
click at [607, 265] on img at bounding box center [607, 264] width 14 height 14
click at [759, 446] on span "25" at bounding box center [767, 438] width 16 height 15
type input "**********"
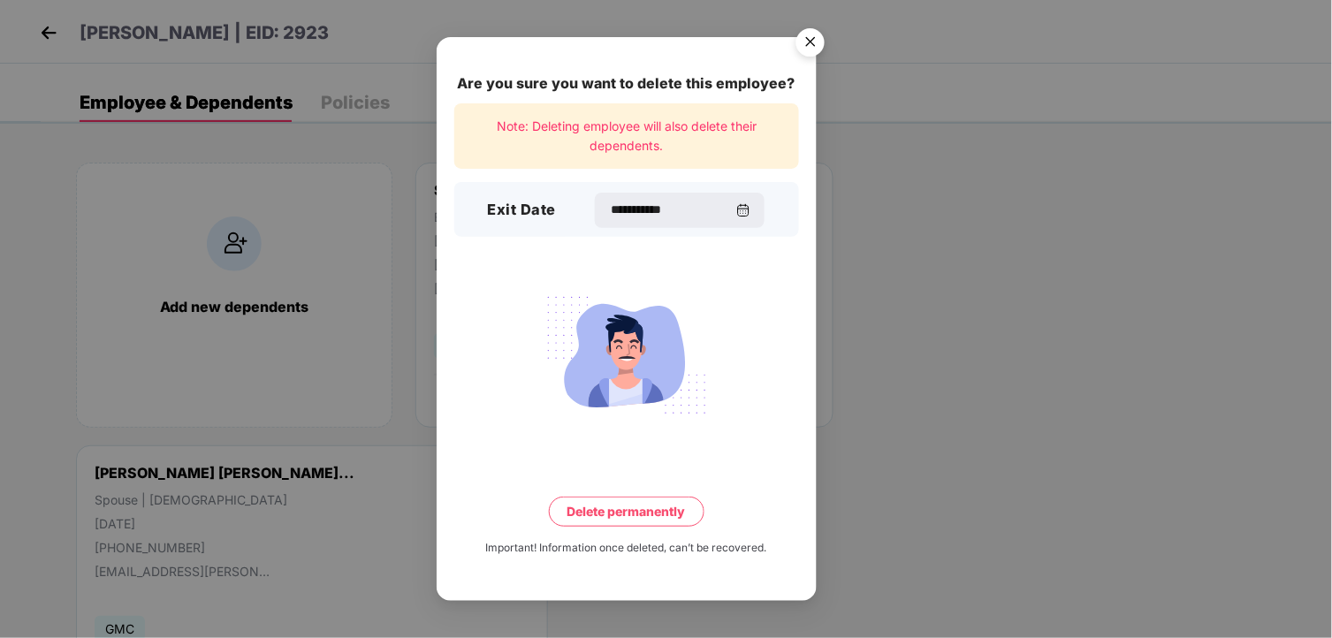
click at [619, 505] on button "Delete permanently" at bounding box center [627, 512] width 156 height 30
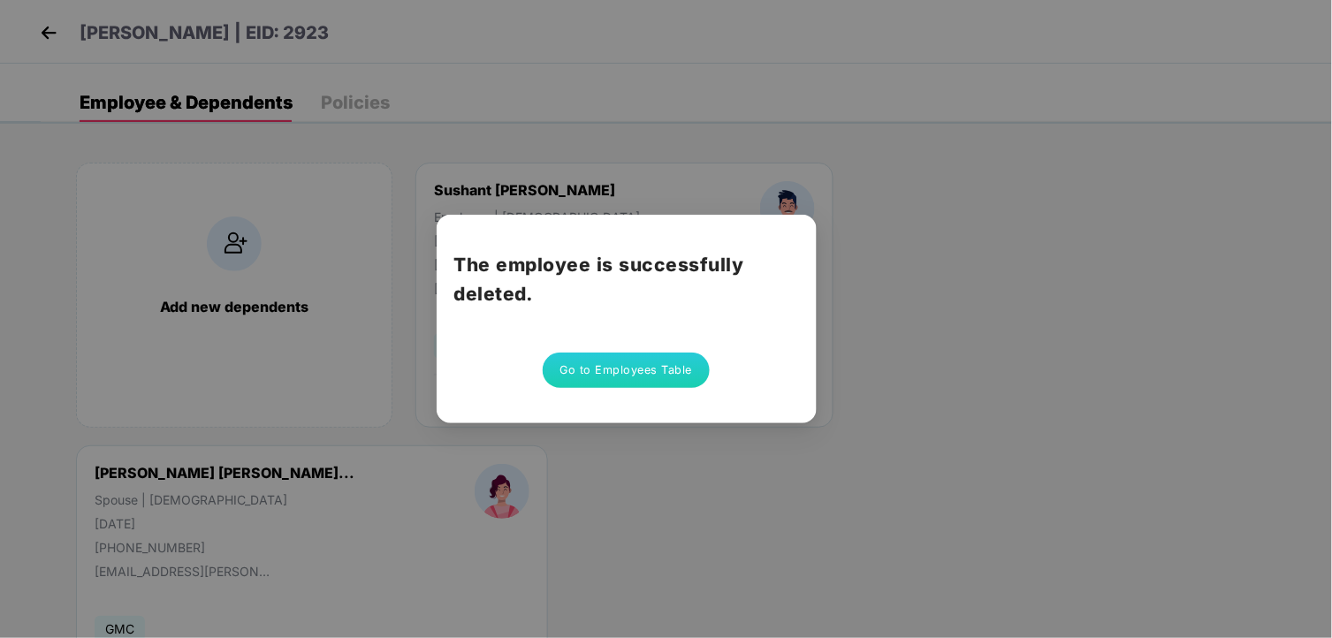
click at [617, 374] on button "Go to Employees Table" at bounding box center [627, 370] width 168 height 35
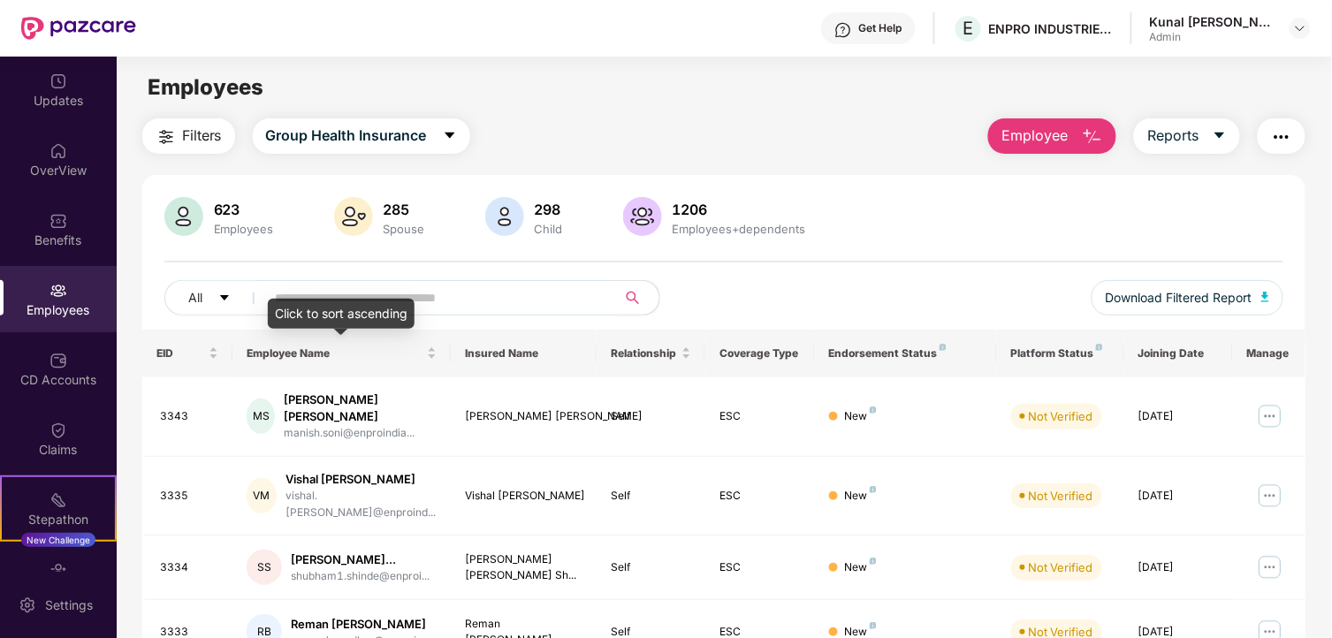
click at [350, 296] on input "text" at bounding box center [434, 298] width 317 height 27
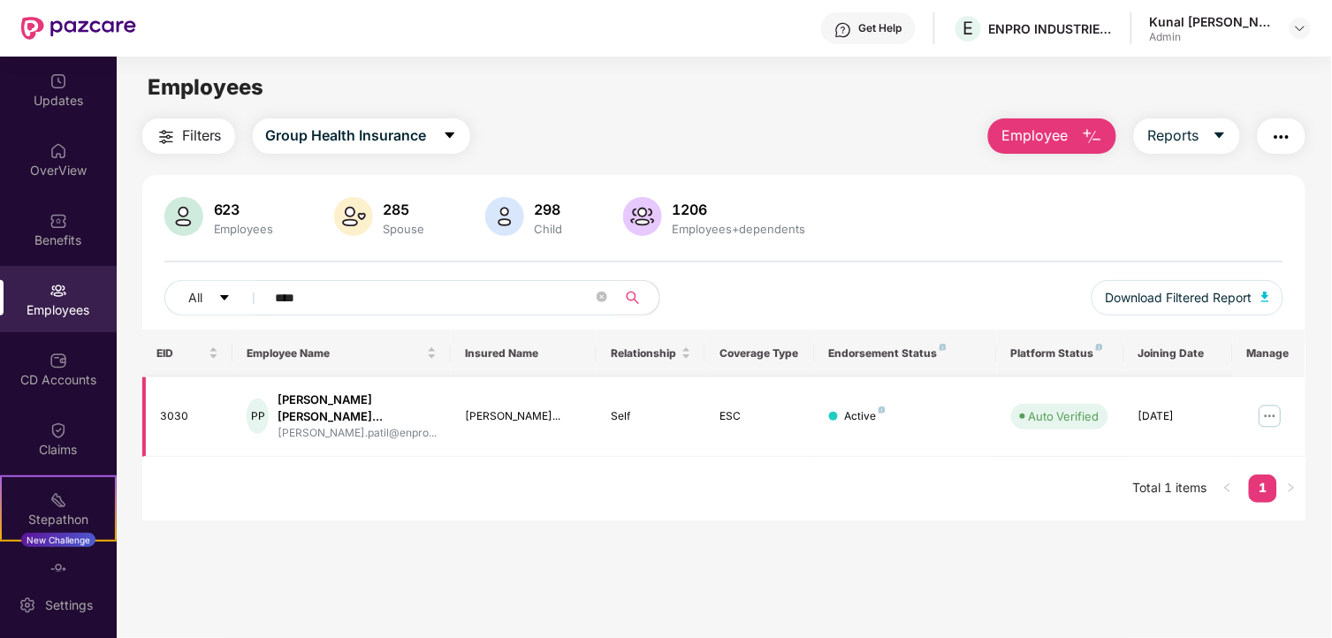
type input "****"
click at [1269, 413] on img at bounding box center [1270, 416] width 28 height 28
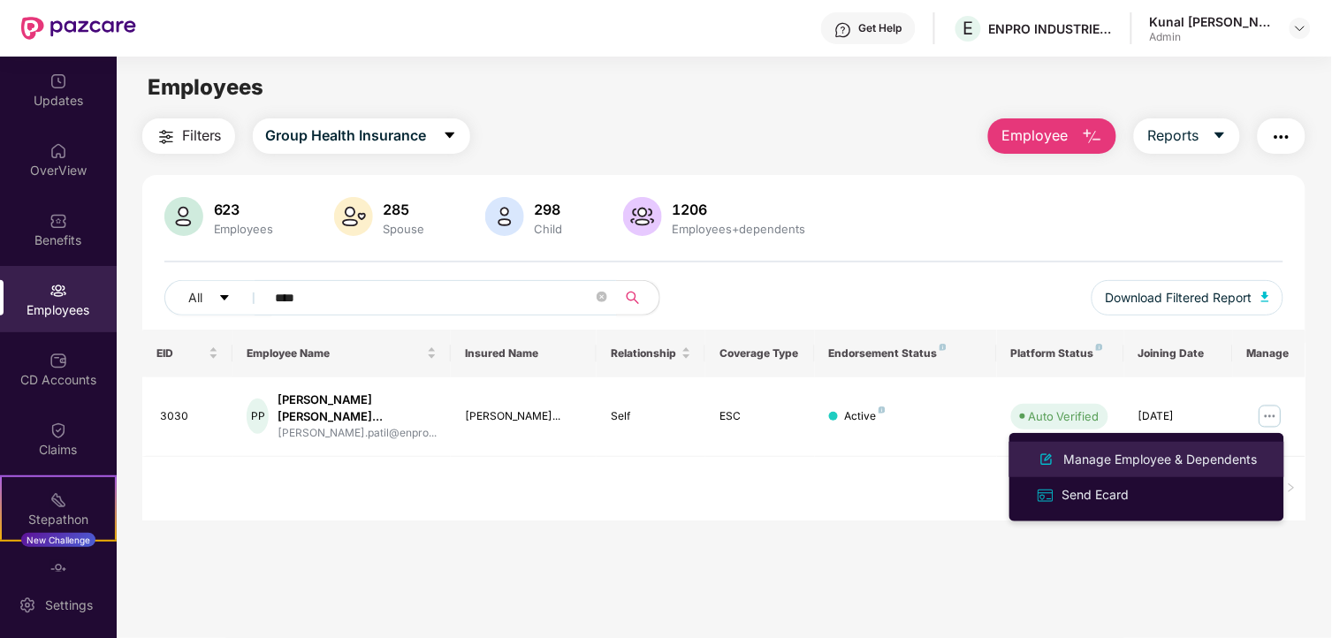
click at [1119, 446] on li "Manage Employee & Dependents" at bounding box center [1147, 459] width 275 height 35
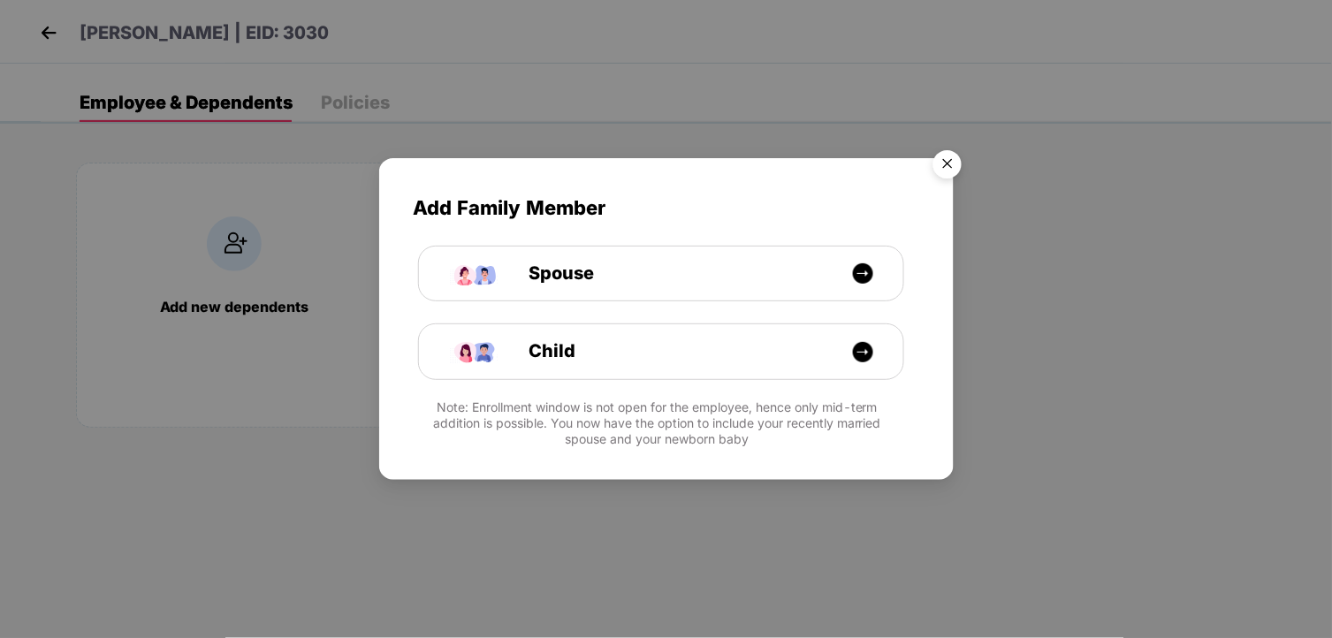
click at [947, 159] on img "Close" at bounding box center [948, 167] width 50 height 50
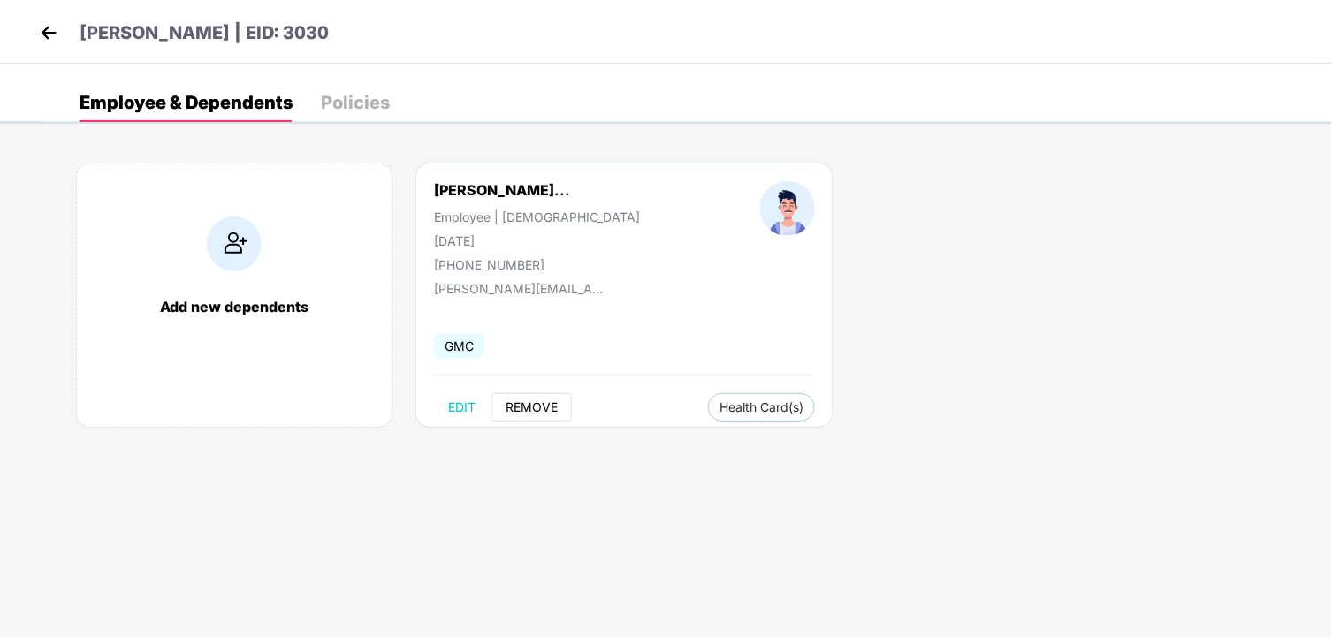
click at [510, 407] on span "REMOVE" at bounding box center [532, 407] width 52 height 14
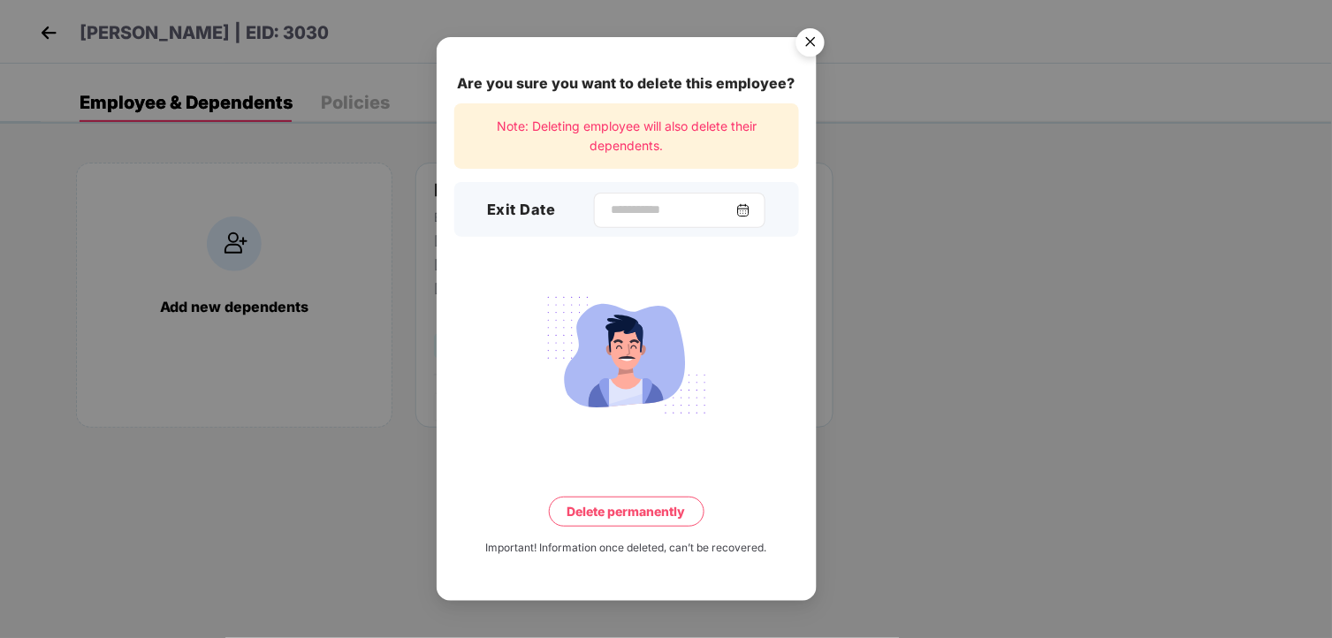
click at [622, 219] on div at bounding box center [680, 210] width 172 height 35
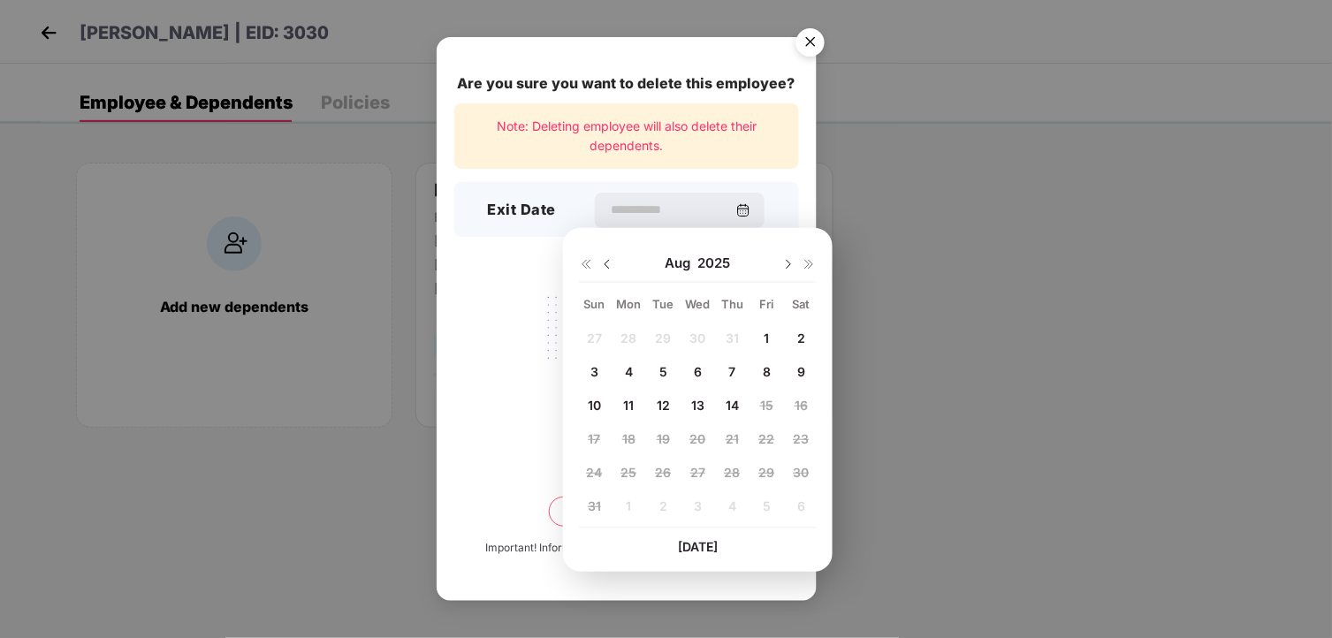
click at [613, 263] on img at bounding box center [607, 264] width 14 height 14
click at [770, 442] on span "25" at bounding box center [767, 438] width 16 height 15
type input "**********"
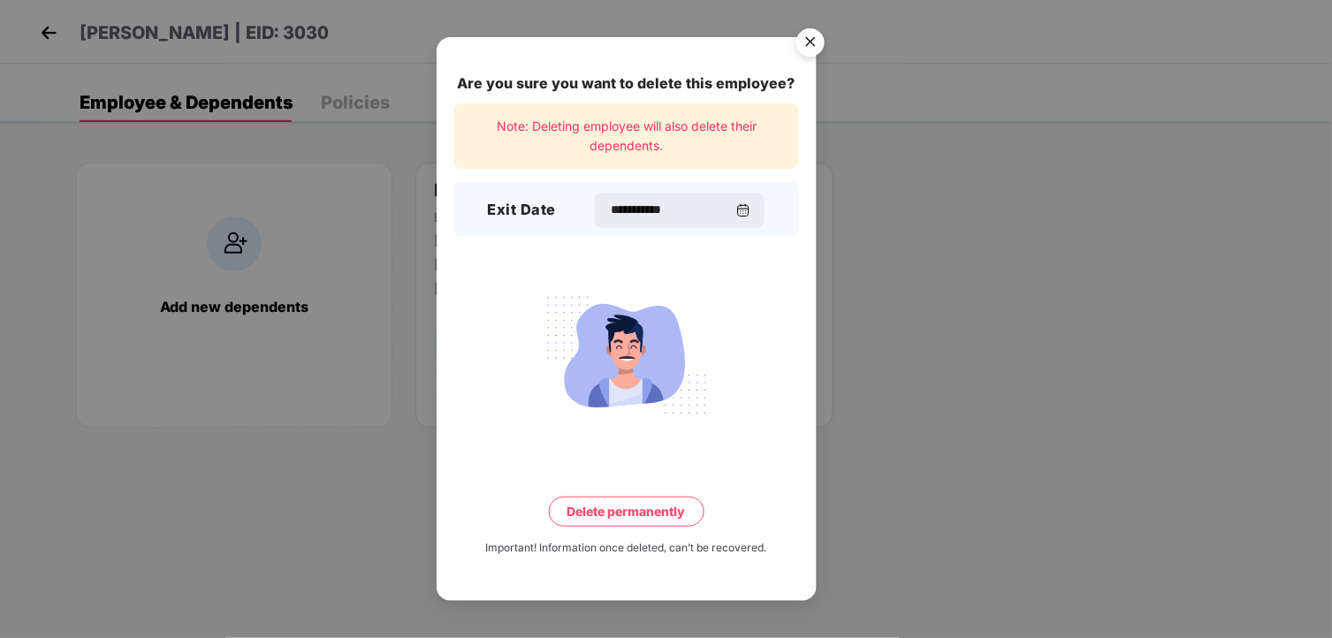
click at [611, 502] on button "Delete permanently" at bounding box center [627, 512] width 156 height 30
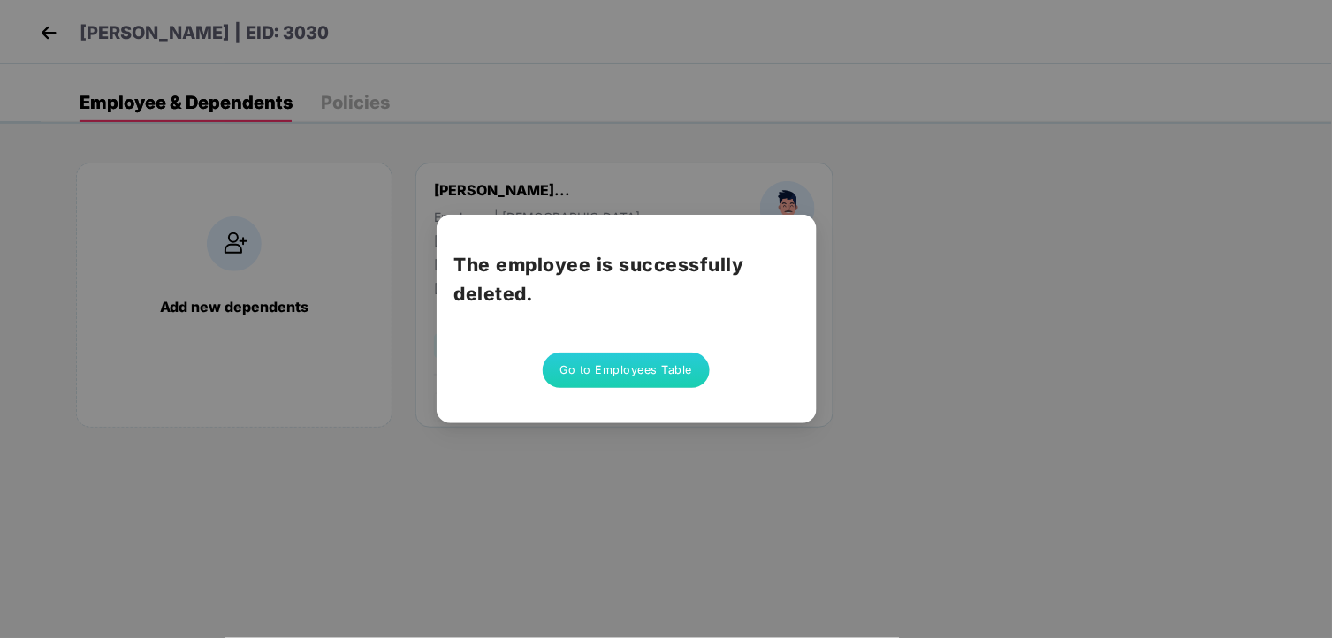
click at [651, 371] on button "Go to Employees Table" at bounding box center [627, 370] width 168 height 35
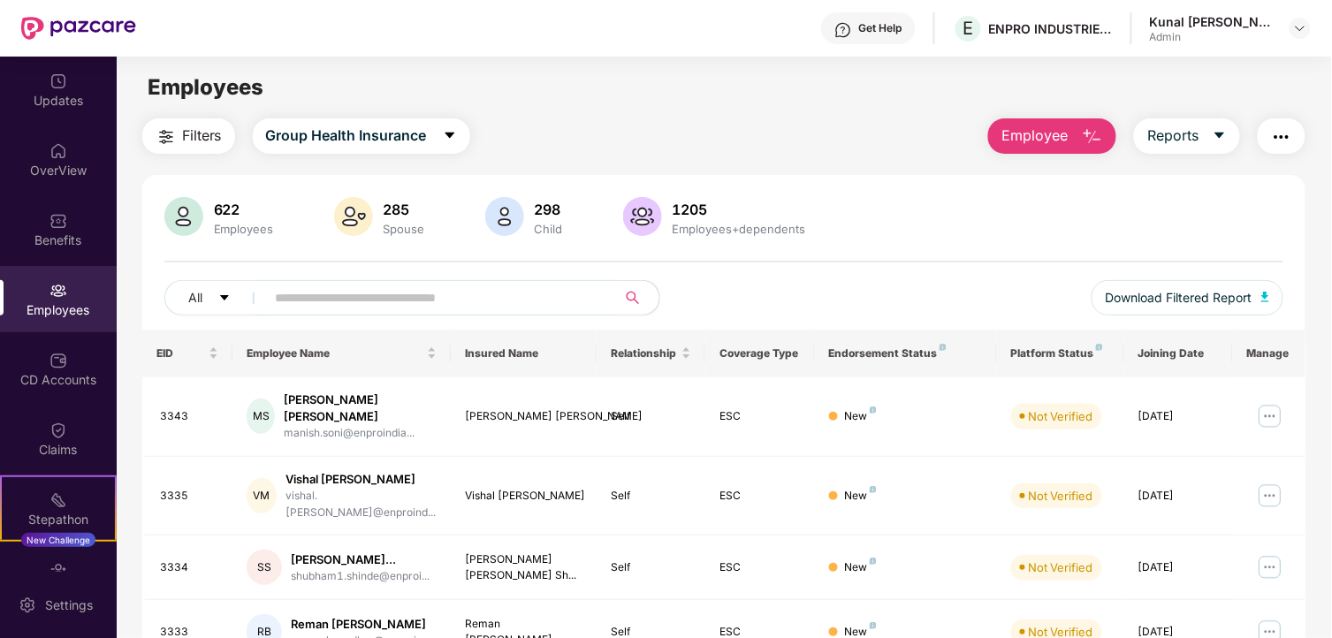
click at [392, 306] on input "text" at bounding box center [434, 298] width 317 height 27
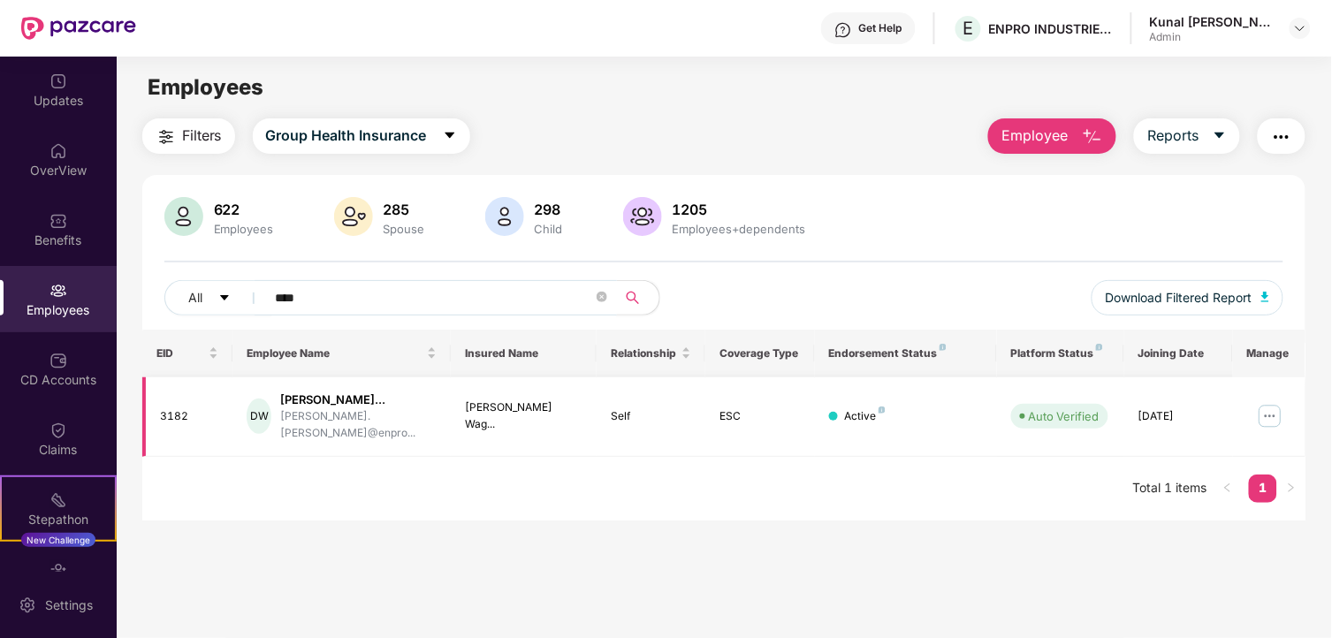
type input "****"
click at [1259, 417] on img at bounding box center [1270, 416] width 28 height 28
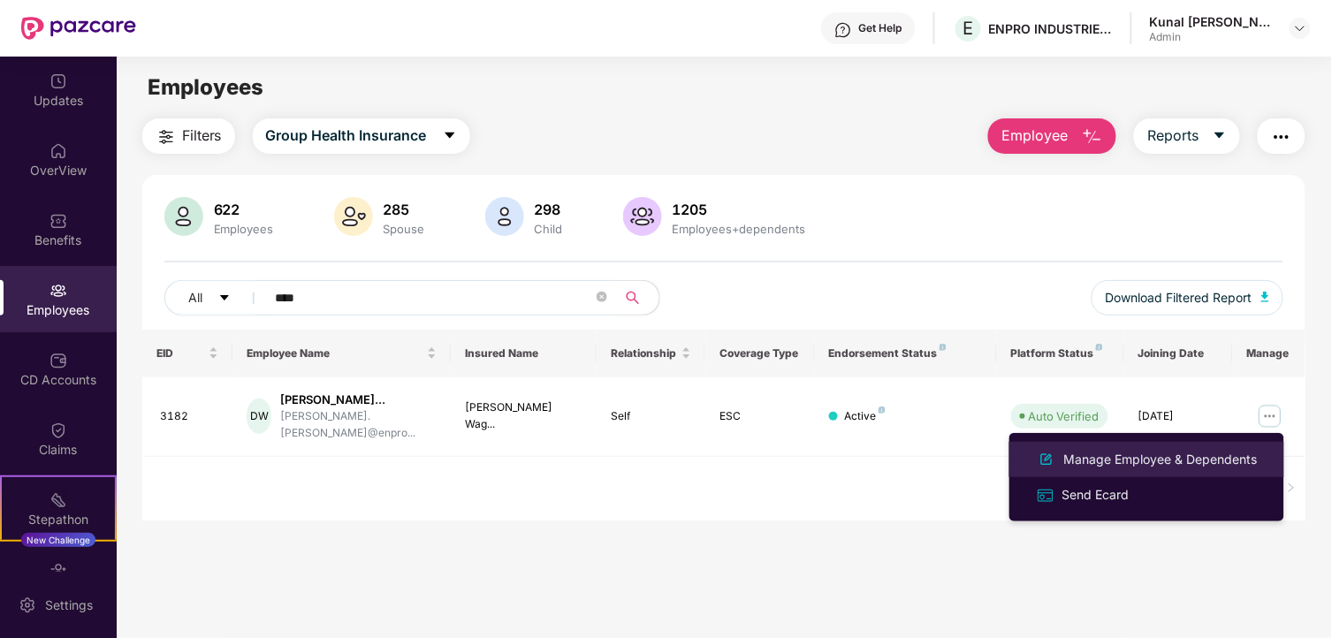
click at [1063, 449] on div "Manage Employee & Dependents" at bounding box center [1147, 459] width 229 height 21
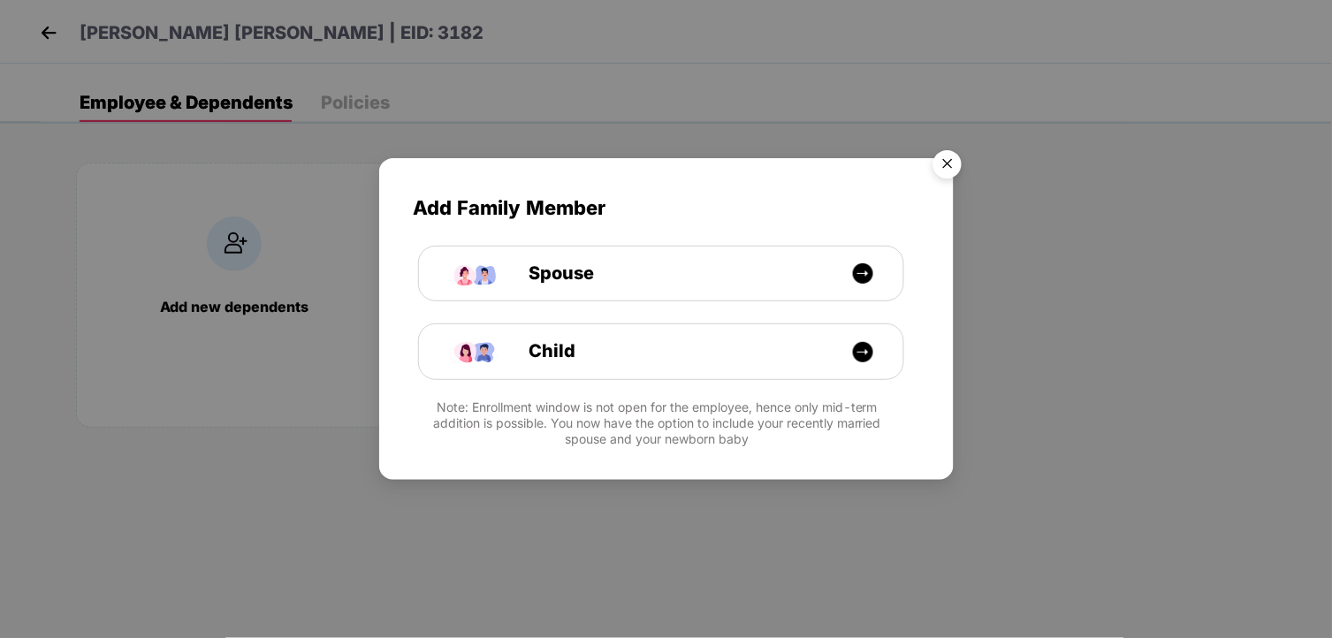
click at [953, 154] on img "Close" at bounding box center [948, 167] width 50 height 50
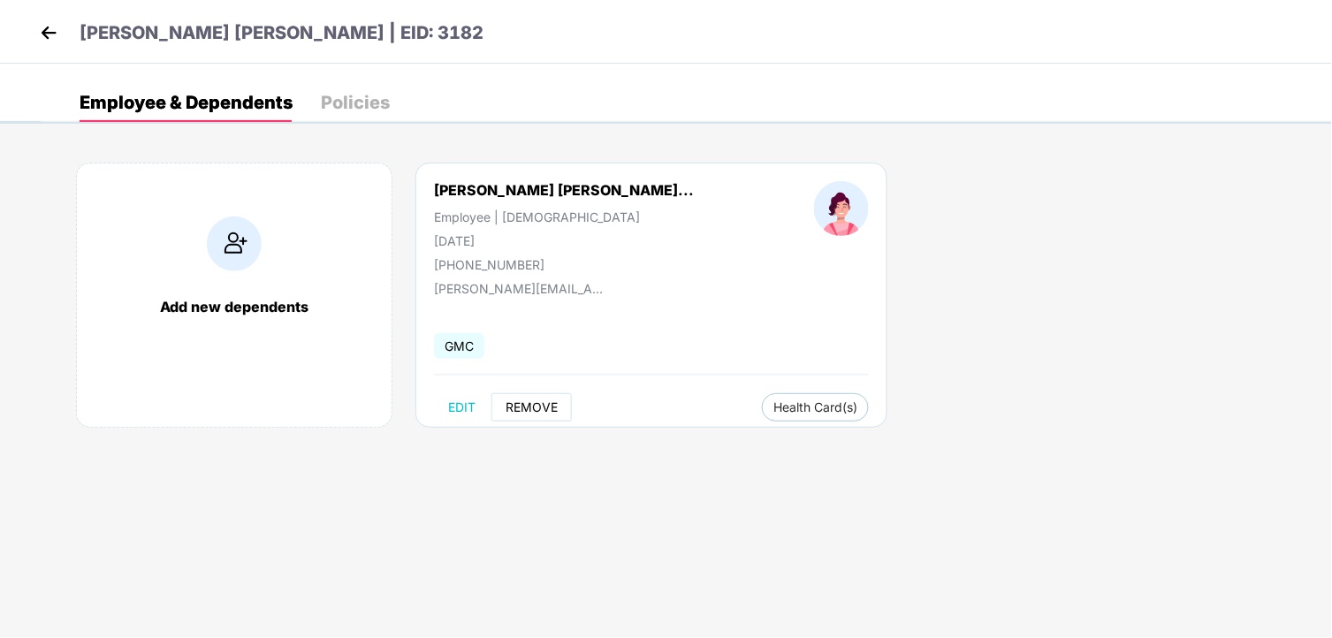
click at [533, 408] on span "REMOVE" at bounding box center [532, 407] width 52 height 14
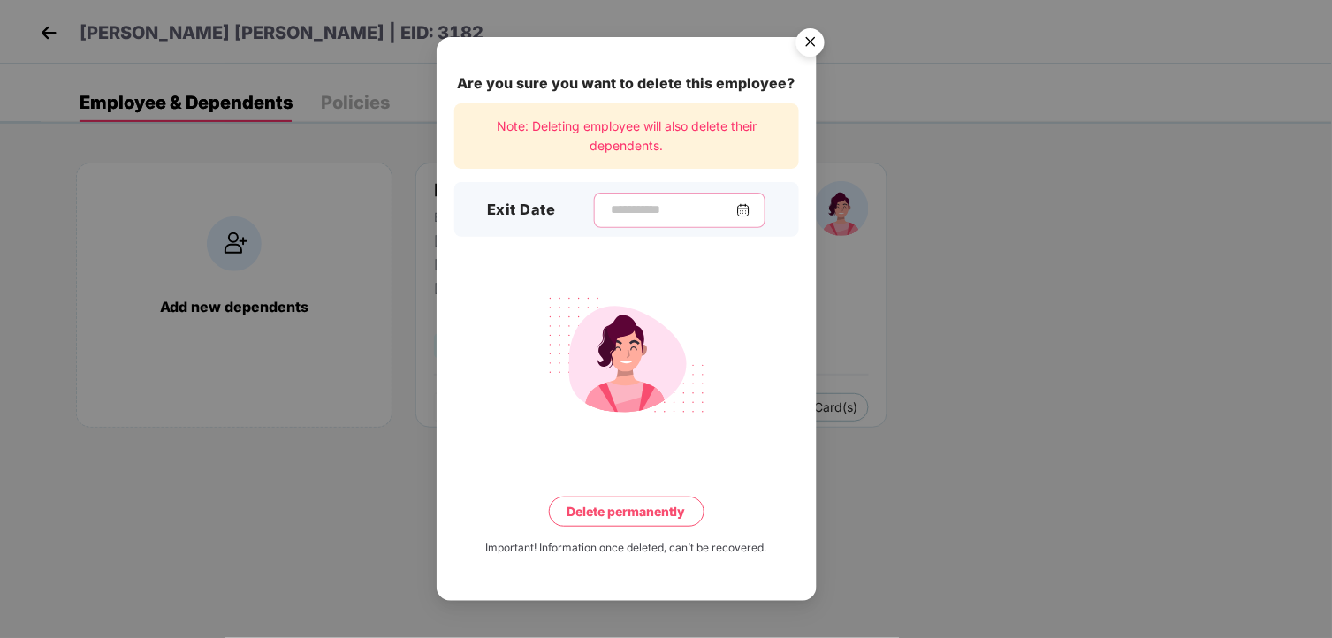
click at [661, 208] on input at bounding box center [672, 210] width 127 height 19
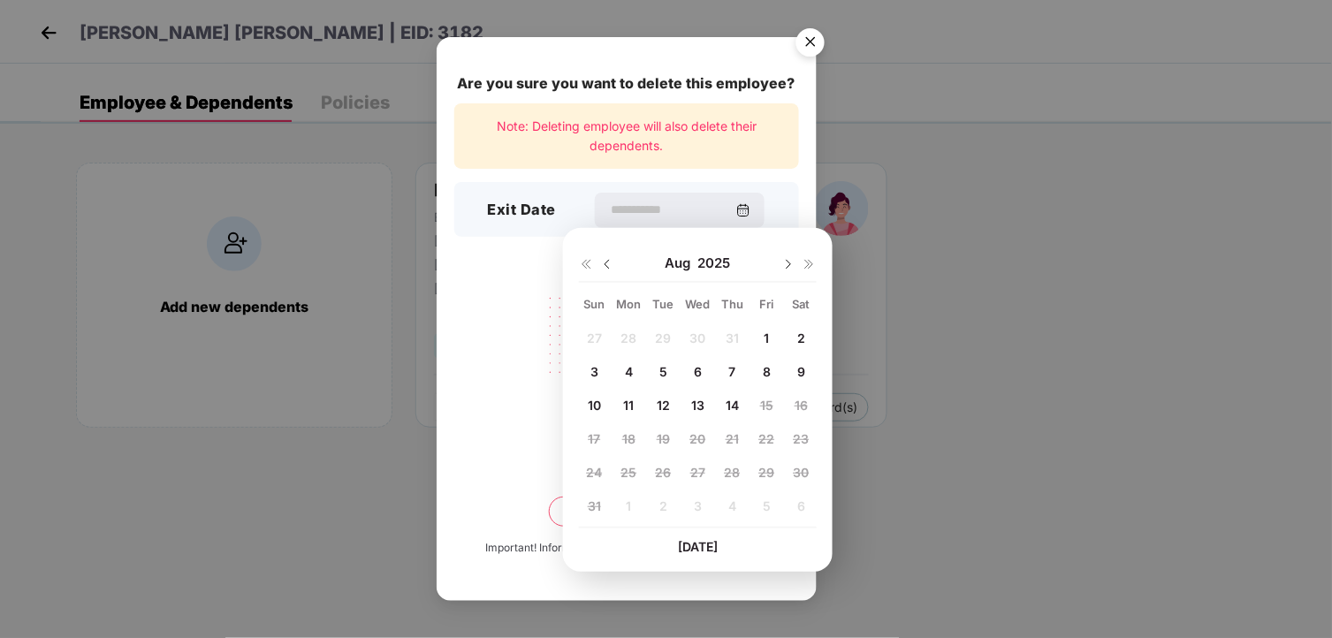
click at [607, 263] on img at bounding box center [607, 264] width 14 height 14
click at [774, 447] on div "25" at bounding box center [766, 439] width 27 height 27
type input "**********"
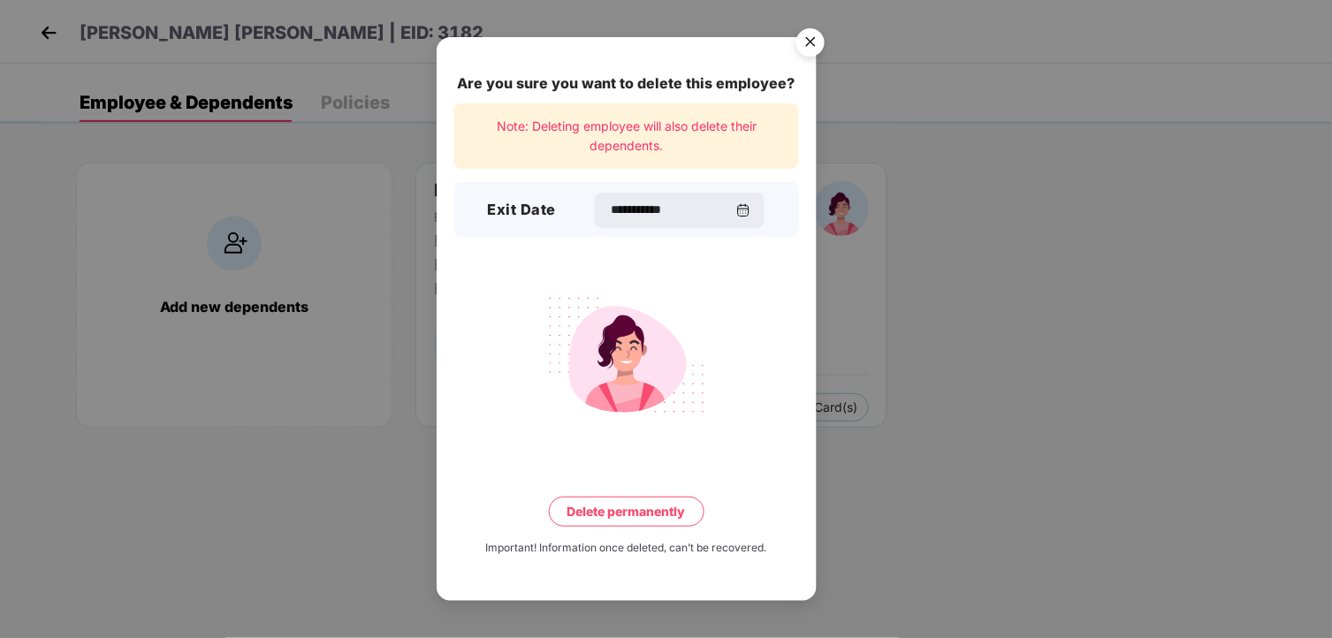
click at [619, 501] on button "Delete permanently" at bounding box center [627, 512] width 156 height 30
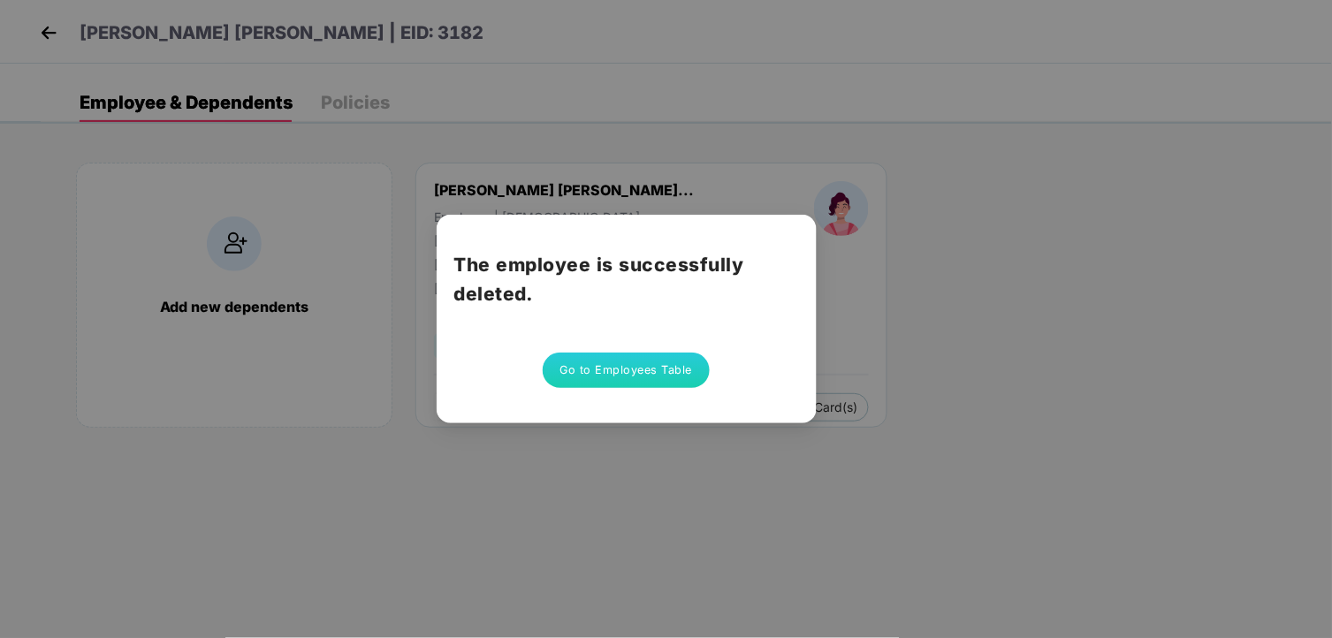
click at [664, 354] on button "Go to Employees Table" at bounding box center [627, 370] width 168 height 35
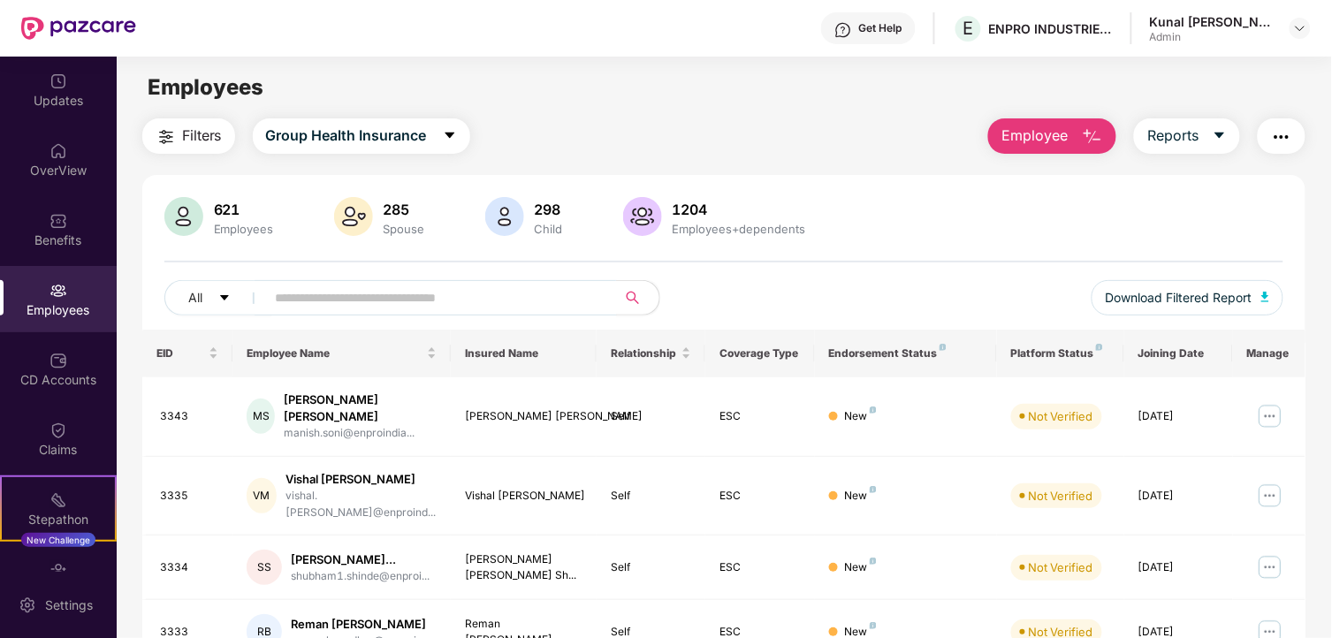
click at [347, 316] on div "All Download Filtered Report" at bounding box center [724, 305] width 1120 height 50
click at [354, 307] on input "text" at bounding box center [434, 298] width 317 height 27
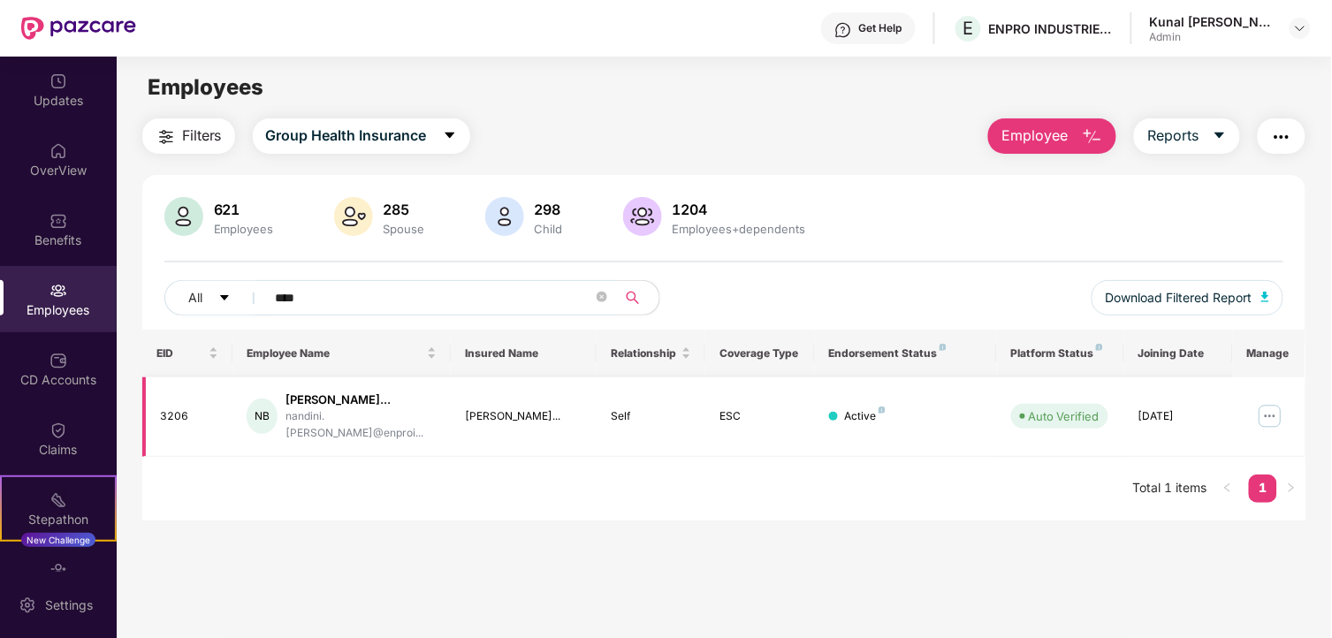
type input "****"
click at [1268, 403] on img at bounding box center [1270, 416] width 28 height 28
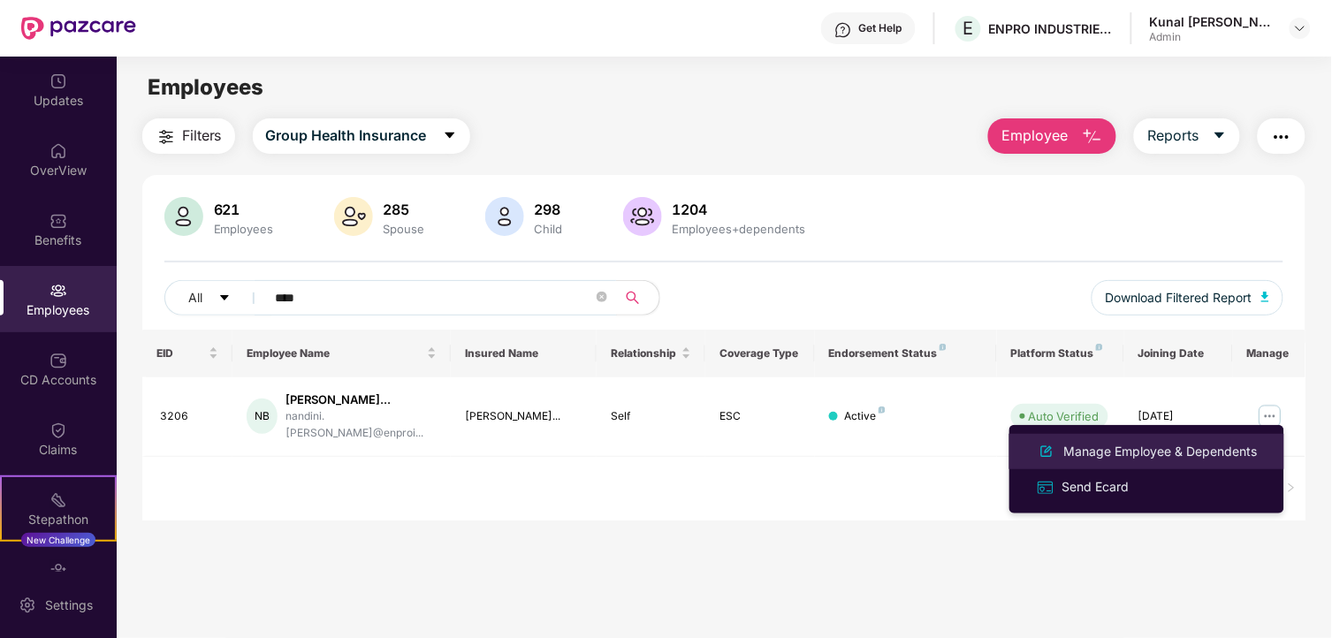
click at [1165, 442] on div "Manage Employee & Dependents" at bounding box center [1161, 451] width 201 height 19
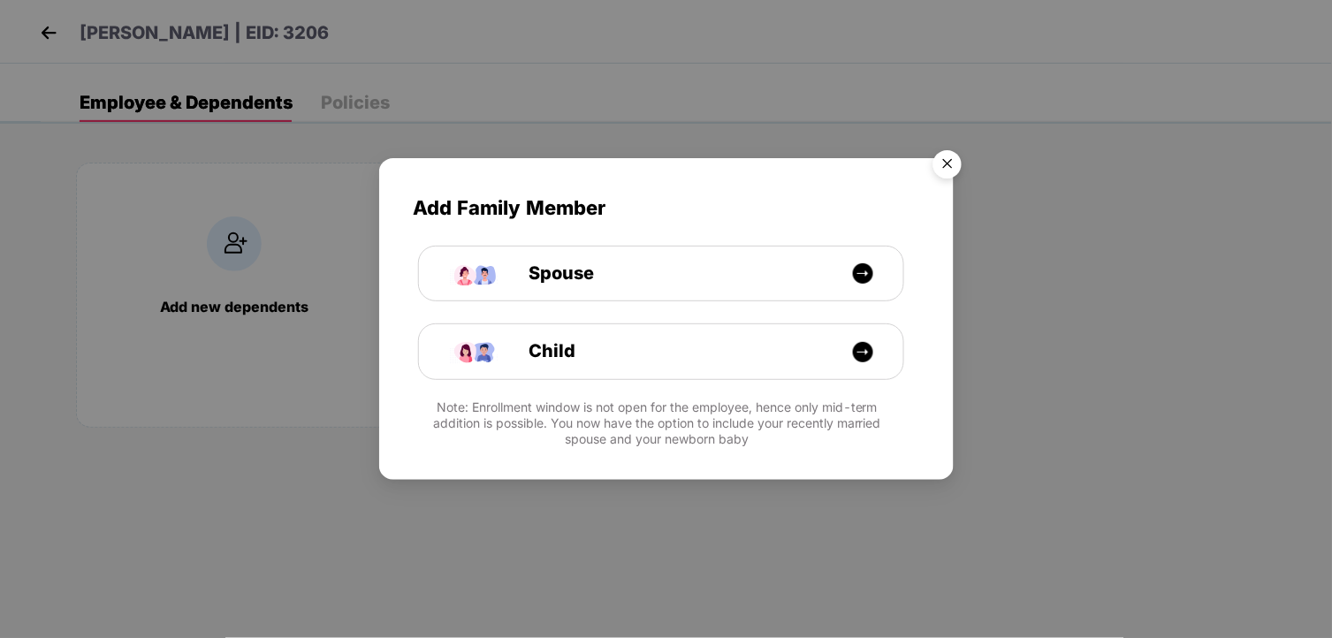
click at [949, 160] on img "Close" at bounding box center [948, 167] width 50 height 50
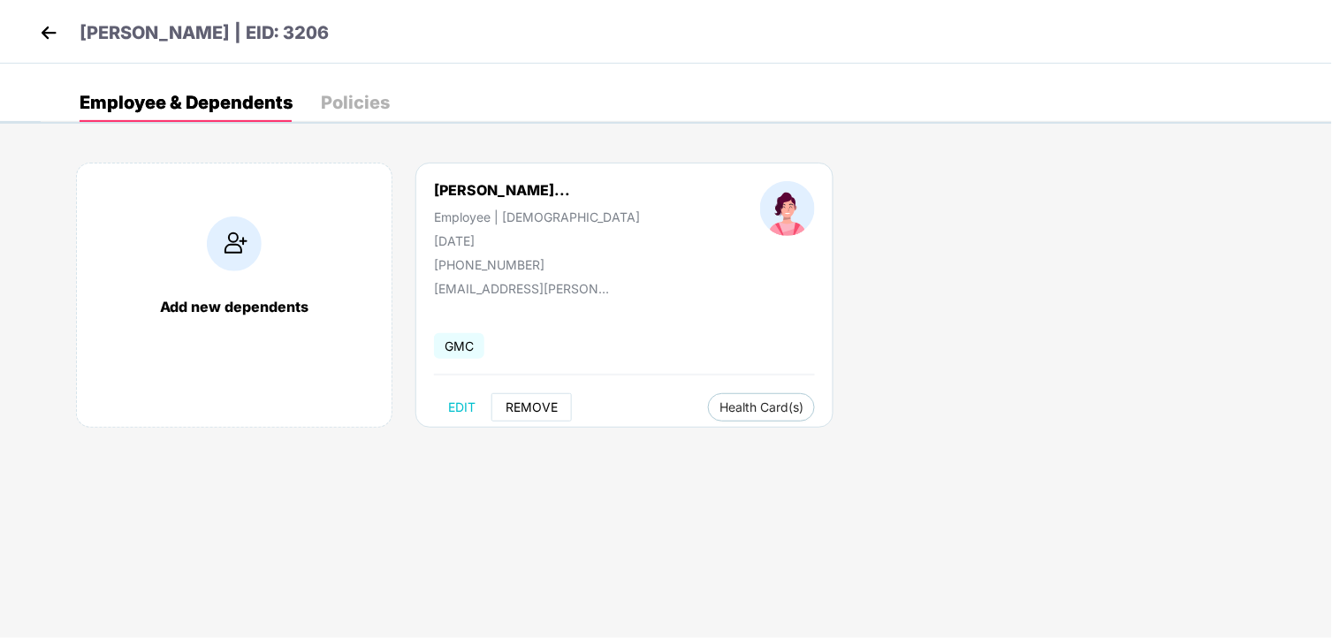
click at [560, 408] on button "REMOVE" at bounding box center [532, 407] width 80 height 28
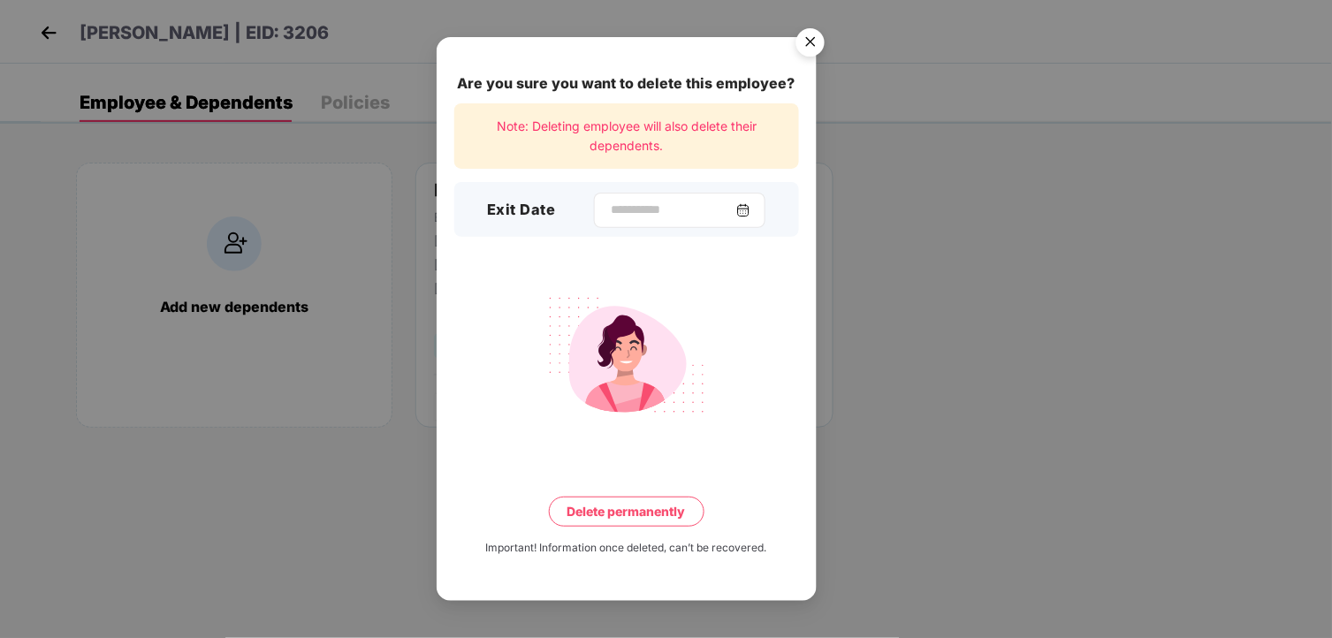
click at [751, 217] on div at bounding box center [680, 210] width 172 height 35
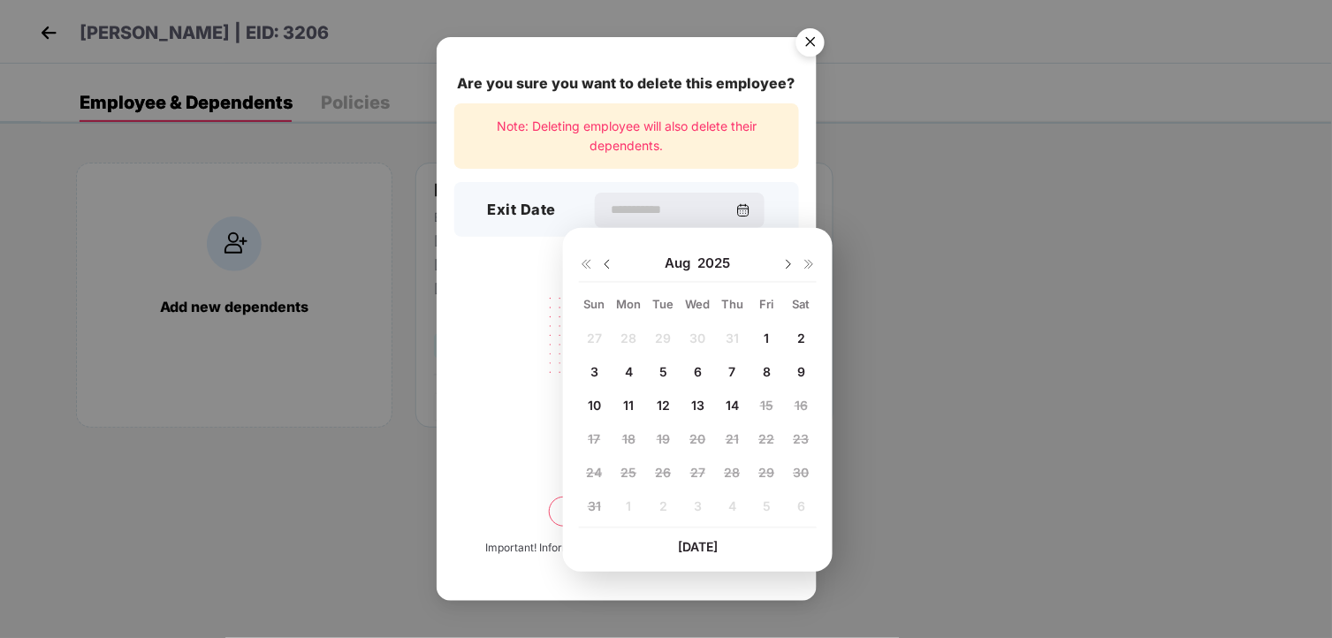
click at [610, 263] on img at bounding box center [607, 264] width 14 height 14
click at [762, 438] on span "25" at bounding box center [767, 438] width 16 height 15
type input "**********"
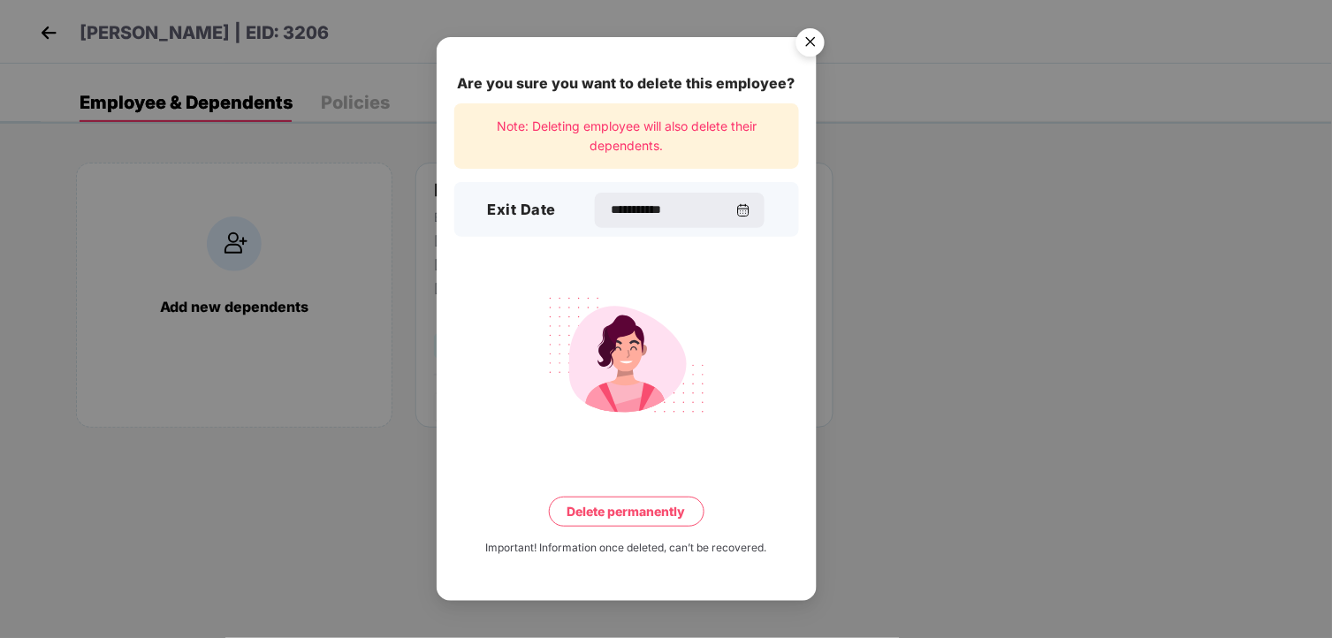
click at [647, 526] on button "Delete permanently" at bounding box center [627, 512] width 156 height 30
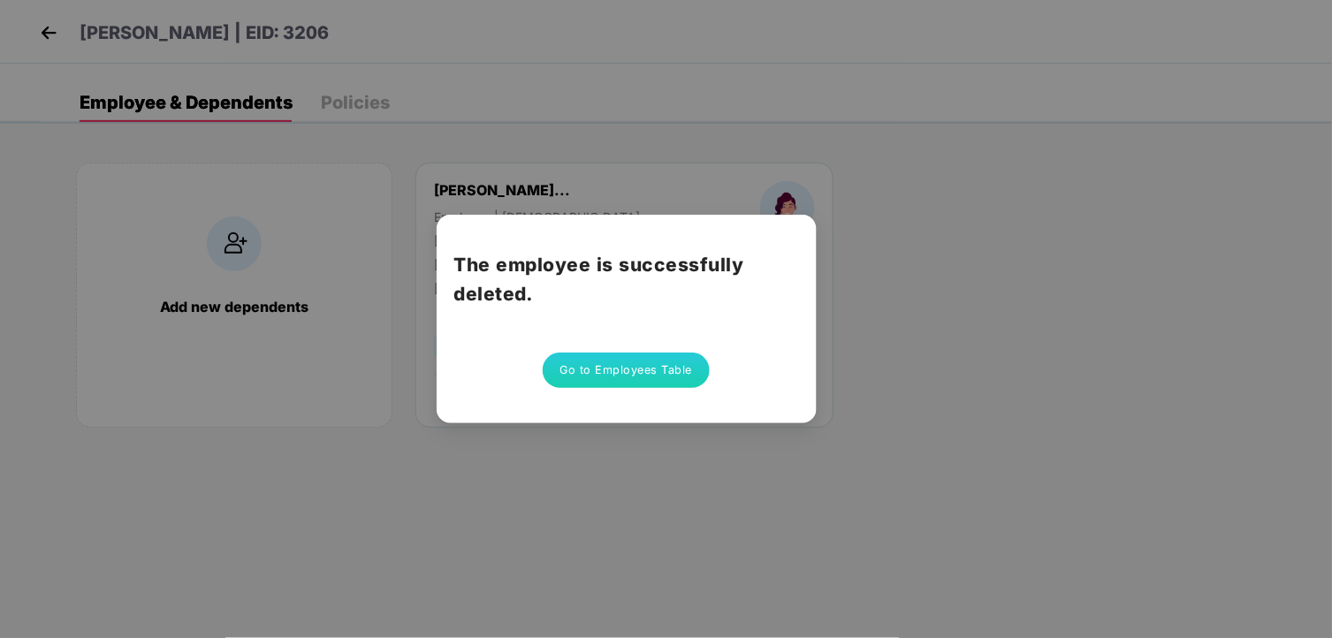
click at [657, 360] on button "Go to Employees Table" at bounding box center [627, 370] width 168 height 35
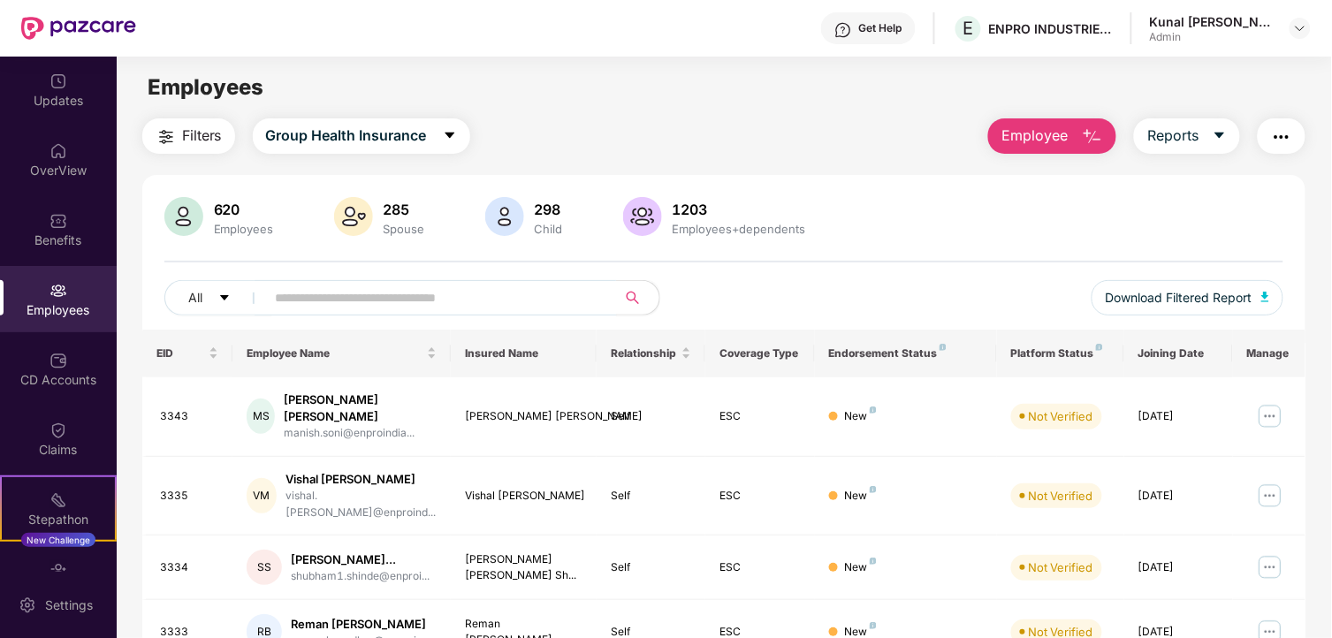
click at [390, 272] on div "620 Employees 285 Spouse 298 Child 1203 Employees+dependents All Download Filte…" at bounding box center [724, 263] width 1164 height 133
click at [390, 292] on input "text" at bounding box center [434, 298] width 317 height 27
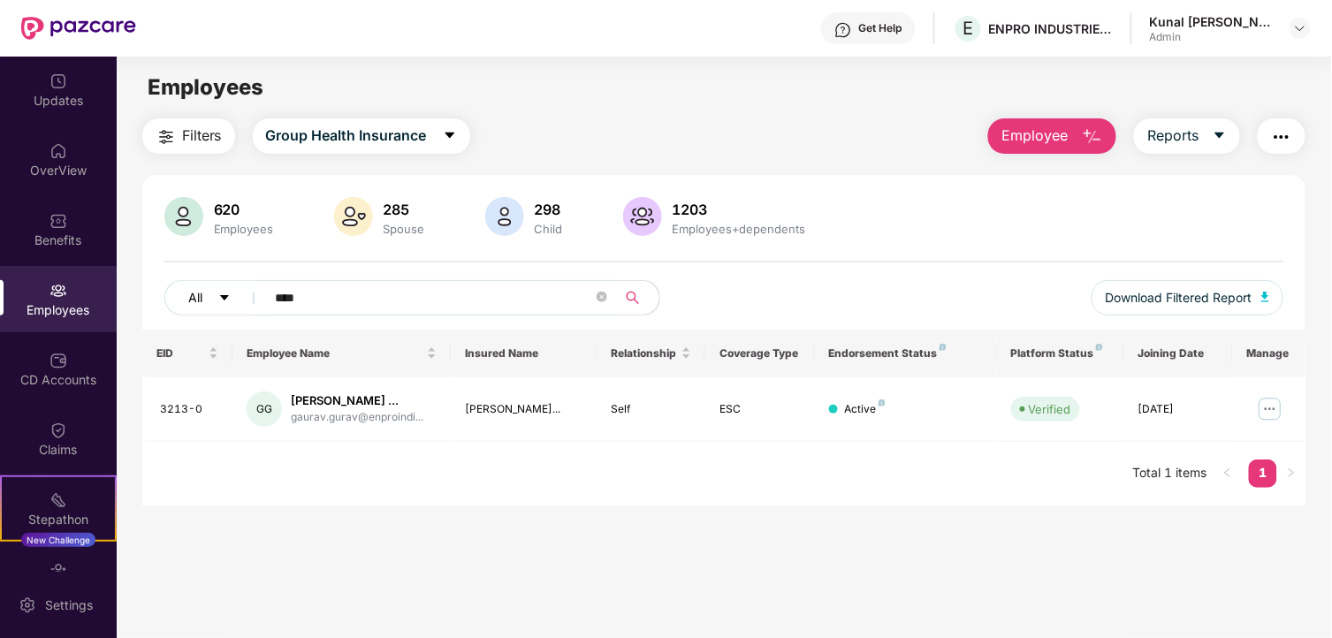
drag, startPoint x: 306, startPoint y: 289, endPoint x: 246, endPoint y: 297, distance: 60.6
click at [246, 297] on div "All ****" at bounding box center [444, 297] width 560 height 35
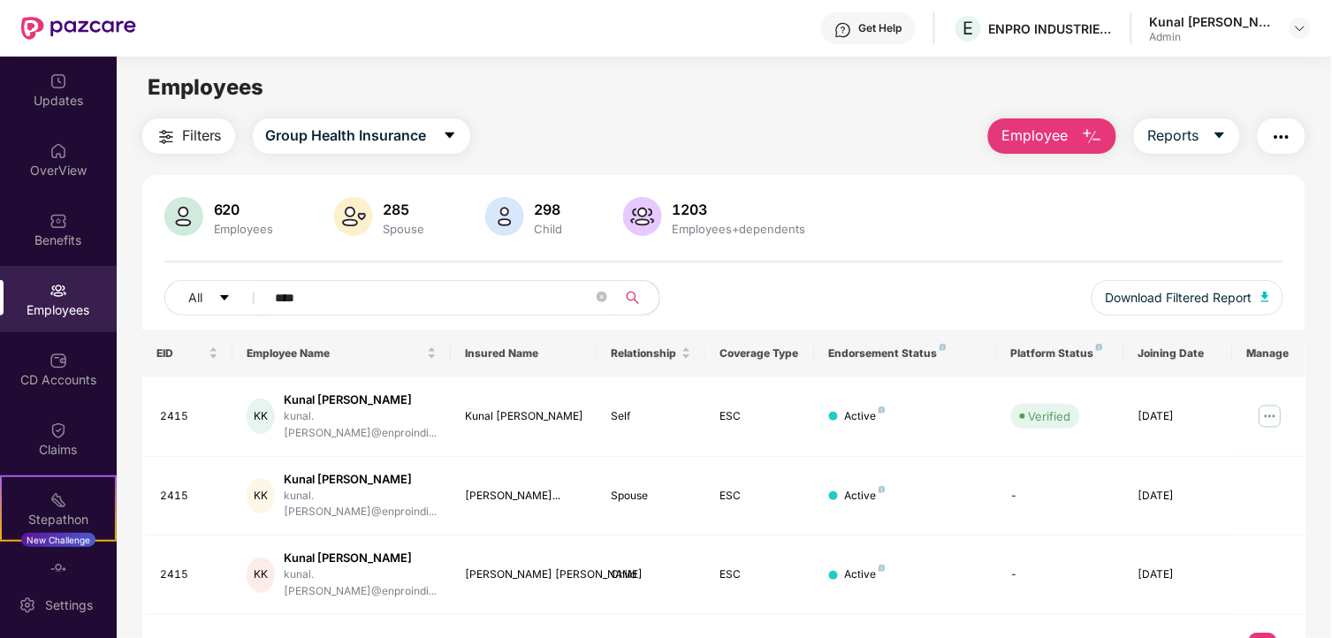
type input "****"
click at [31, 274] on div "Employees" at bounding box center [58, 299] width 117 height 66
click at [66, 112] on div "Updates" at bounding box center [58, 90] width 117 height 66
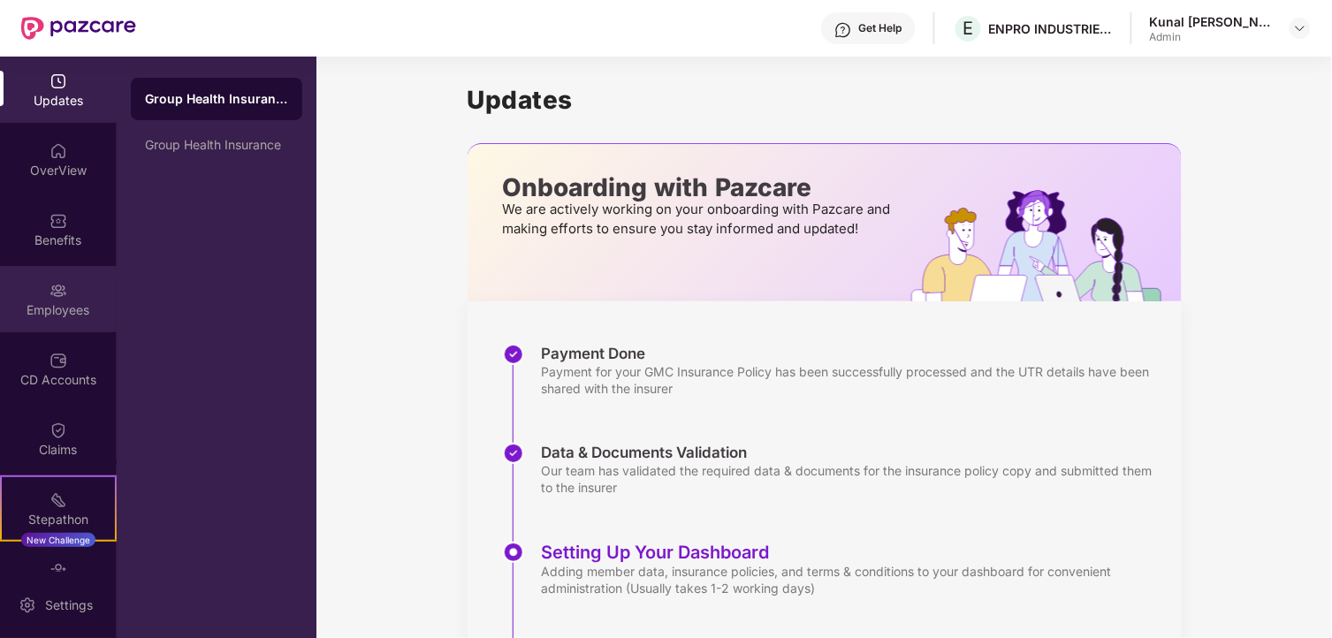
click at [67, 297] on div "Employees" at bounding box center [58, 299] width 117 height 66
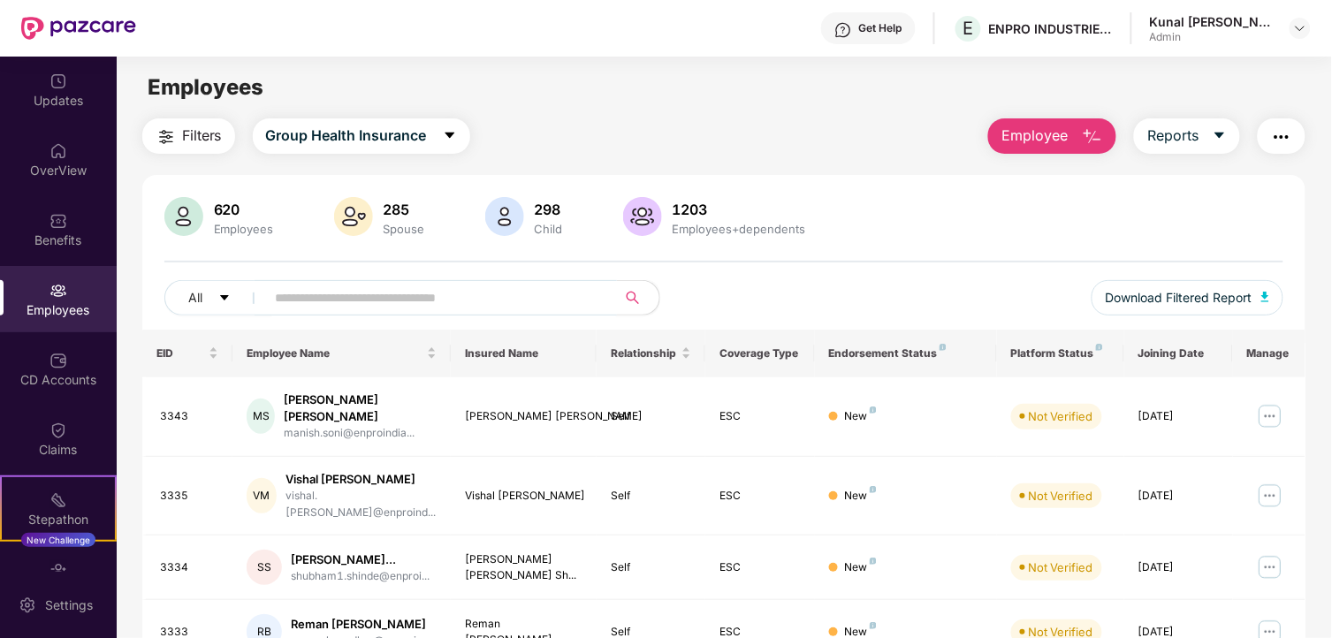
click at [438, 298] on input "text" at bounding box center [434, 298] width 317 height 27
type input "****"
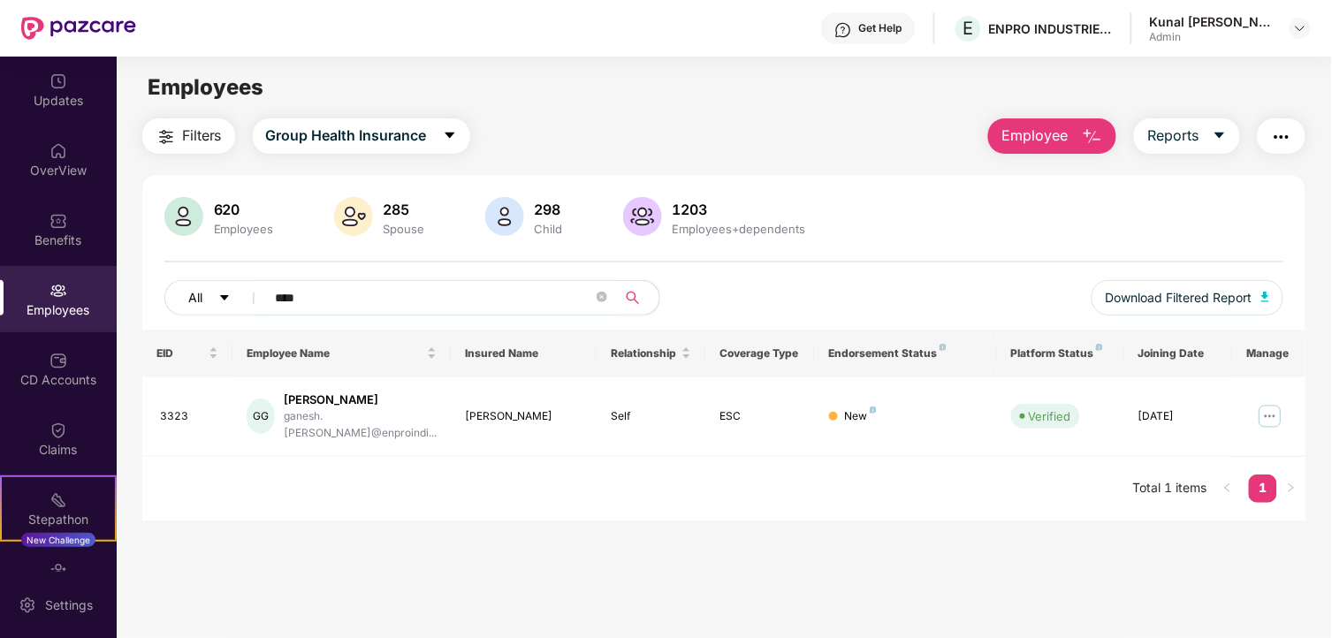
drag, startPoint x: 399, startPoint y: 295, endPoint x: 239, endPoint y: 306, distance: 160.4
click at [239, 306] on div "All ****" at bounding box center [444, 297] width 560 height 35
